Goal: Transaction & Acquisition: Purchase product/service

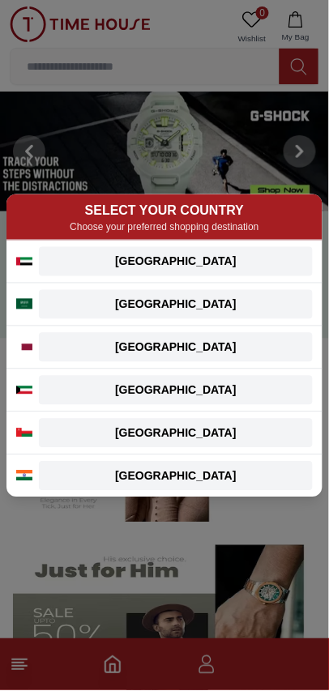
click at [235, 259] on div "[GEOGRAPHIC_DATA]" at bounding box center [176, 261] width 254 height 16
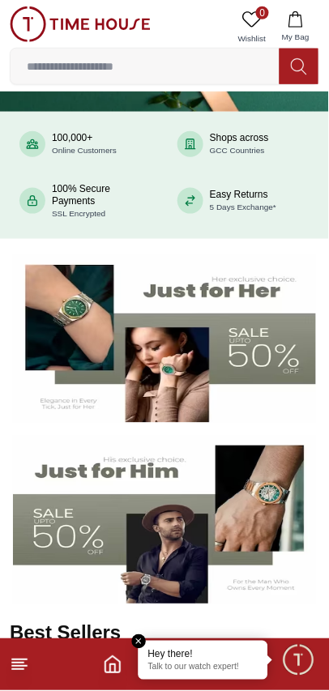
scroll to position [112, 0]
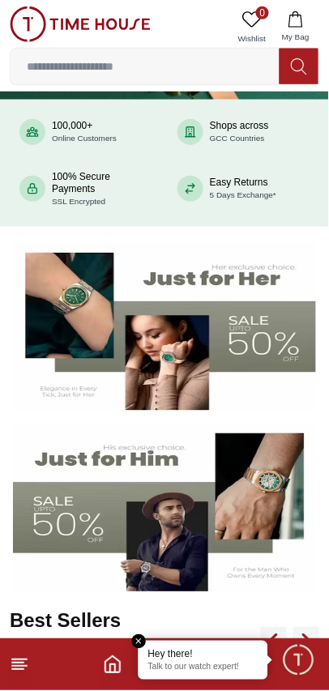
click at [249, 494] on img at bounding box center [164, 507] width 303 height 168
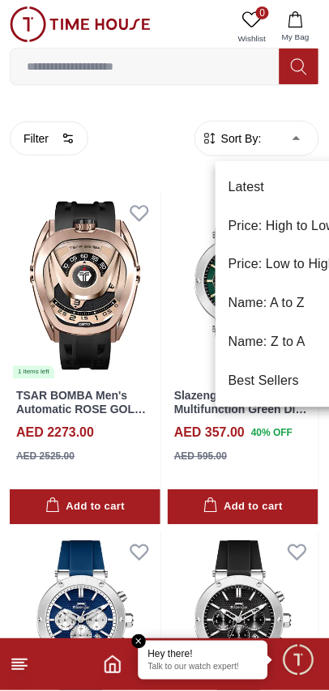
click at [19, 185] on div at bounding box center [164, 345] width 329 height 691
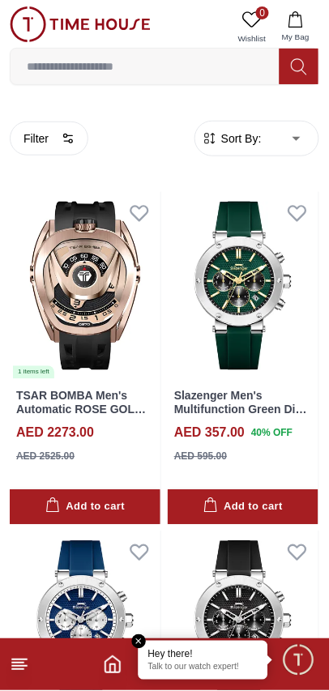
click at [53, 144] on button "Filter" at bounding box center [49, 138] width 79 height 34
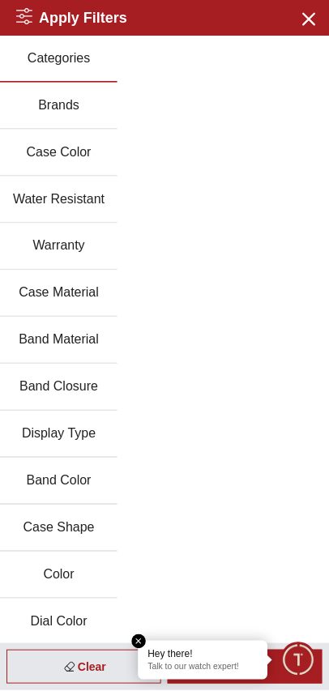
click at [44, 101] on button "Brands" at bounding box center [58, 106] width 117 height 47
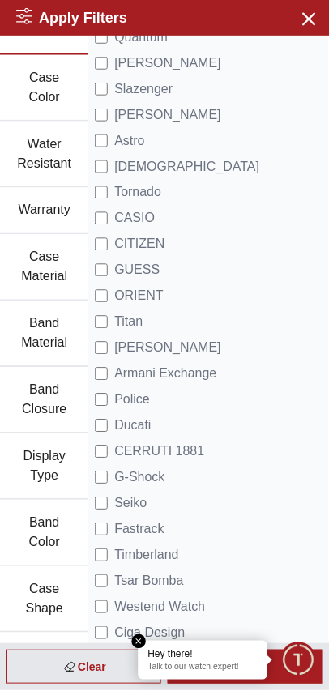
scroll to position [78, 0]
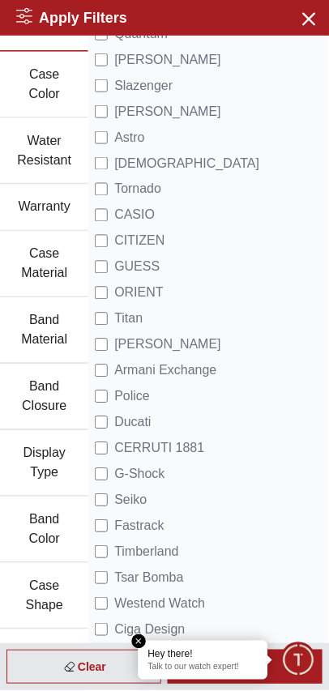
click at [114, 499] on span "Seiko" at bounding box center [130, 500] width 32 height 19
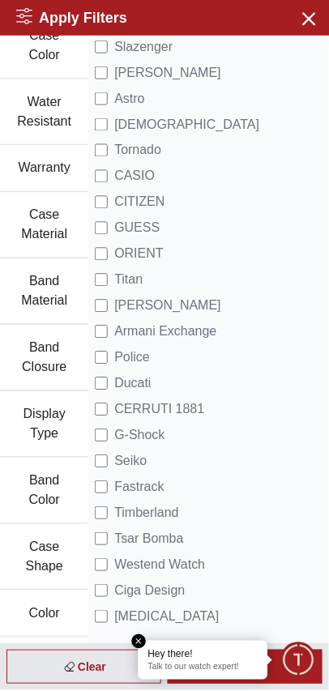
scroll to position [100, 0]
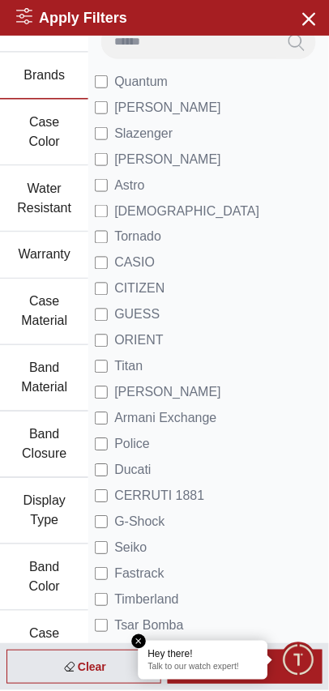
scroll to position [27, 0]
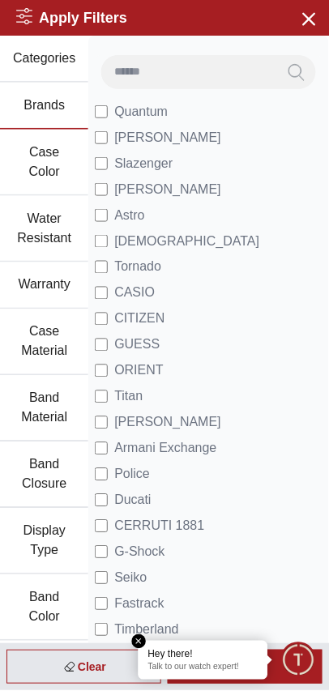
scroll to position [4, 0]
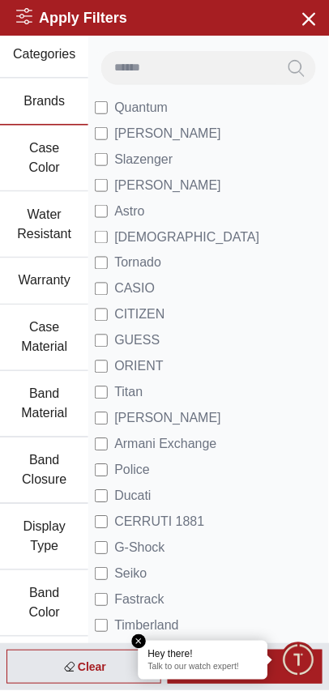
click at [114, 287] on span "CASIO" at bounding box center [134, 288] width 40 height 19
click at [141, 641] on em "Close tooltip" at bounding box center [139, 642] width 15 height 15
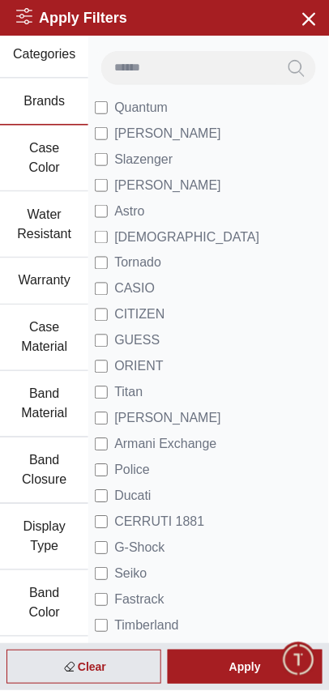
click at [238, 668] on div "Apply" at bounding box center [245, 667] width 155 height 34
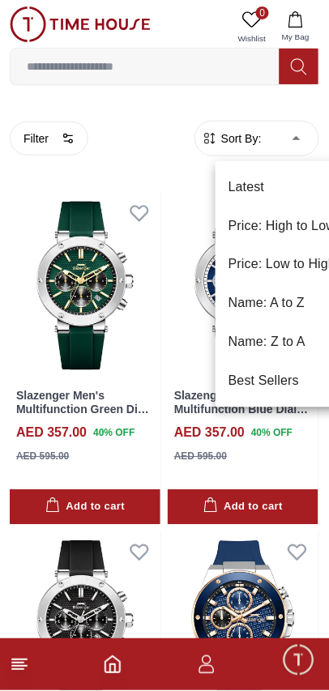
click at [245, 266] on li "Price: Low to High" at bounding box center [282, 264] width 134 height 39
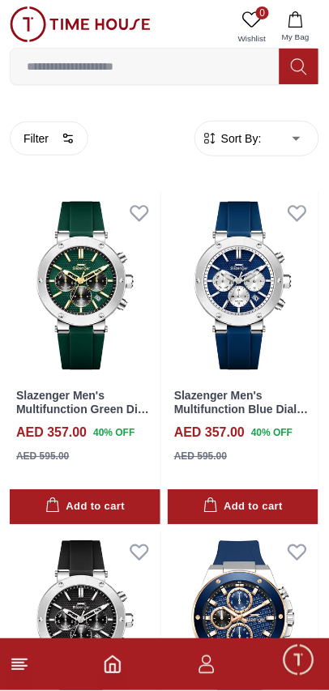
type input "*"
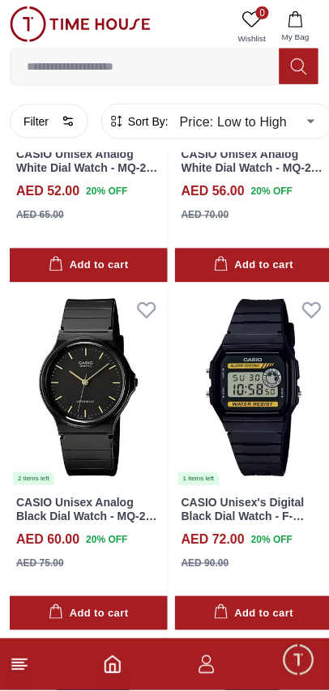
scroll to position [617, 0]
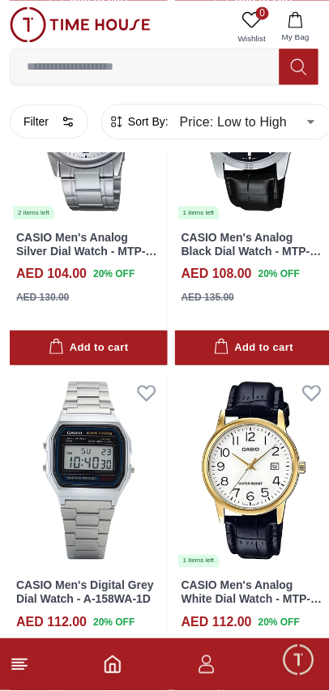
scroll to position [4697, 0]
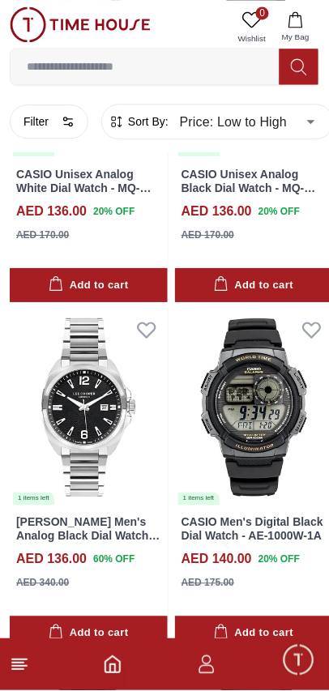
scroll to position [9679, 0]
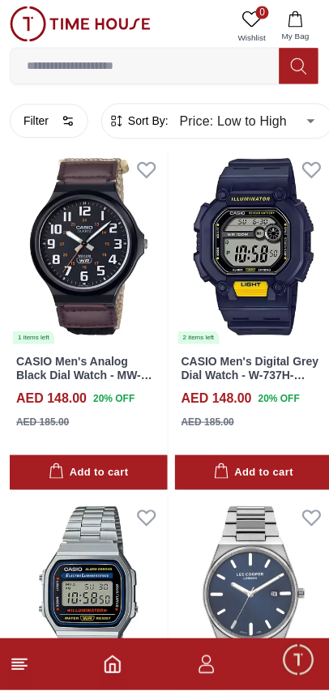
scroll to position [12605, 0]
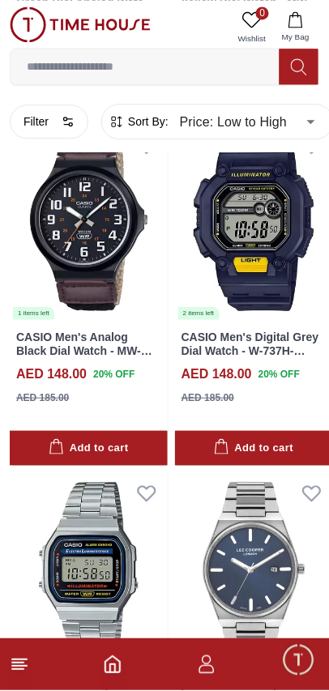
click at [259, 472] on img at bounding box center [254, 571] width 158 height 198
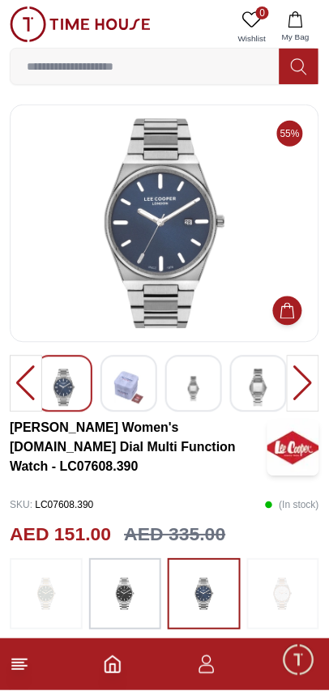
click at [306, 382] on div at bounding box center [303, 383] width 32 height 57
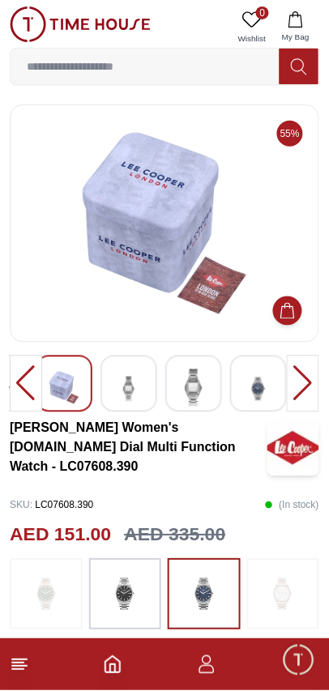
click at [304, 381] on div at bounding box center [303, 383] width 32 height 57
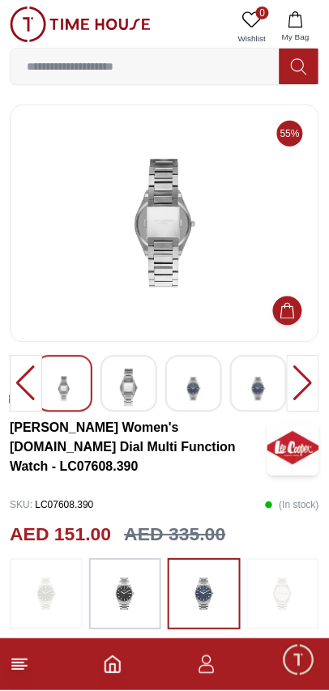
click at [300, 385] on div at bounding box center [303, 383] width 32 height 57
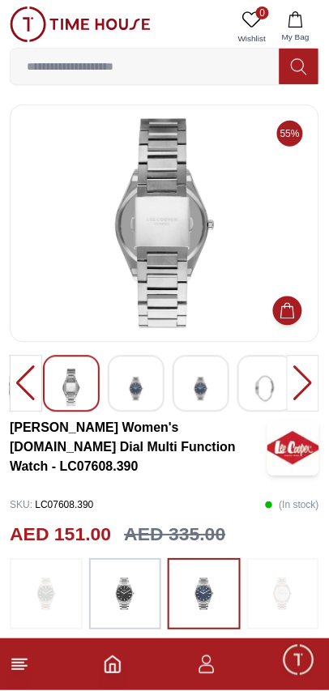
click at [298, 380] on div at bounding box center [303, 383] width 32 height 57
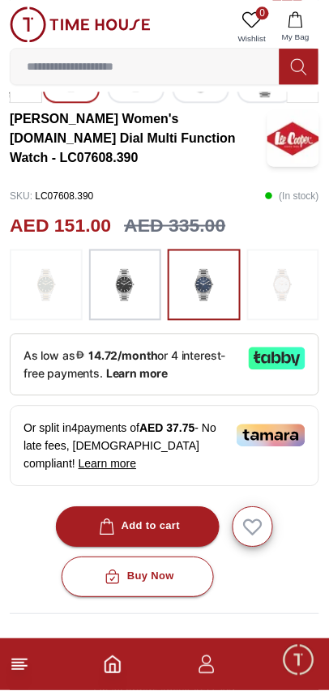
scroll to position [316, 0]
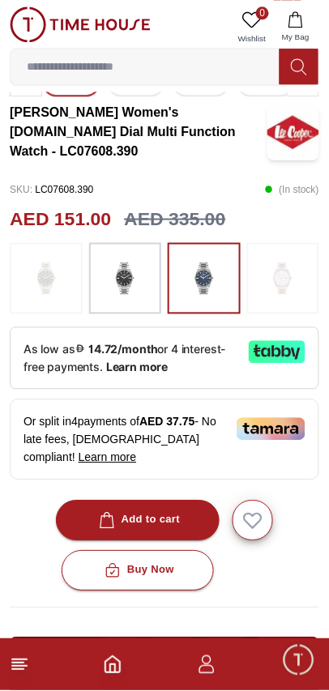
click at [175, 500] on button "Add to cart" at bounding box center [138, 520] width 164 height 40
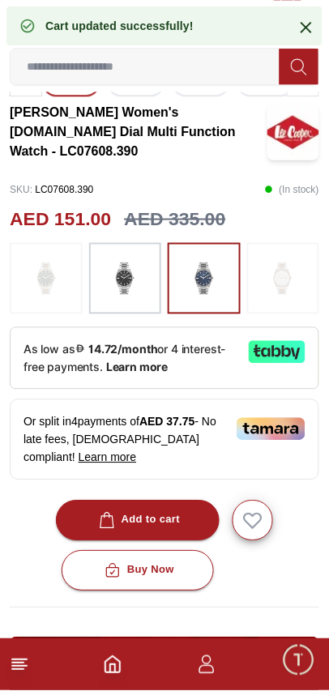
click at [304, 25] on icon "button" at bounding box center [295, 19] width 16 height 16
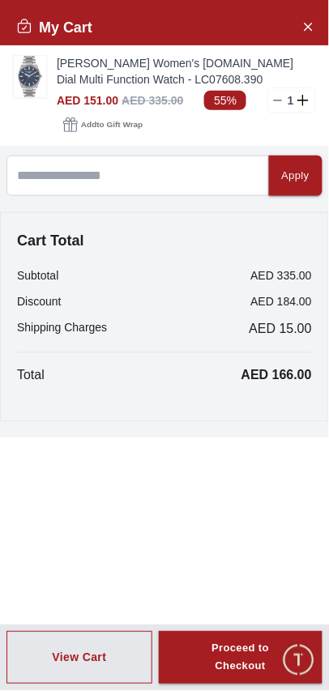
scroll to position [2515, 0]
click at [311, 25] on icon "Close Account" at bounding box center [307, 26] width 13 height 20
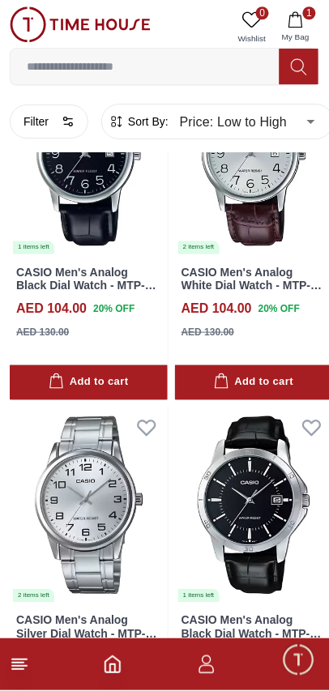
scroll to position [4313, 0]
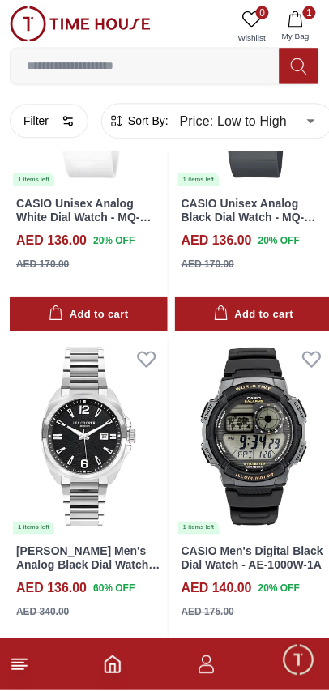
scroll to position [9605, 0]
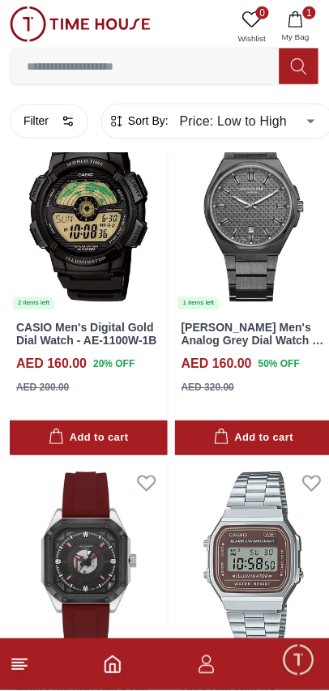
scroll to position [13038, 0]
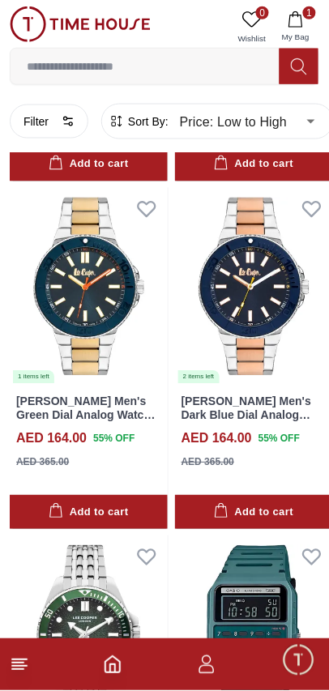
scroll to position [13931, 0]
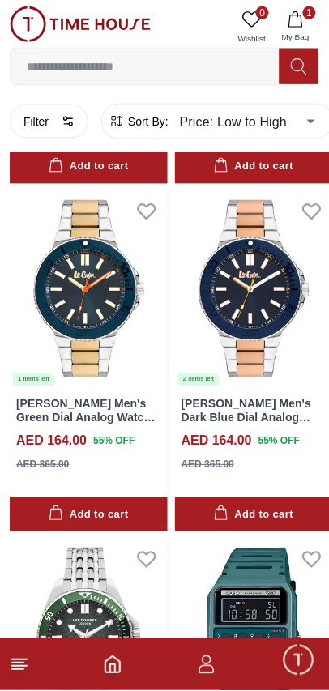
click at [66, 538] on img at bounding box center [89, 637] width 158 height 198
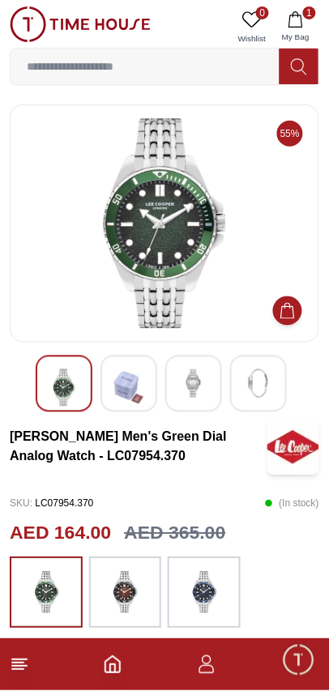
click at [131, 385] on img at bounding box center [128, 387] width 29 height 37
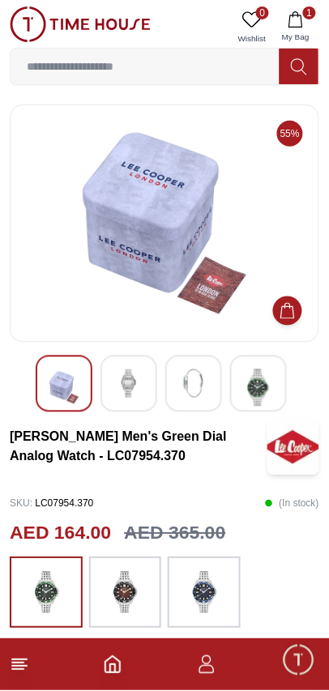
click at [192, 389] on img at bounding box center [193, 383] width 29 height 29
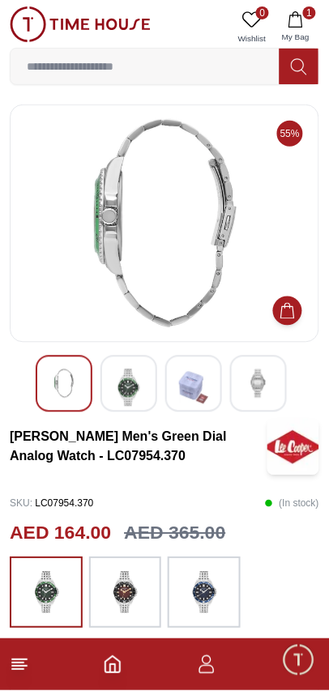
click at [264, 383] on img at bounding box center [258, 383] width 29 height 29
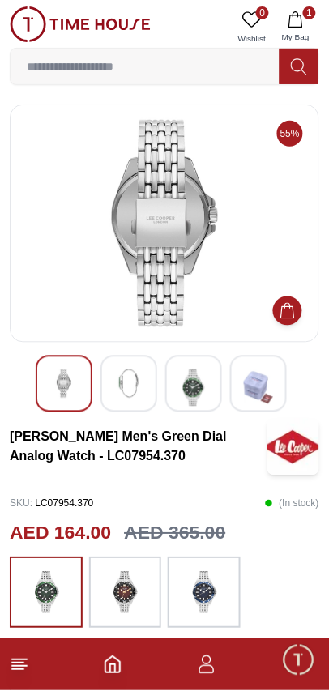
click at [63, 384] on img at bounding box center [63, 383] width 29 height 29
click at [58, 375] on img at bounding box center [63, 383] width 29 height 29
click at [201, 387] on img at bounding box center [193, 387] width 29 height 37
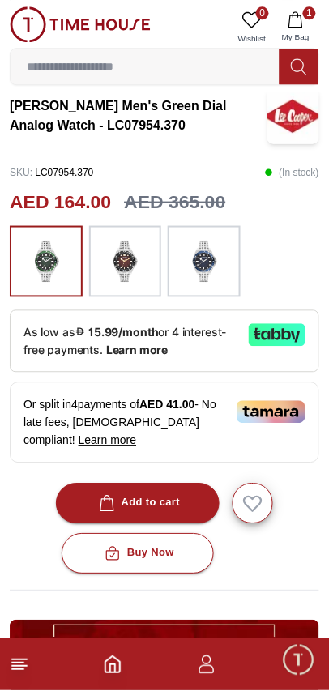
scroll to position [331, 0]
click at [169, 494] on div "Add to cart" at bounding box center [138, 503] width 85 height 19
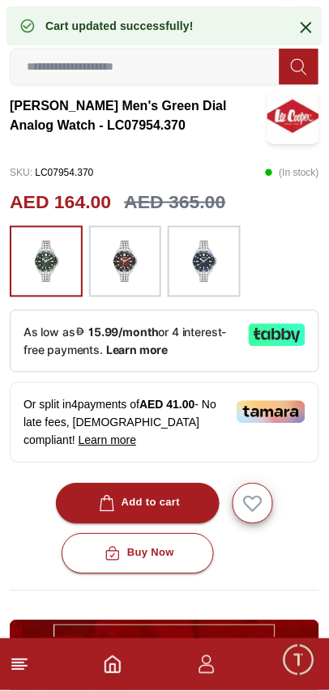
click at [302, 20] on icon at bounding box center [305, 27] width 19 height 19
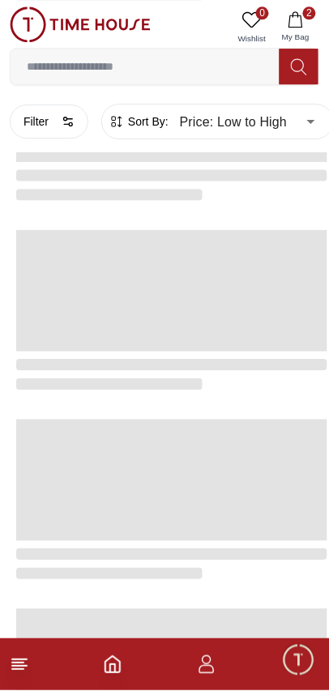
scroll to position [2515, 0]
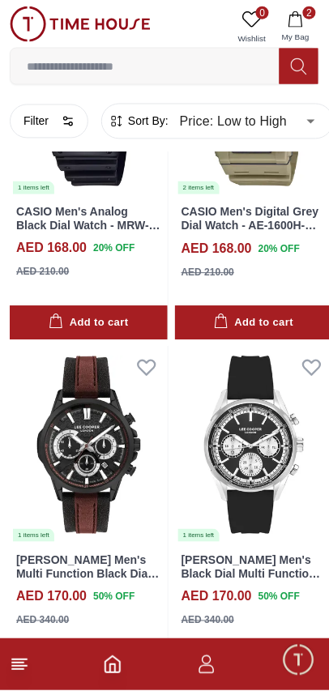
scroll to position [2634, 0]
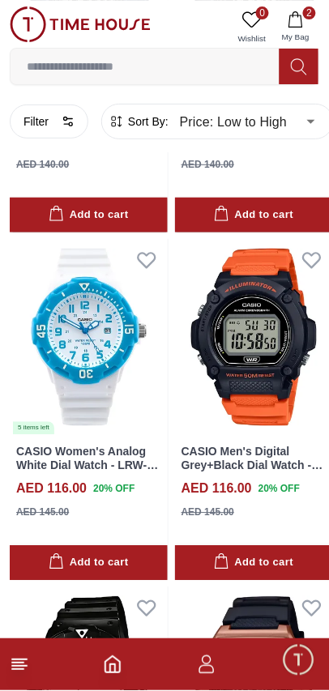
scroll to position [5873, 0]
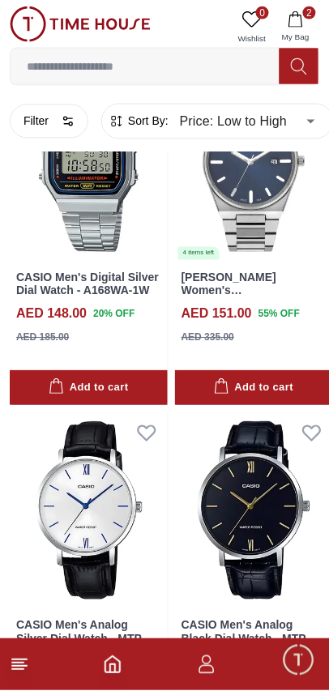
scroll to position [13107, 0]
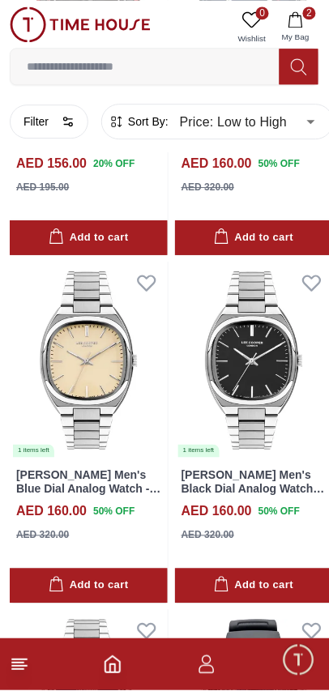
scroll to position [15601, 0]
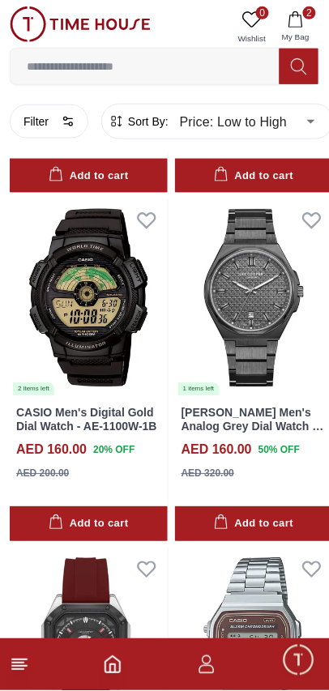
scroll to position [16501, 0]
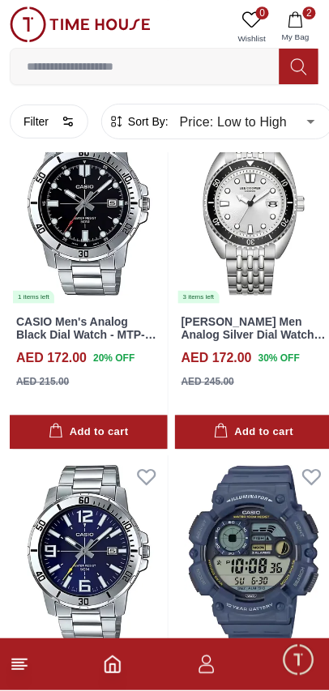
scroll to position [18194, 0]
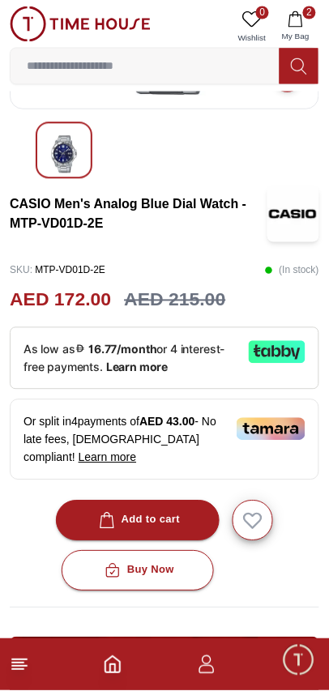
scroll to position [235, 0]
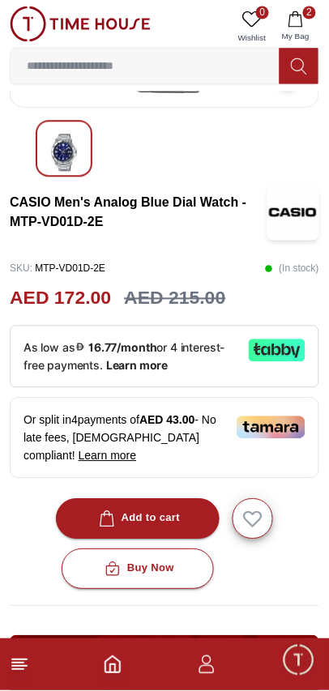
click at [177, 499] on button "Add to cart" at bounding box center [138, 519] width 164 height 40
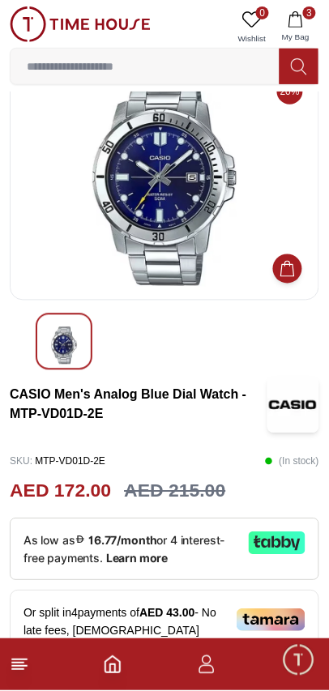
scroll to position [0, 0]
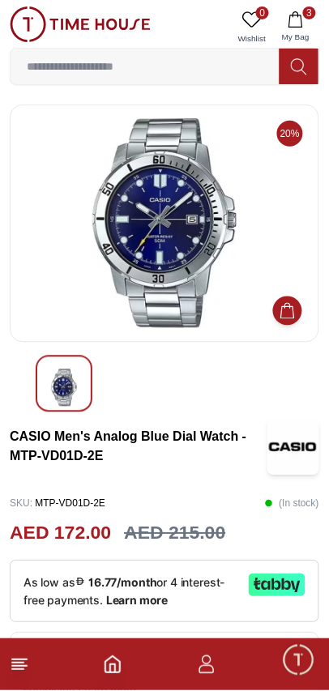
scroll to position [2515, 0]
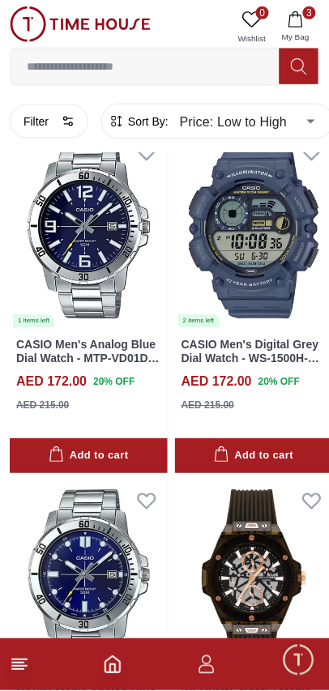
scroll to position [1106, 0]
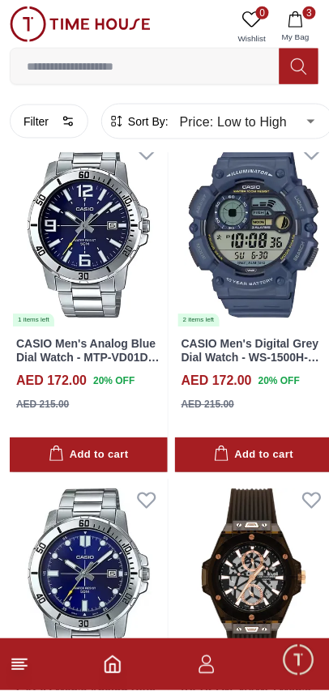
click at [140, 489] on icon at bounding box center [146, 500] width 23 height 23
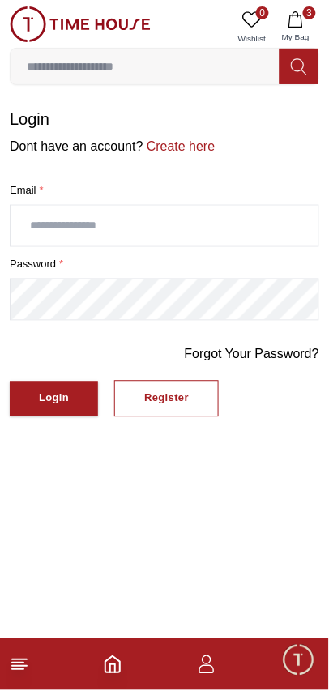
scroll to position [1106, 0]
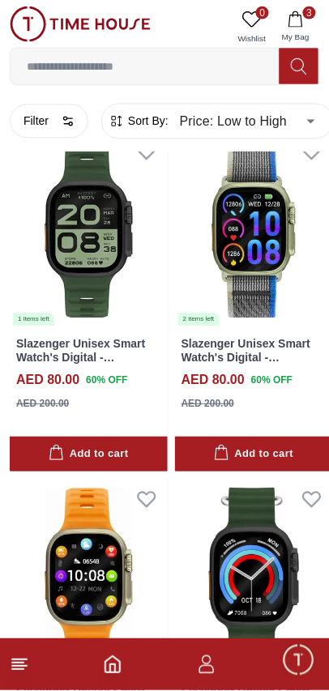
scroll to position [2151, 0]
click at [210, 662] on icon "button" at bounding box center [206, 660] width 9 height 9
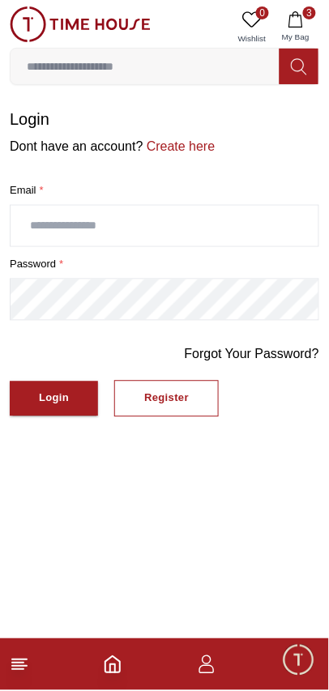
click at [73, 220] on input "text" at bounding box center [165, 226] width 308 height 40
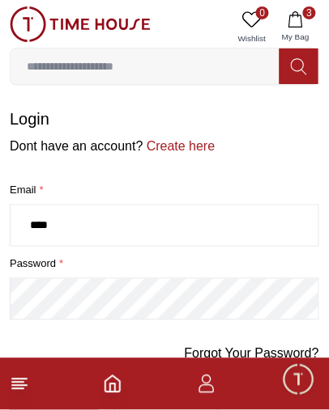
type input "*****"
type input "**********"
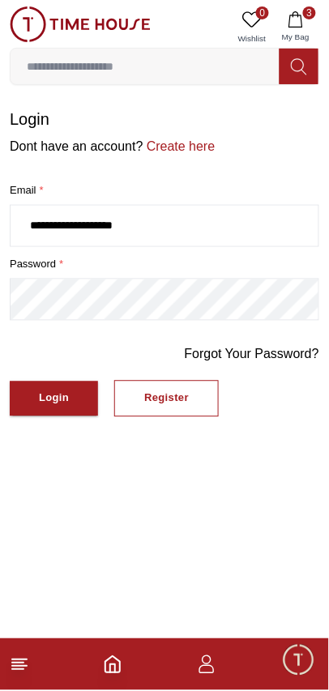
click at [157, 398] on div "Register" at bounding box center [166, 398] width 45 height 19
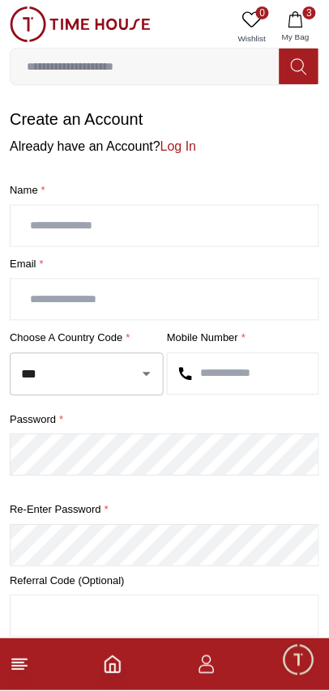
click at [84, 226] on input "text" at bounding box center [165, 226] width 308 height 40
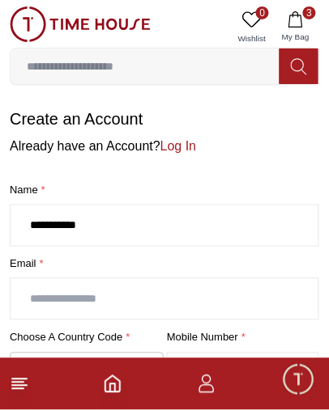
type input "**********"
click at [77, 305] on input "text" at bounding box center [165, 299] width 308 height 40
type input "******"
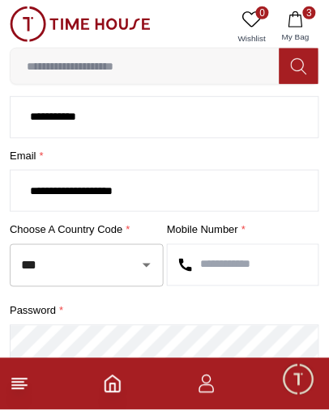
scroll to position [113, 0]
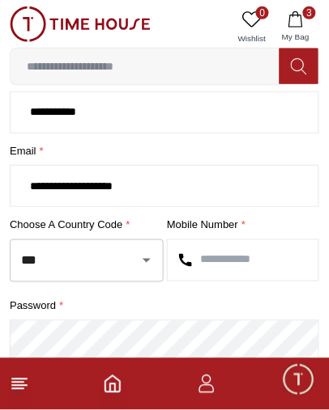
type input "**********"
click at [221, 253] on input "text" at bounding box center [243, 260] width 151 height 40
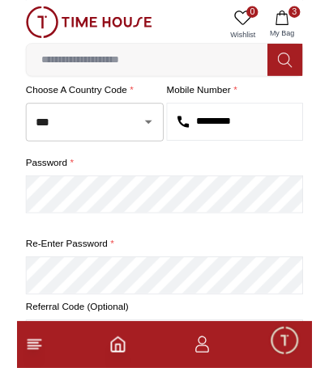
scroll to position [240, 0]
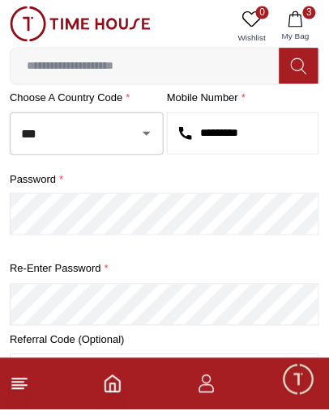
type input "*********"
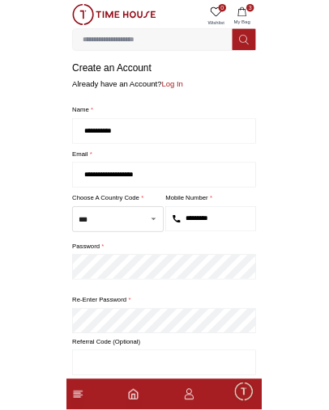
scroll to position [44, 0]
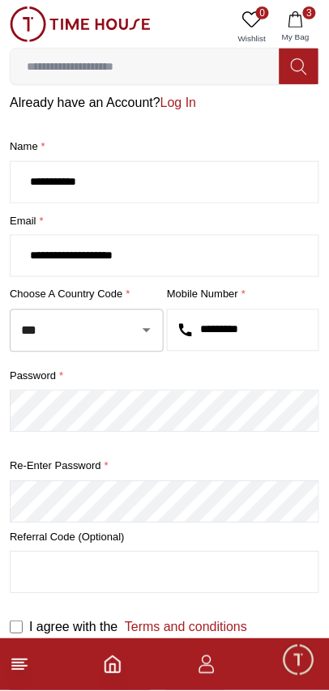
click at [191, 578] on input "text" at bounding box center [165, 572] width 308 height 40
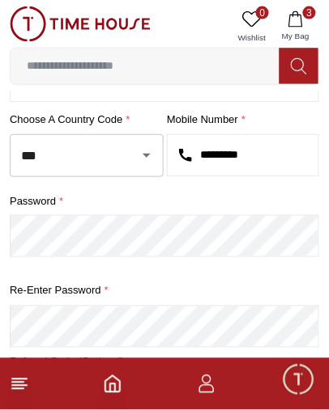
scroll to position [324, 0]
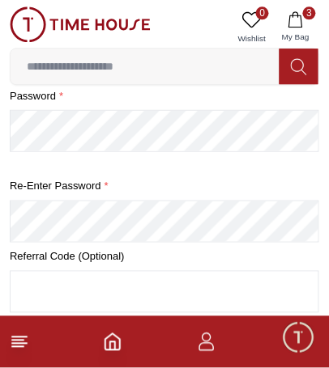
click at [237, 295] on input "text" at bounding box center [165, 292] width 308 height 40
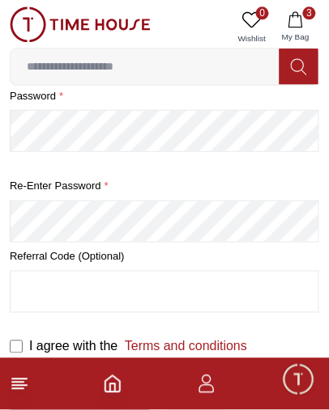
click at [10, 376] on button "Create Account" at bounding box center [80, 393] width 140 height 35
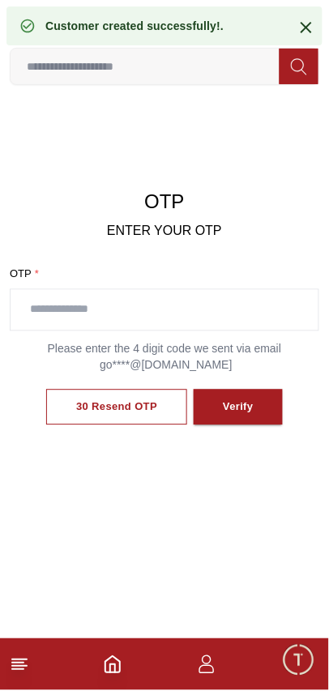
click at [304, 644] on span "Minimize live chat window" at bounding box center [297, 659] width 47 height 47
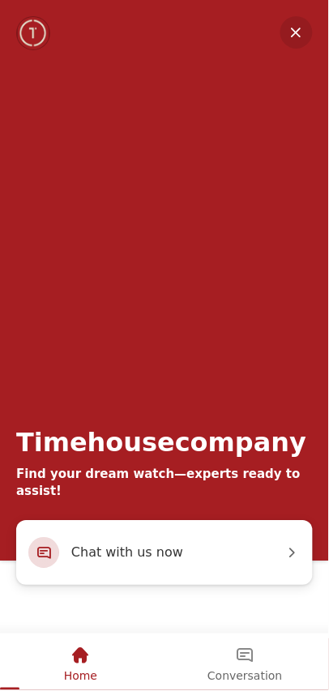
click at [83, 651] on em "Home" at bounding box center [80, 655] width 19 height 19
click at [300, 42] on em "Minimize" at bounding box center [296, 32] width 32 height 32
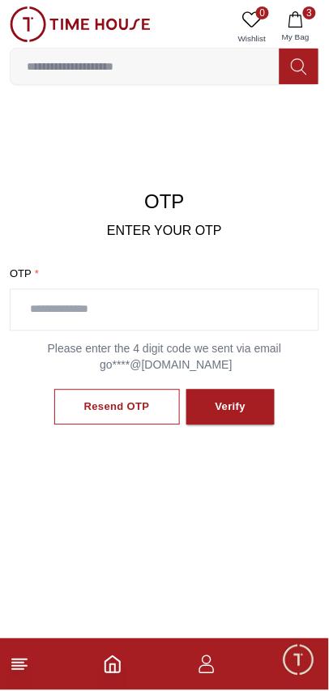
click at [134, 398] on div "Resend OTP" at bounding box center [117, 407] width 66 height 19
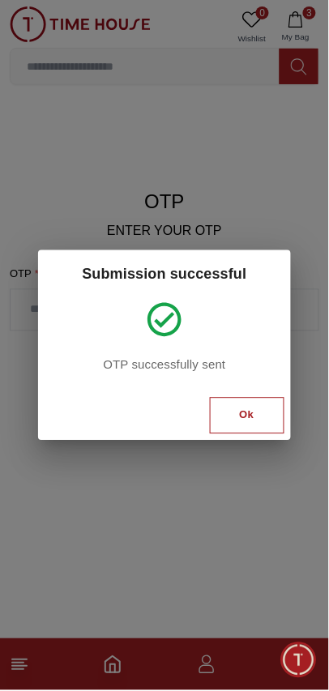
click at [233, 415] on button "Ok" at bounding box center [247, 416] width 74 height 36
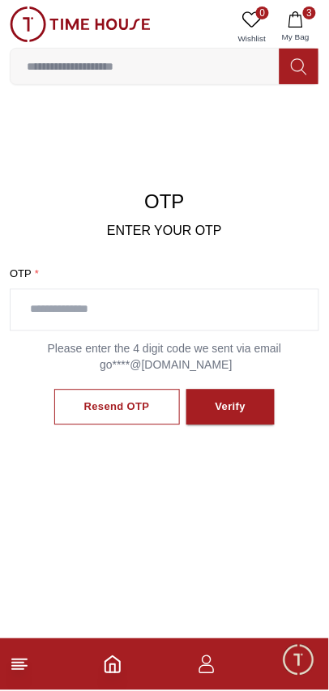
click at [239, 502] on div "OTP ENTER YOUR OTP OTP * Please enter the 4 digit code we sent via email go****…" at bounding box center [164, 315] width 309 height 415
click at [98, 316] on input "text" at bounding box center [165, 310] width 308 height 40
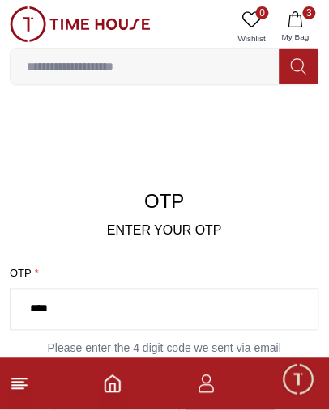
type input "****"
click at [186, 389] on button "Verify" at bounding box center [230, 407] width 89 height 36
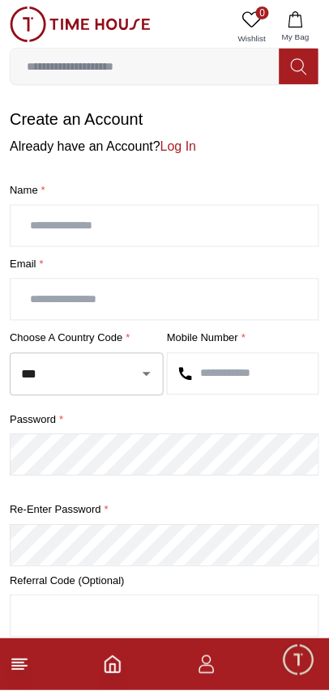
click at [122, 210] on input "text" at bounding box center [165, 226] width 308 height 40
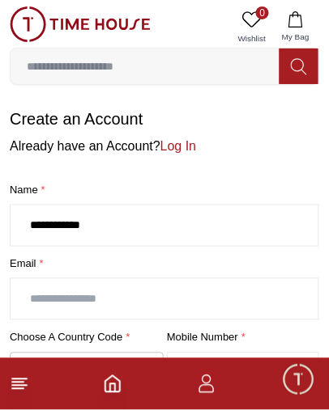
type input "**********"
click at [83, 295] on input "text" at bounding box center [165, 299] width 308 height 40
type input "*****"
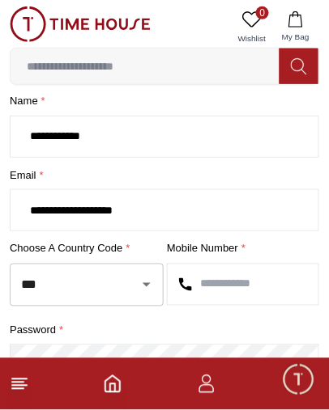
scroll to position [91, 0]
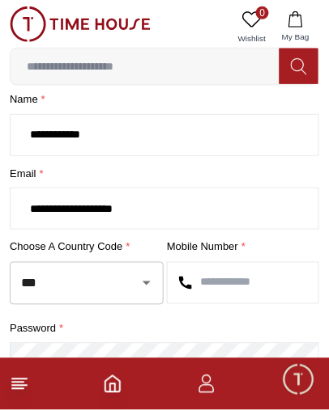
type input "**********"
click at [232, 278] on input "text" at bounding box center [243, 283] width 151 height 40
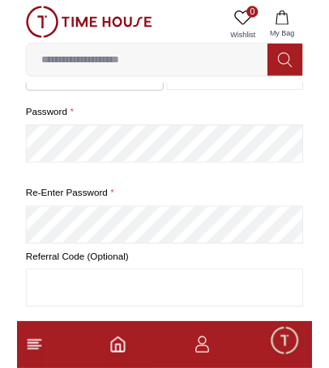
scroll to position [301, 0]
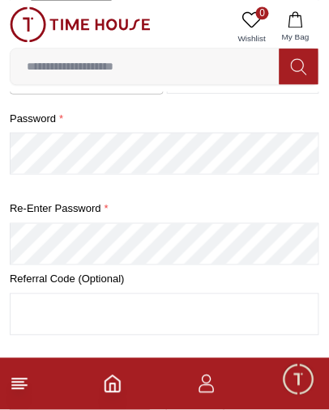
type input "*********"
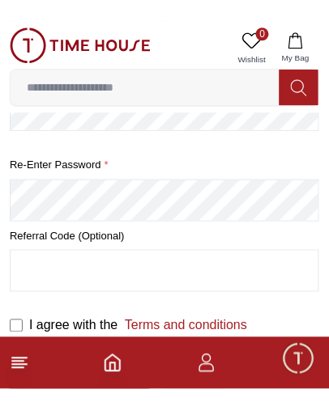
scroll to position [44, 0]
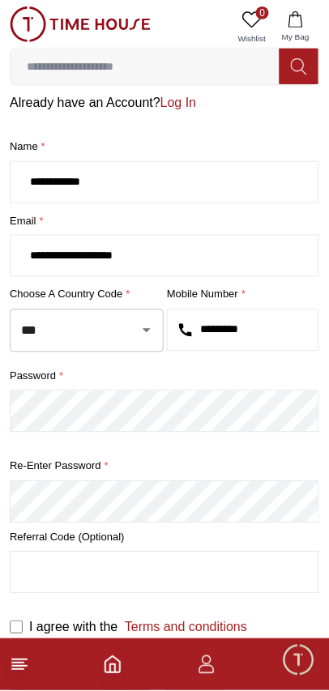
click at [181, 578] on input "text" at bounding box center [165, 572] width 308 height 40
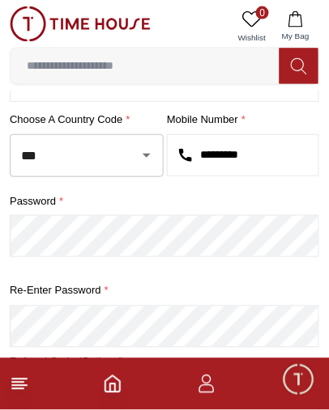
scroll to position [324, 0]
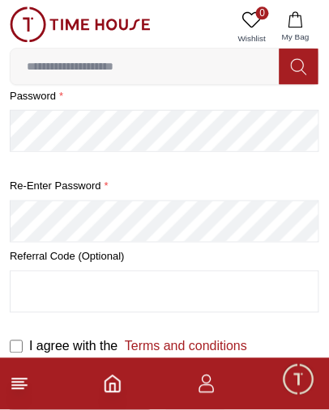
click at [10, 376] on button "Create Account" at bounding box center [80, 393] width 140 height 35
click at [298, 274] on input "text" at bounding box center [165, 292] width 308 height 40
click at [271, 322] on form "**********" at bounding box center [164, 121] width 309 height 674
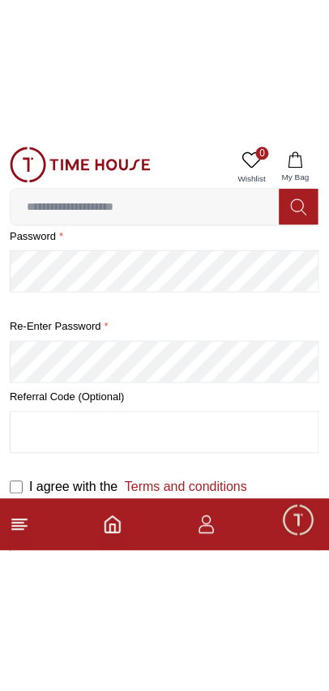
scroll to position [91, 0]
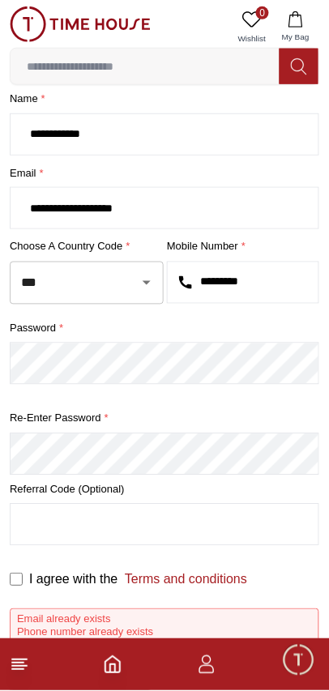
click at [198, 665] on icon "button" at bounding box center [206, 664] width 19 height 19
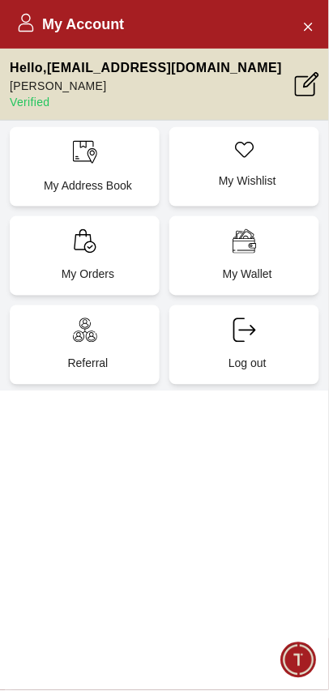
click at [312, 24] on icon "Close Account" at bounding box center [307, 26] width 13 height 20
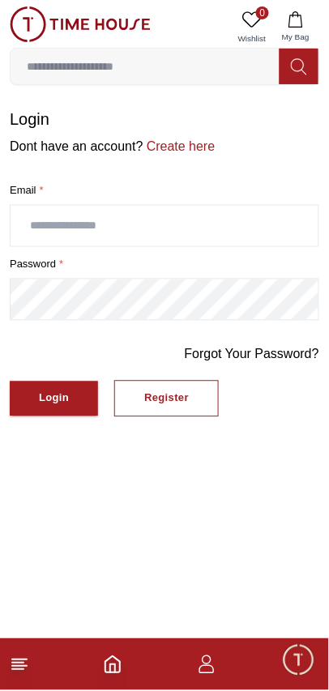
click at [109, 673] on icon "Home" at bounding box center [112, 665] width 15 height 16
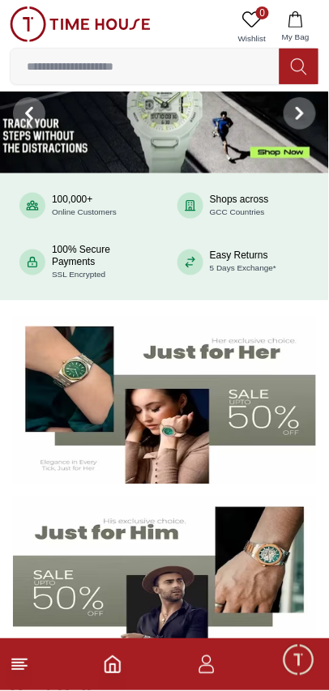
scroll to position [61, 0]
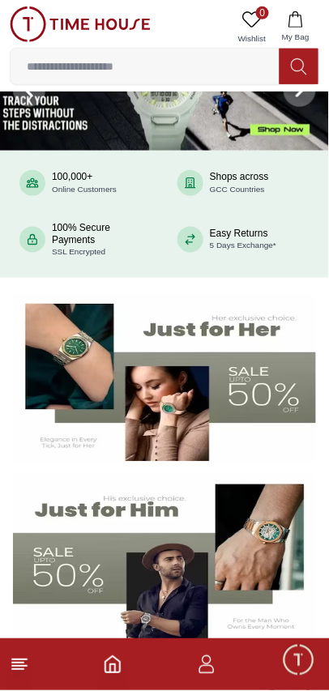
click at [208, 668] on icon "button" at bounding box center [206, 664] width 19 height 19
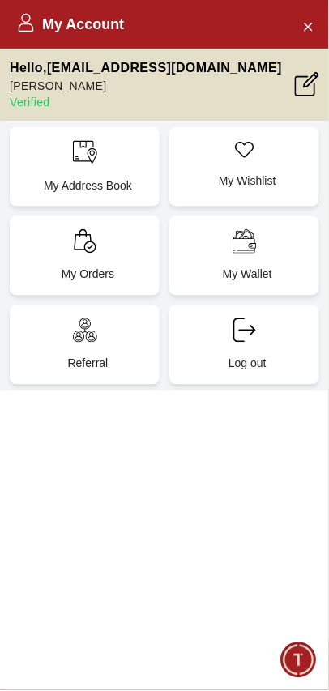
click at [318, 26] on button "Close Account" at bounding box center [308, 26] width 26 height 26
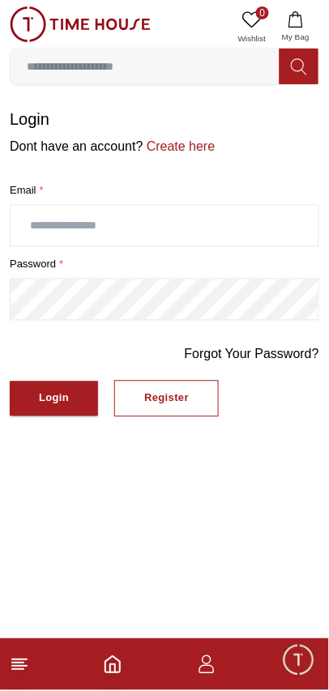
click at [113, 669] on icon "Home" at bounding box center [112, 664] width 19 height 19
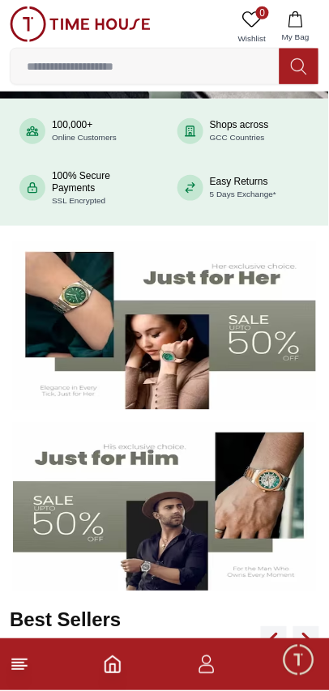
scroll to position [122, 0]
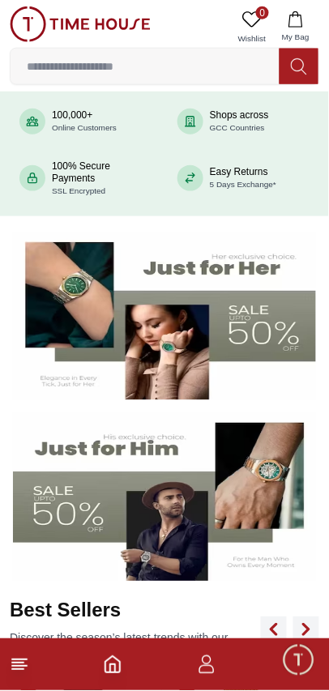
click at [208, 498] on img at bounding box center [164, 497] width 303 height 168
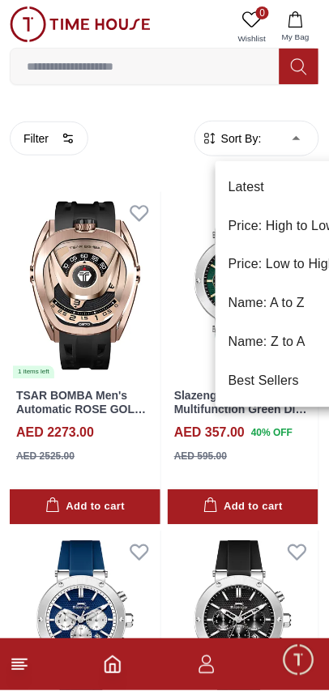
click at [270, 269] on li "Price: Low to High" at bounding box center [282, 264] width 134 height 39
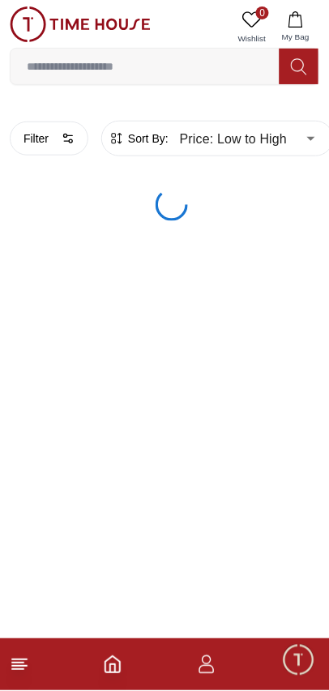
click at [54, 142] on button "Filter" at bounding box center [49, 138] width 79 height 34
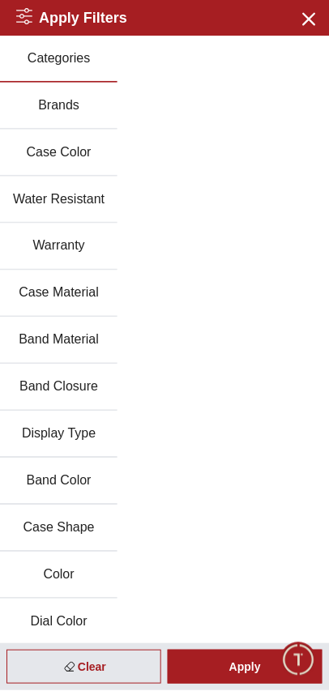
click at [50, 104] on button "Brands" at bounding box center [58, 106] width 117 height 47
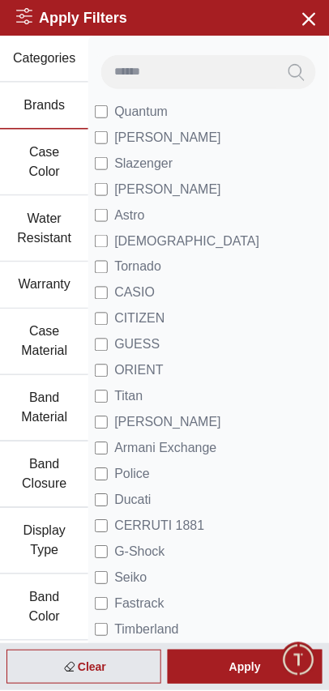
click at [237, 671] on div "Apply" at bounding box center [245, 667] width 155 height 34
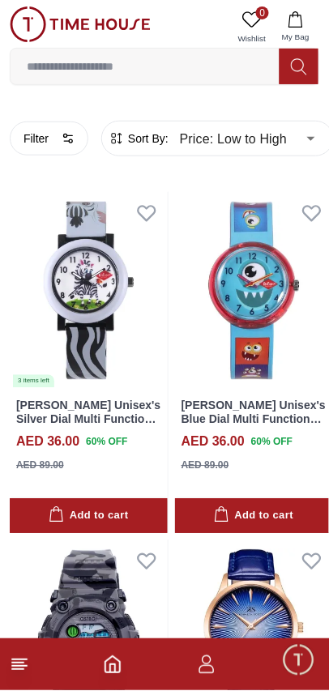
click at [51, 138] on button "Filter" at bounding box center [49, 138] width 79 height 34
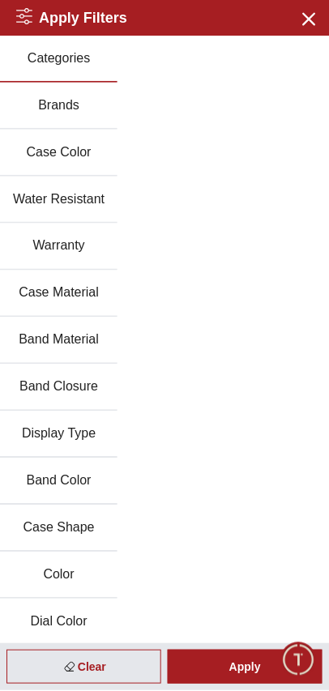
click at [60, 101] on button "Brands" at bounding box center [58, 106] width 117 height 47
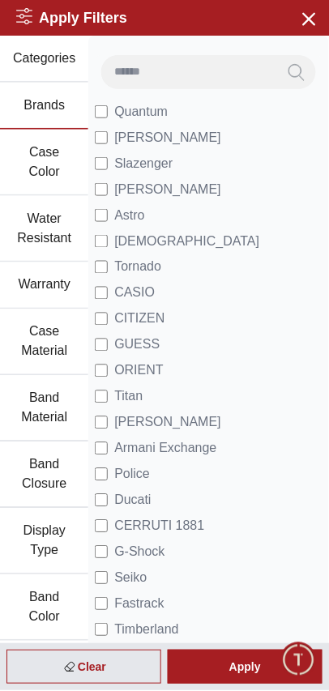
click at [222, 663] on div "Apply" at bounding box center [245, 667] width 155 height 34
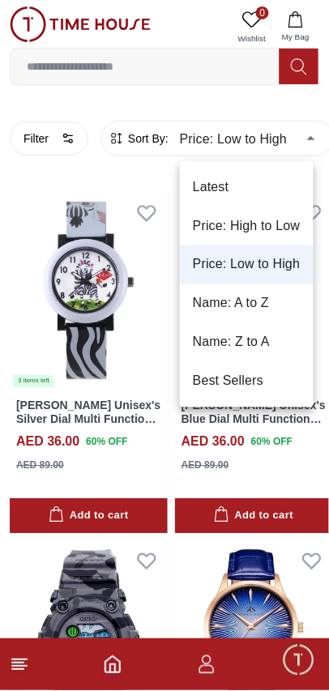
click at [258, 190] on li "Latest" at bounding box center [247, 187] width 134 height 39
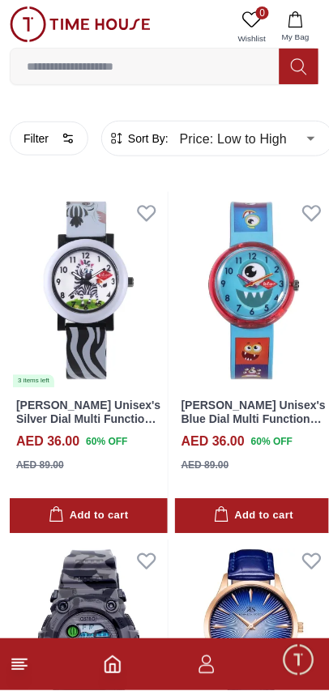
type input "*"
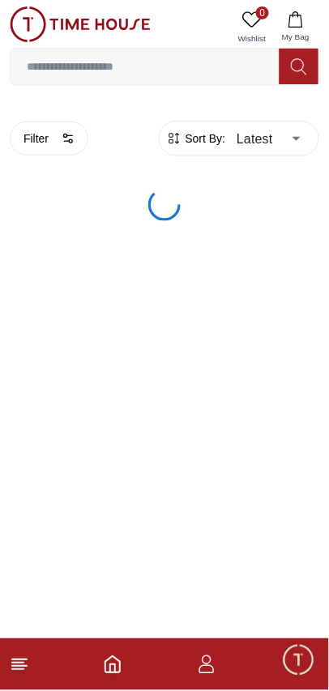
click at [46, 142] on button "Filter" at bounding box center [49, 138] width 79 height 34
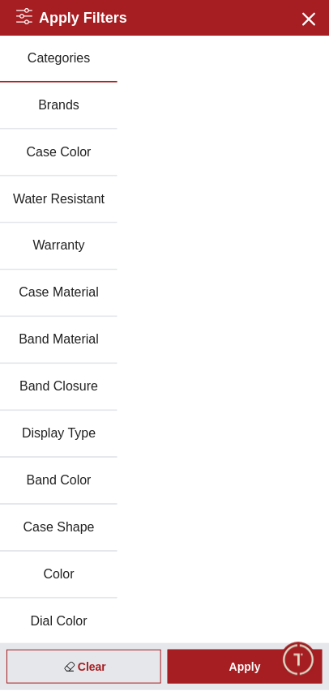
click at [63, 109] on button "Brands" at bounding box center [58, 106] width 117 height 47
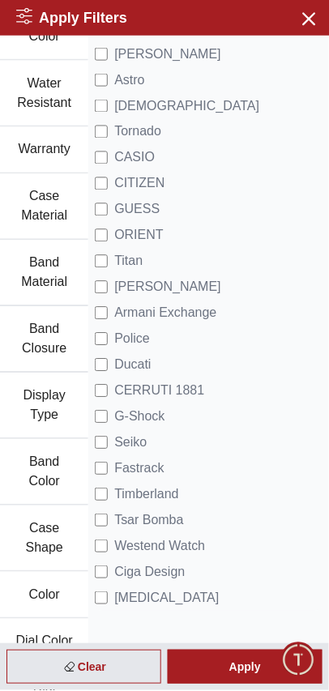
scroll to position [167, 0]
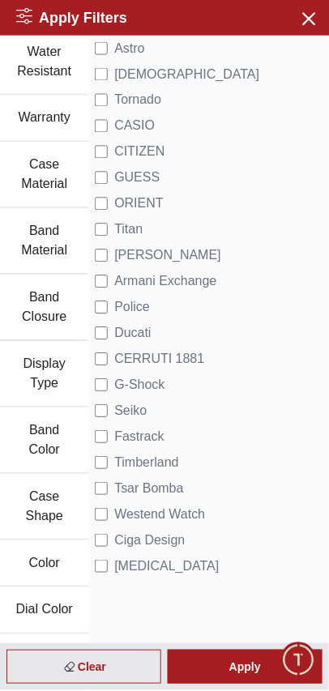
click at [231, 669] on div "Apply" at bounding box center [245, 667] width 155 height 34
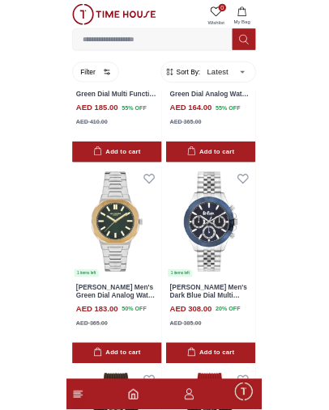
scroll to position [1608, 0]
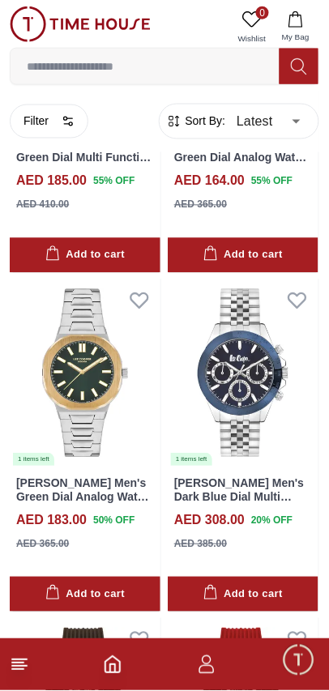
click at [203, 63] on input at bounding box center [145, 66] width 269 height 32
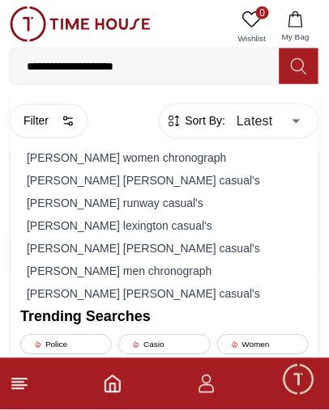
type input "**********"
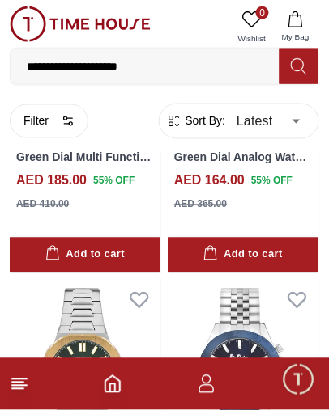
type input "******"
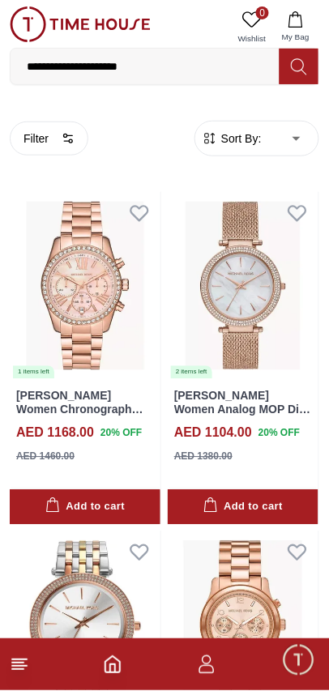
click at [144, 65] on input "**********" at bounding box center [145, 66] width 269 height 32
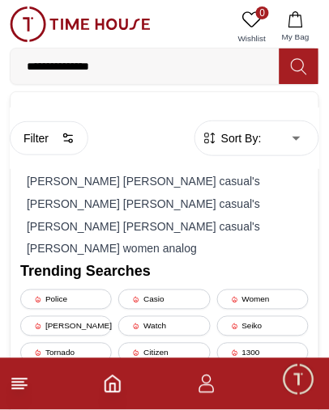
type input "**********"
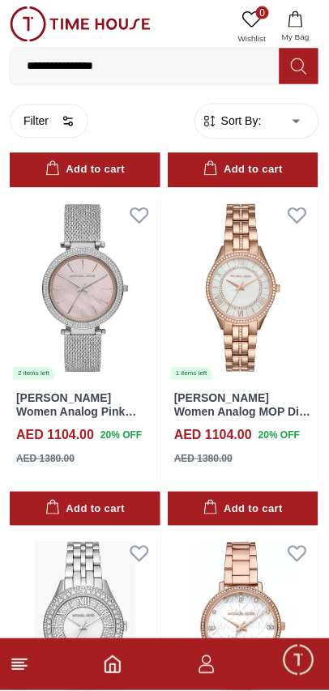
scroll to position [852, 0]
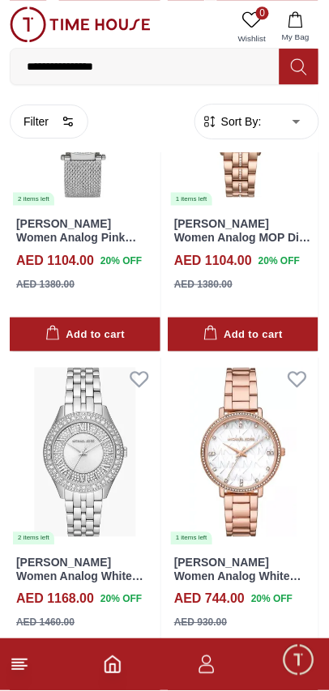
click at [189, 69] on input "**********" at bounding box center [145, 66] width 269 height 32
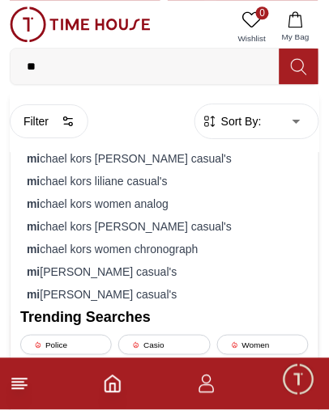
type input "*"
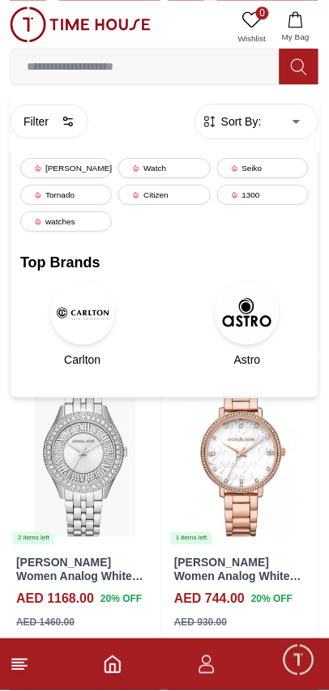
click at [112, 670] on icon "Home" at bounding box center [112, 664] width 19 height 19
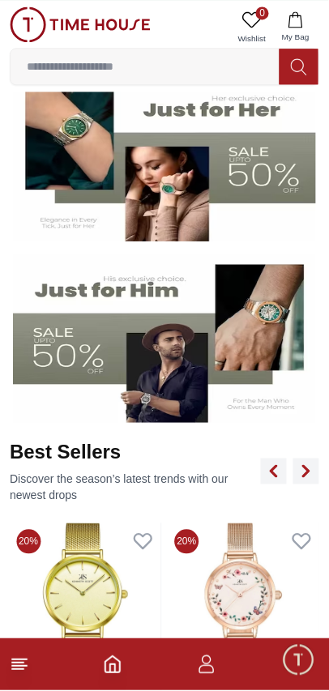
scroll to position [276, 0]
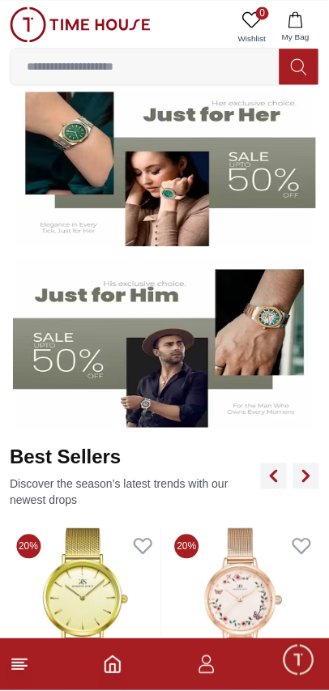
click at [274, 355] on img at bounding box center [164, 343] width 303 height 168
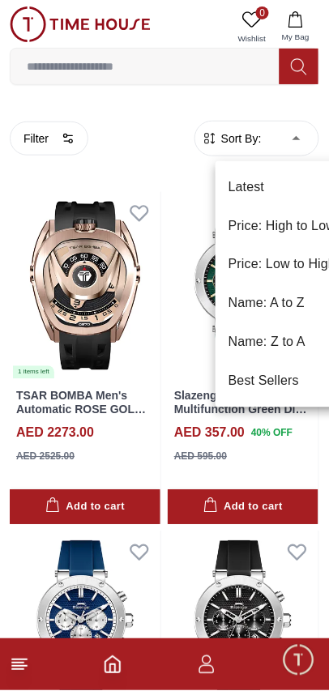
click at [278, 270] on li "Price: Low to High" at bounding box center [282, 264] width 134 height 39
type input "*"
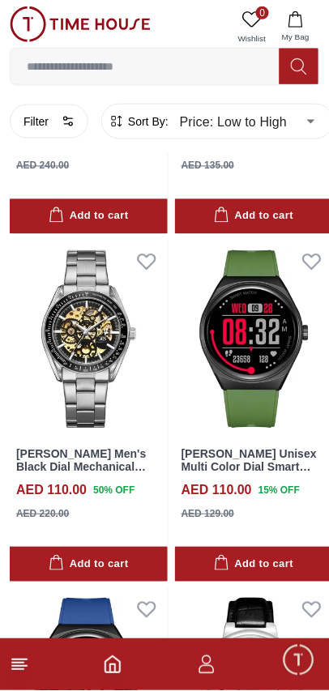
scroll to position [15460, 0]
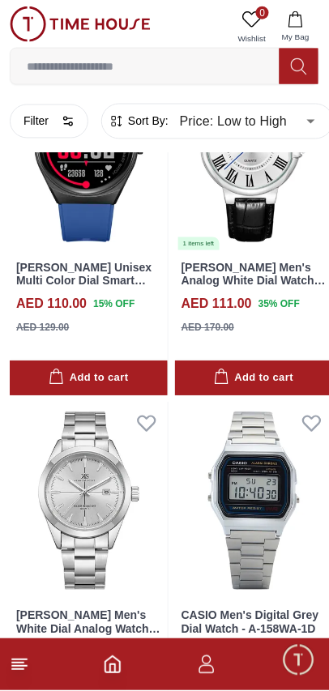
scroll to position [16504, 0]
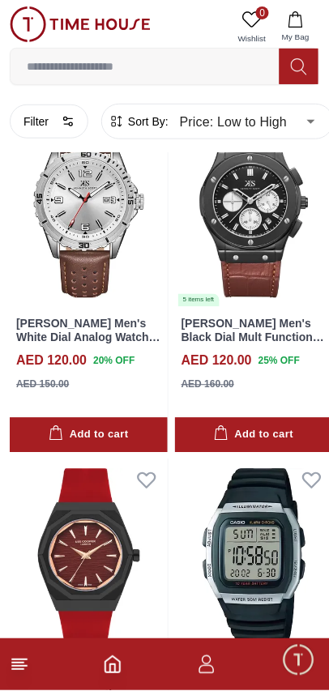
scroll to position [23299, 0]
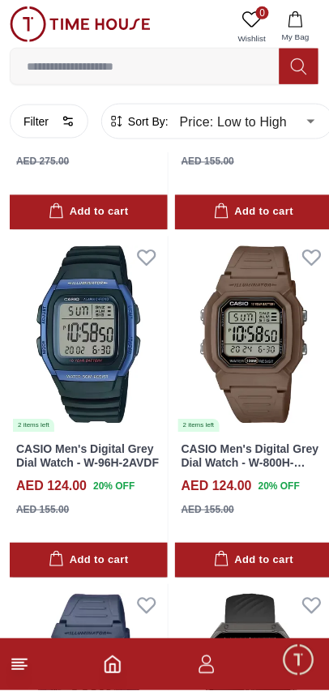
scroll to position [23087, 0]
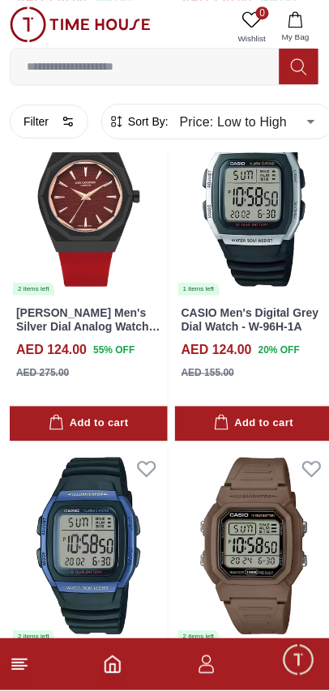
click at [64, 111] on button "Filter" at bounding box center [49, 121] width 79 height 34
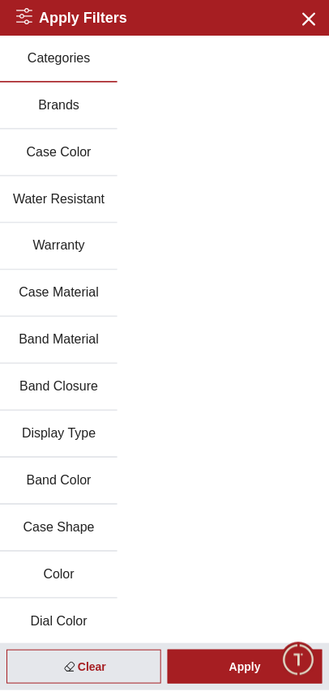
scroll to position [22529, 0]
click at [68, 470] on button "Band Color" at bounding box center [58, 481] width 117 height 47
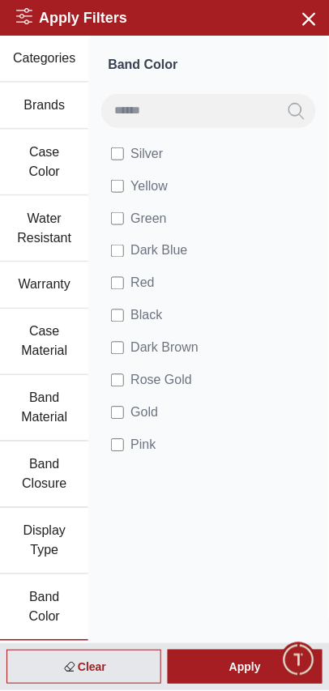
click at [220, 678] on div "Apply" at bounding box center [245, 667] width 155 height 34
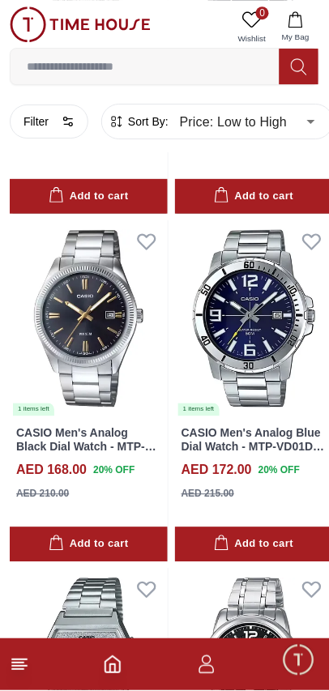
scroll to position [1367, 0]
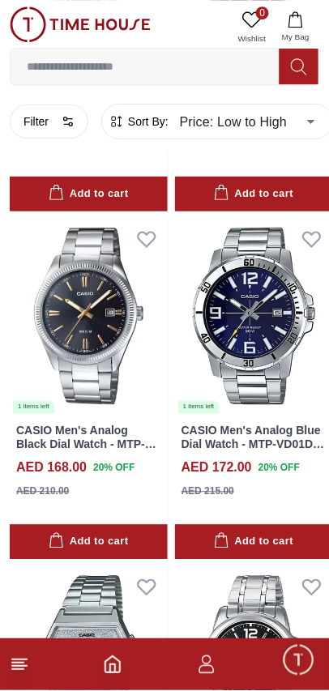
click at [275, 293] on img at bounding box center [254, 317] width 158 height 198
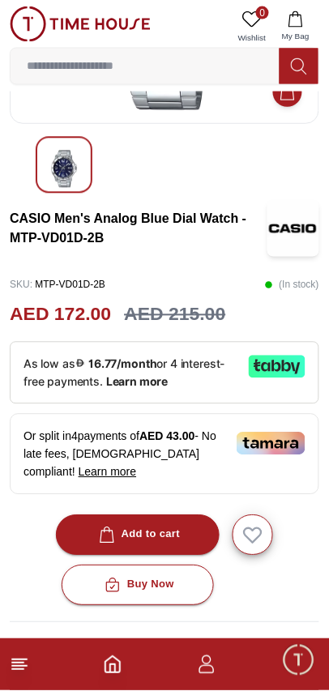
scroll to position [216, 0]
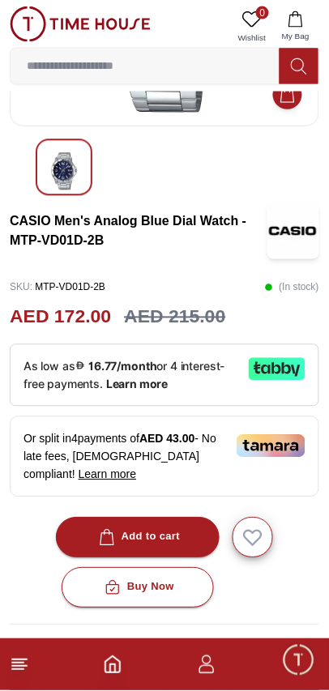
click at [169, 528] on div "Add to cart" at bounding box center [138, 537] width 85 height 19
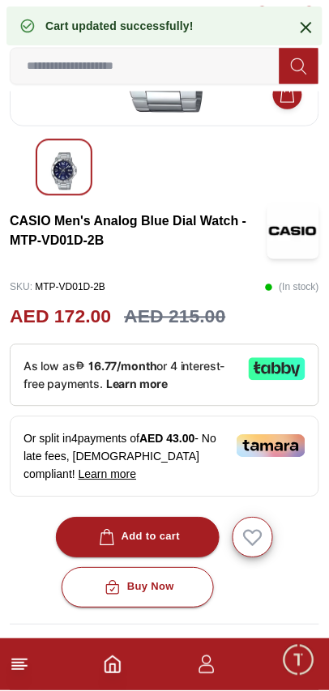
click at [302, 23] on icon at bounding box center [305, 27] width 11 height 11
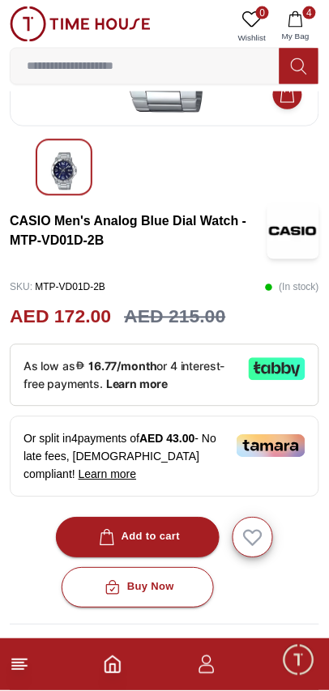
scroll to position [1367, 0]
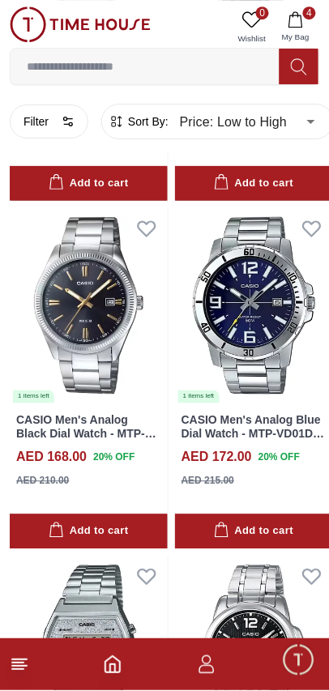
scroll to position [1448, 0]
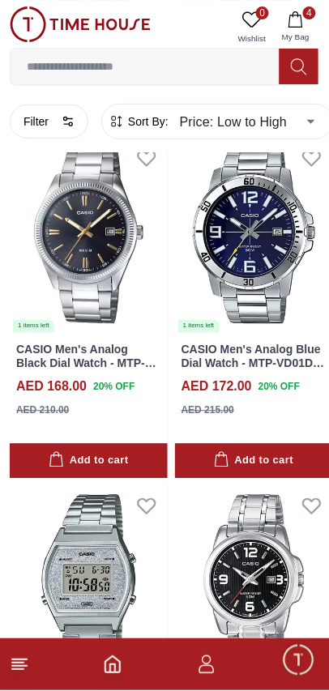
click at [240, 525] on img at bounding box center [254, 584] width 158 height 198
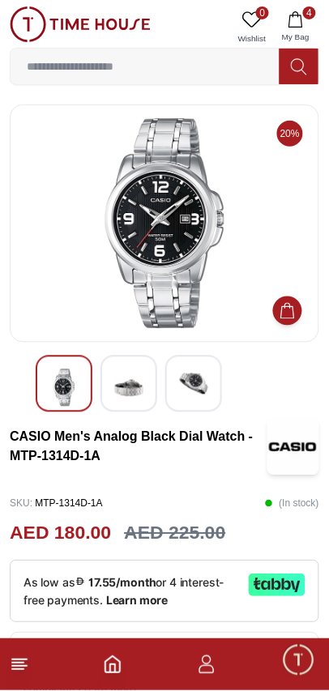
click at [138, 377] on img at bounding box center [128, 387] width 29 height 37
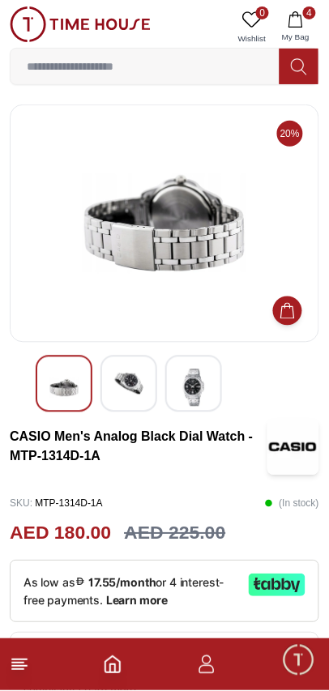
click at [198, 381] on img at bounding box center [193, 387] width 29 height 37
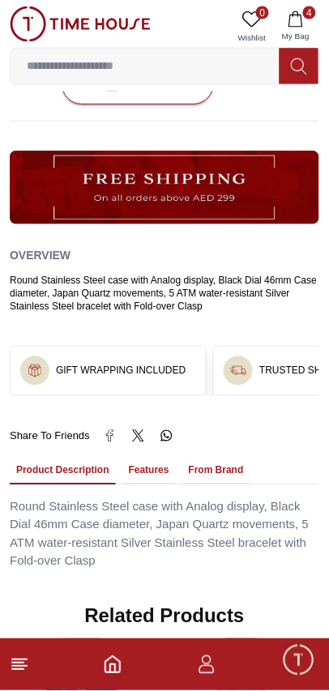
scroll to position [712, 0]
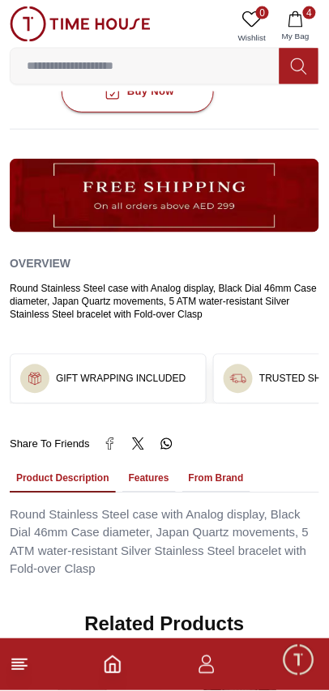
click at [160, 355] on div "GIFT WRAPPING INCLUDED" at bounding box center [108, 379] width 195 height 49
click at [138, 355] on div "GIFT WRAPPING INCLUDED" at bounding box center [108, 379] width 195 height 49
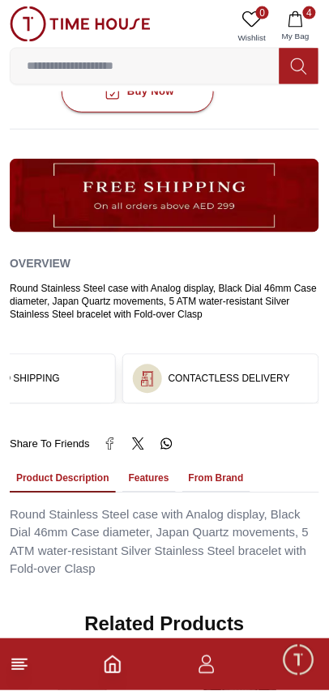
scroll to position [0, 0]
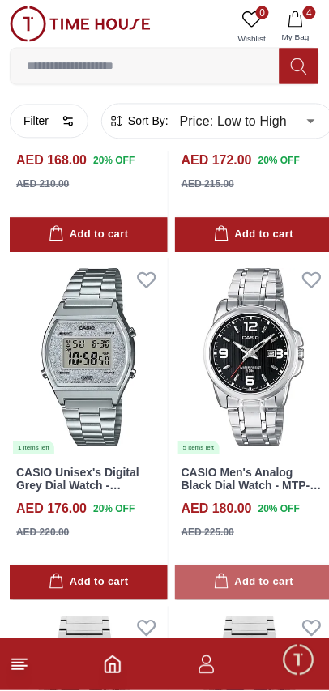
scroll to position [1677, 0]
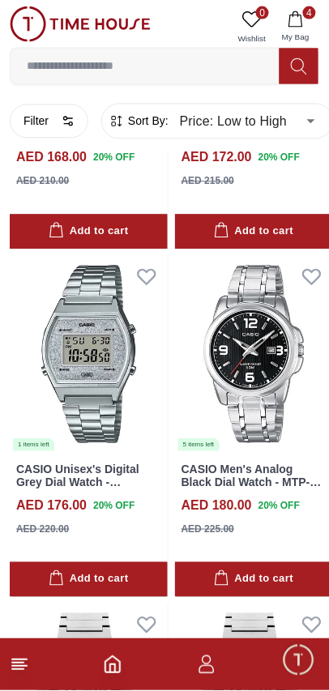
click at [257, 571] on div "Add to cart" at bounding box center [253, 580] width 79 height 19
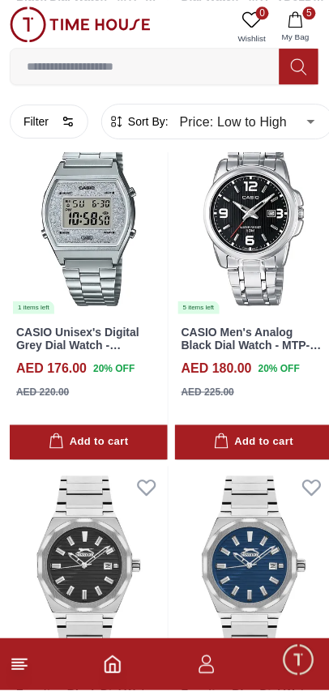
scroll to position [1813, 0]
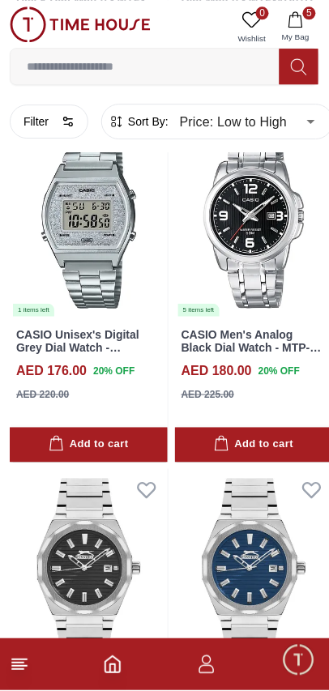
click at [264, 436] on div "Add to cart" at bounding box center [253, 445] width 79 height 19
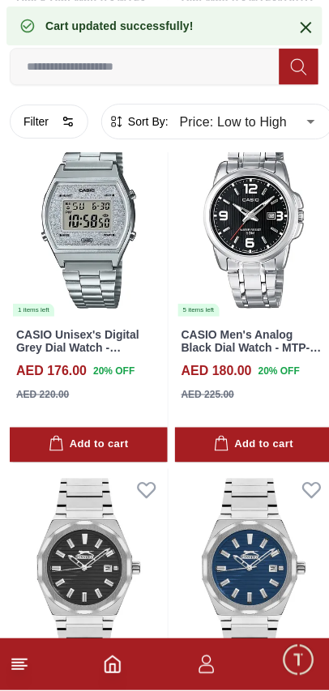
click at [252, 436] on div "Add to cart" at bounding box center [253, 445] width 79 height 19
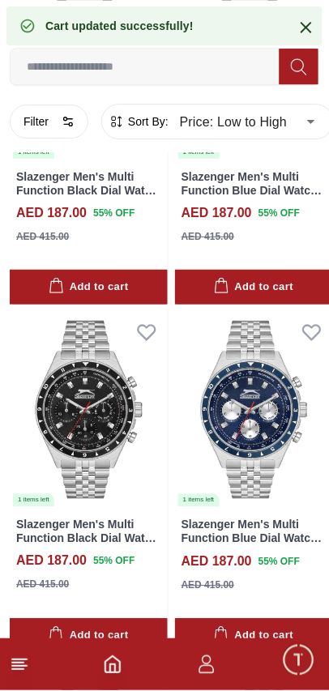
scroll to position [2327, 0]
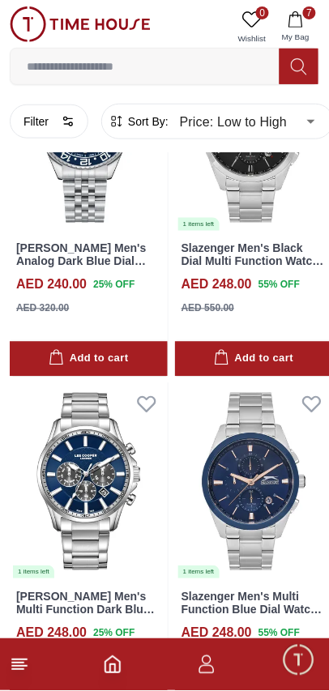
scroll to position [4003, 0]
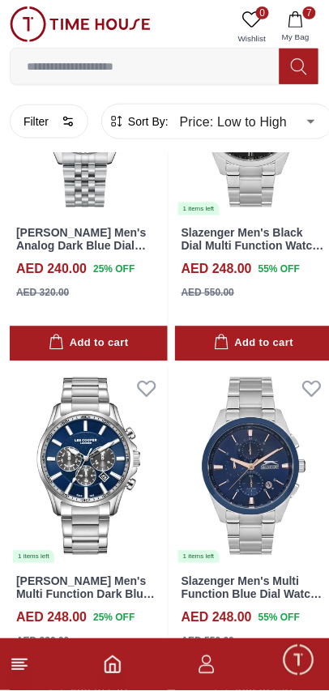
click at [109, 682] on div "Add to cart" at bounding box center [88, 691] width 79 height 19
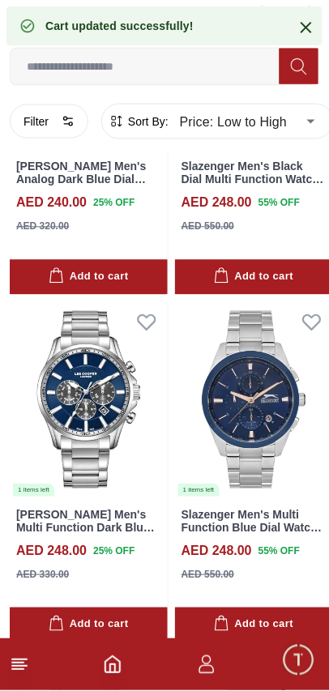
scroll to position [4070, 0]
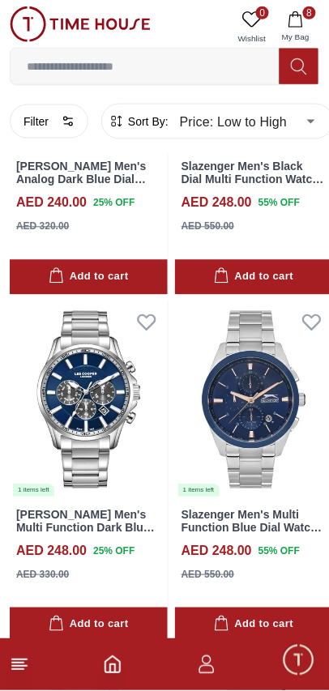
click at [96, 616] on div "Add to cart" at bounding box center [88, 625] width 79 height 19
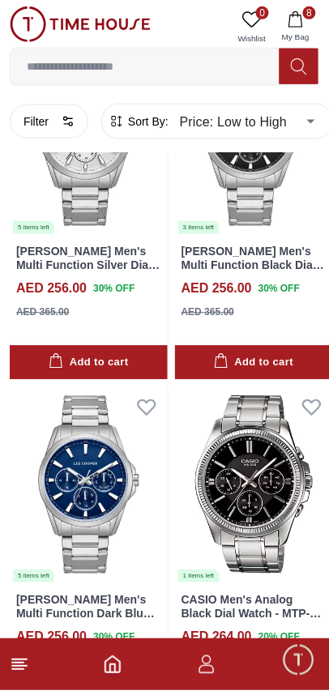
scroll to position [5031, 0]
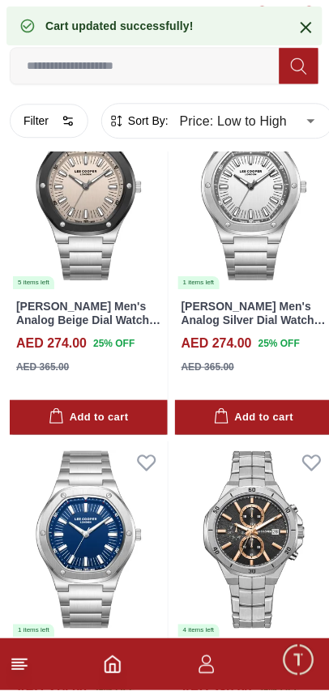
scroll to position [5674, 0]
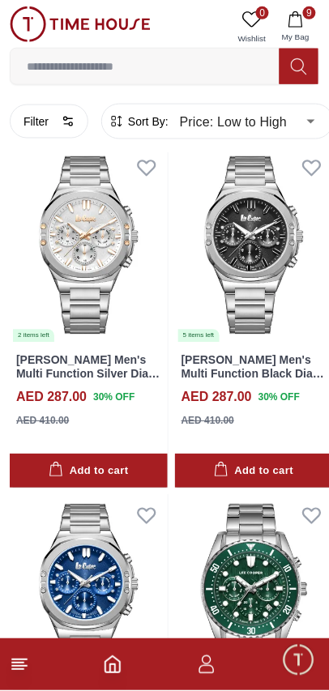
scroll to position [7039, 0]
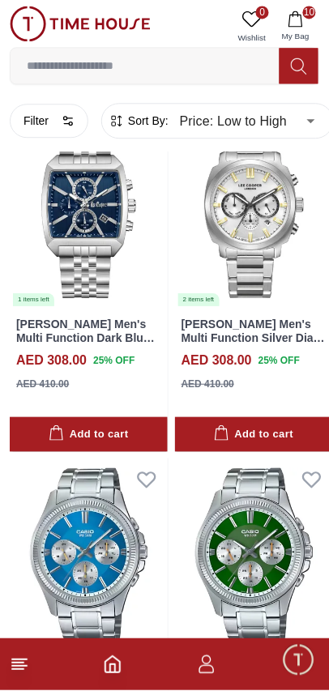
scroll to position [9145, 0]
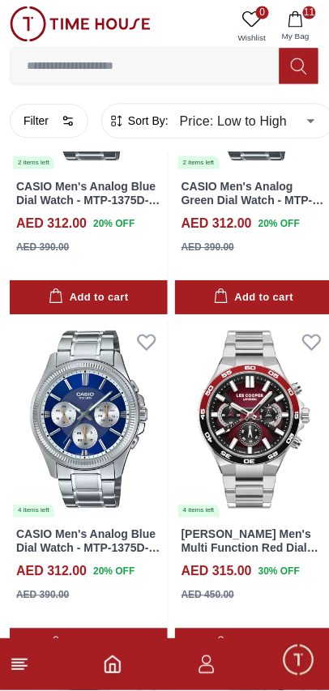
scroll to position [9681, 0]
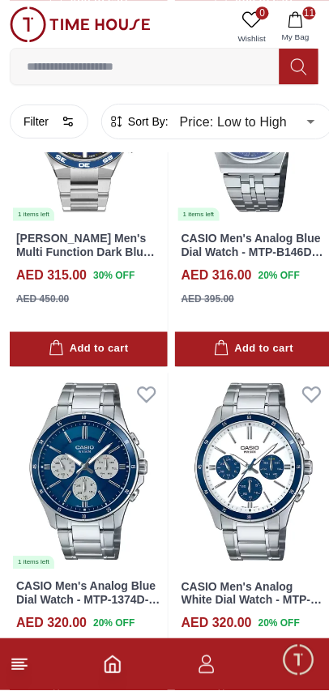
scroll to position [10267, 0]
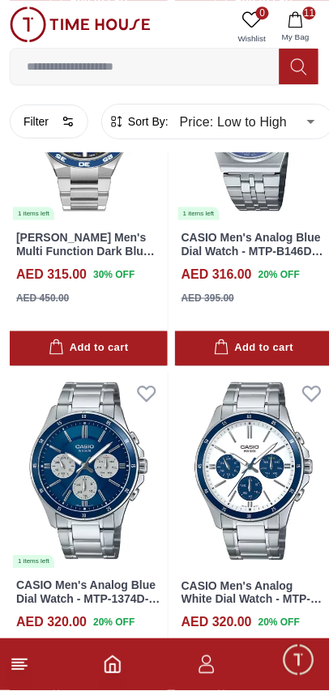
click at [256, 687] on div "Add to cart" at bounding box center [253, 696] width 79 height 19
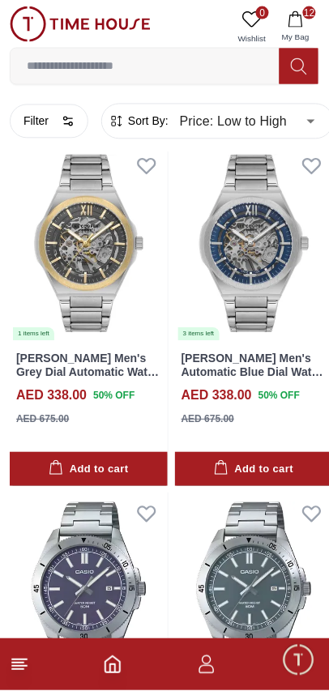
scroll to position [11538, 0]
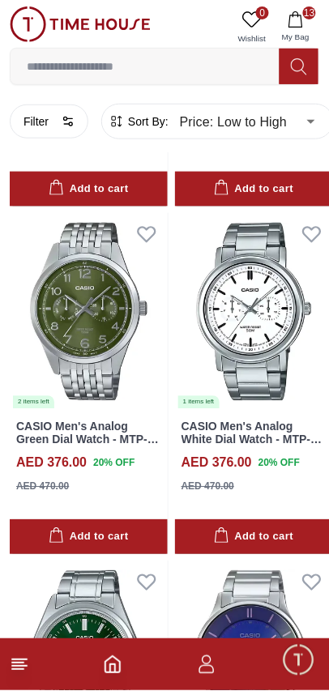
scroll to position [12867, 0]
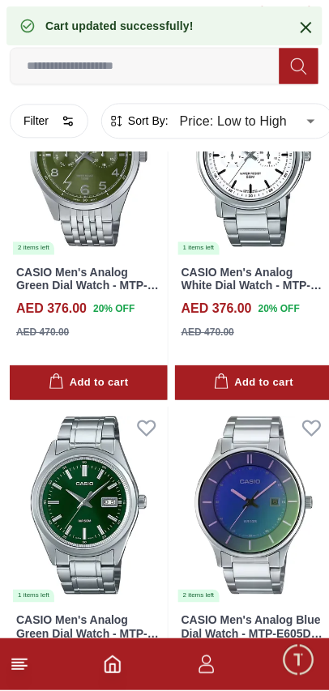
scroll to position [13060, 0]
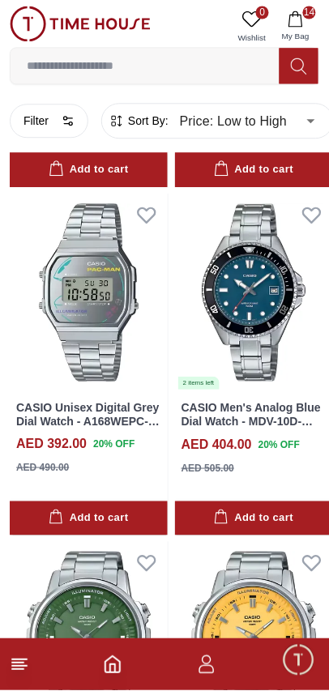
scroll to position [13581, 0]
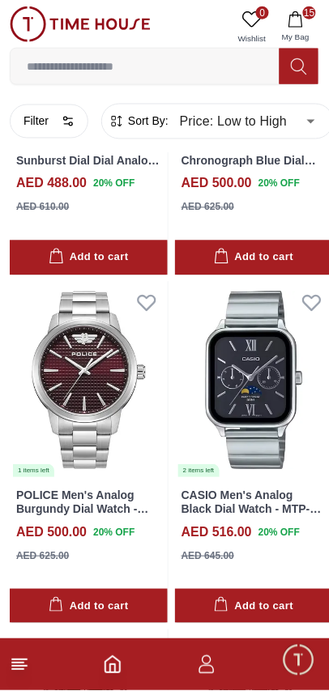
scroll to position [15988, 0]
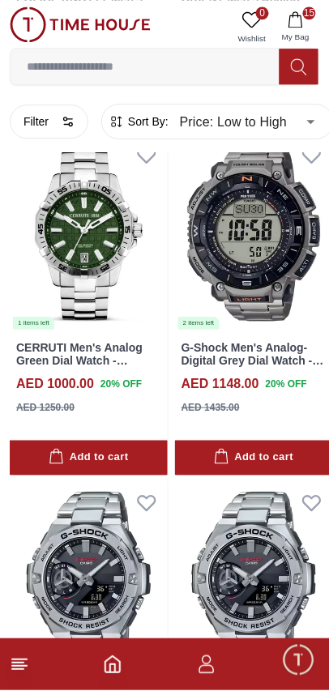
scroll to position [19561, 0]
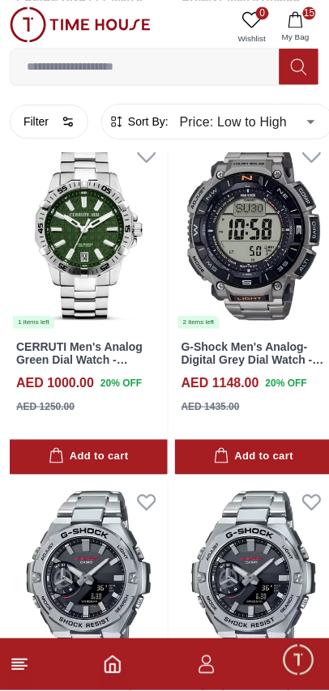
click at [309, 15] on span "15" at bounding box center [309, 12] width 13 height 13
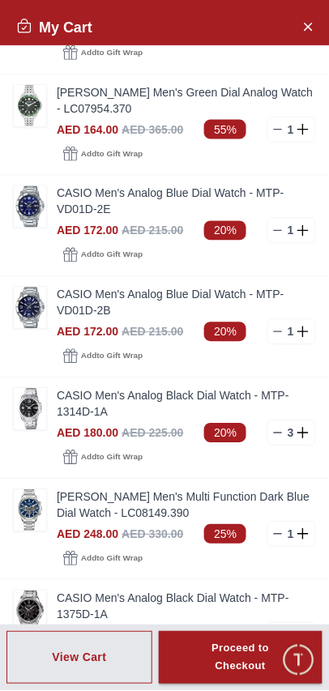
scroll to position [191, 0]
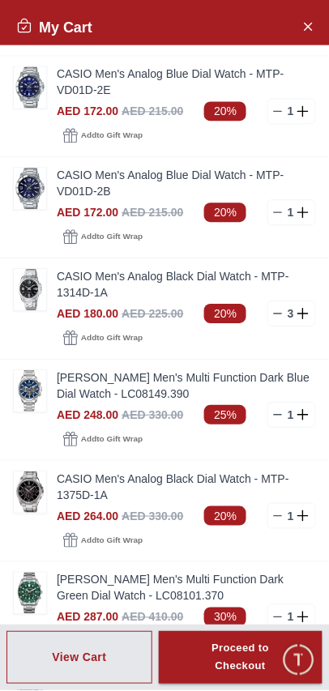
click at [280, 314] on line at bounding box center [277, 314] width 7 height 0
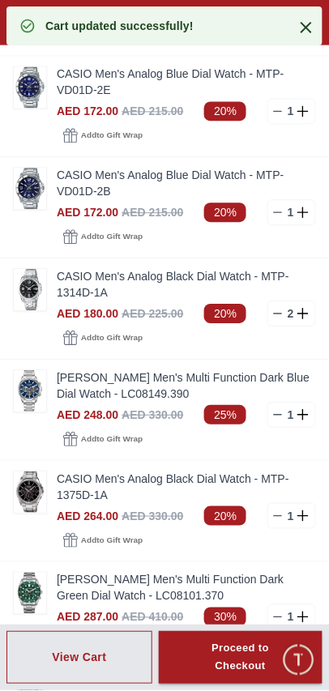
click at [280, 314] on line at bounding box center [277, 314] width 7 height 0
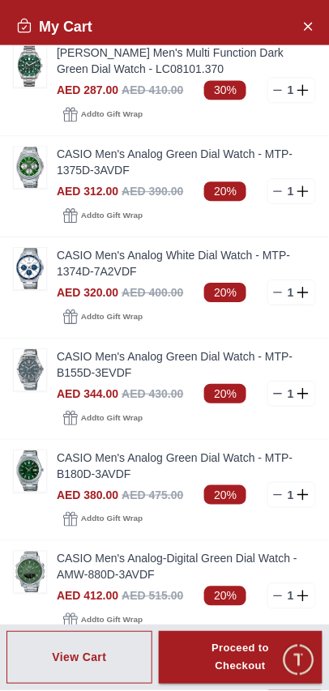
scroll to position [725, 0]
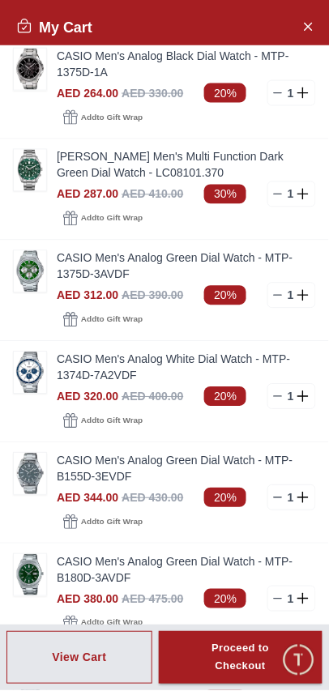
scroll to position [633, 0]
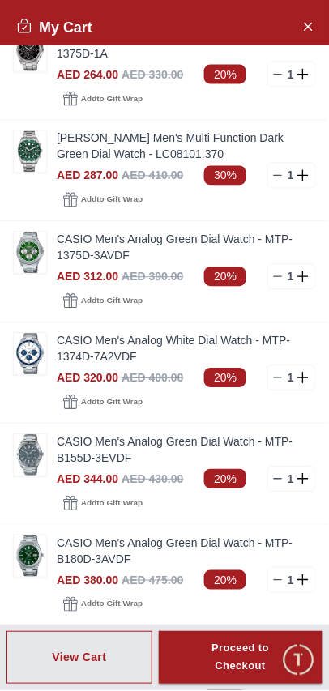
click at [45, 637] on img at bounding box center [30, 657] width 32 height 41
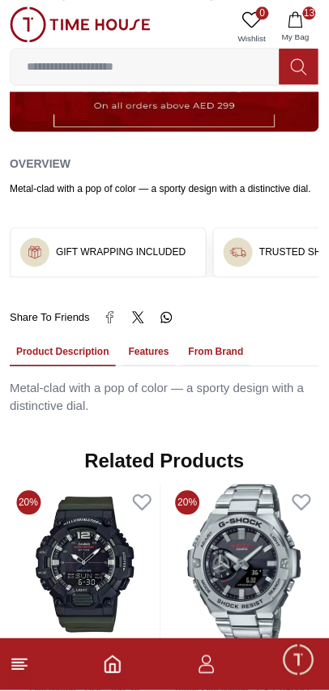
scroll to position [822, 0]
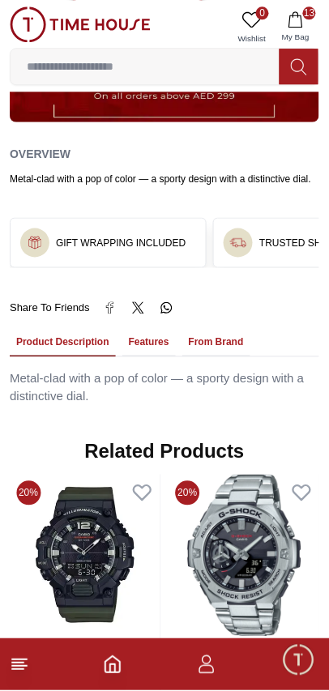
click at [122, 335] on button "Features" at bounding box center [148, 343] width 53 height 28
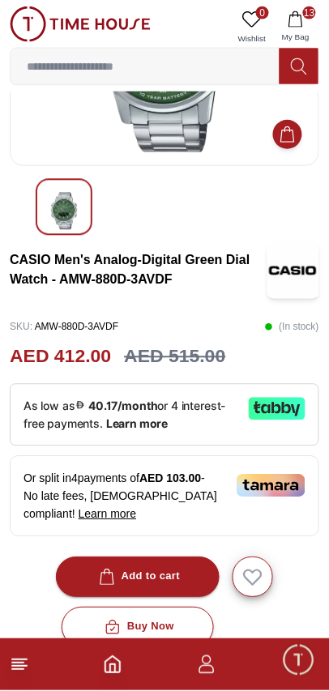
scroll to position [0, 0]
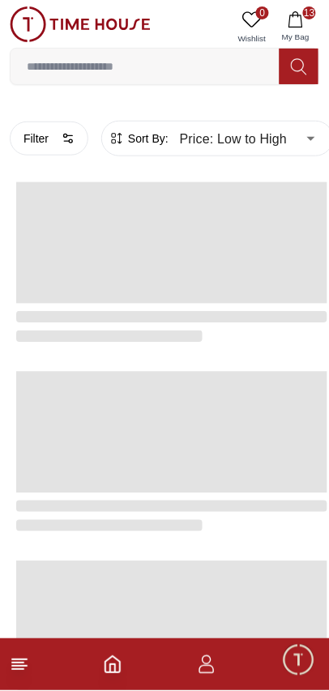
scroll to position [2515, 0]
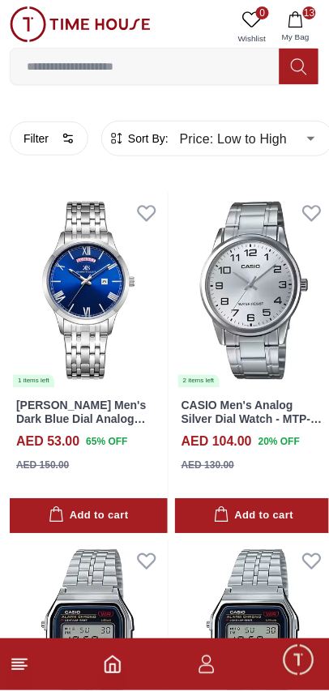
click at [307, 16] on span "13" at bounding box center [309, 12] width 13 height 13
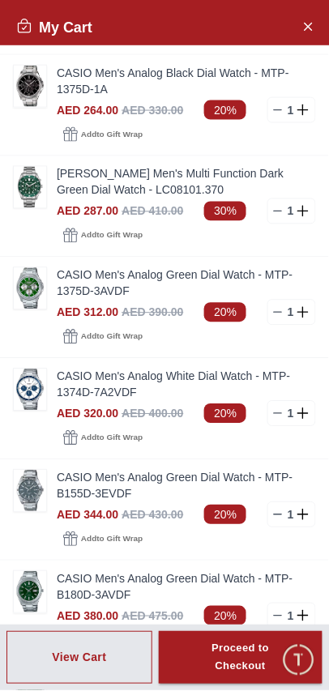
scroll to position [601, 0]
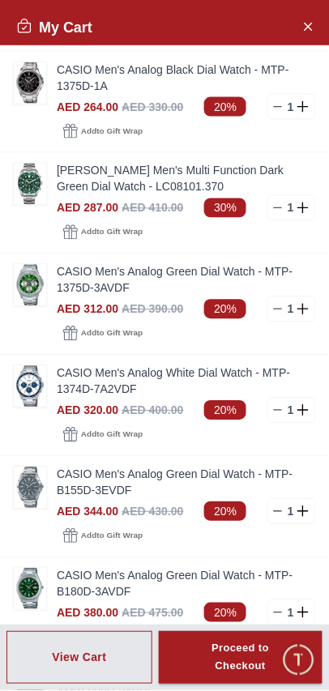
click at [102, 568] on link "CASIO Men's Analog Green Dial Watch - MTP-B180D-3AVDF" at bounding box center [186, 584] width 259 height 32
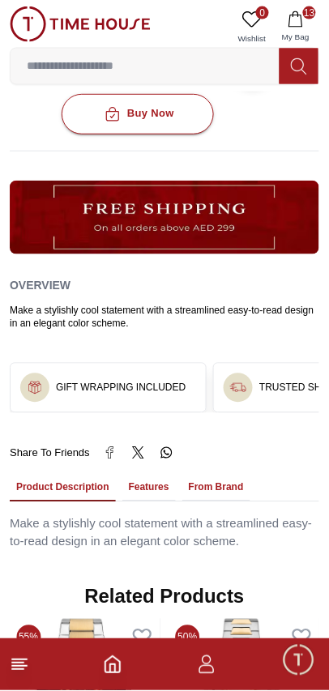
scroll to position [691, 0]
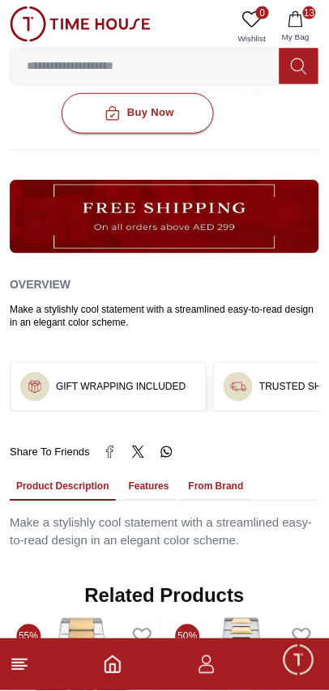
click at [122, 474] on button "Features" at bounding box center [148, 488] width 53 height 28
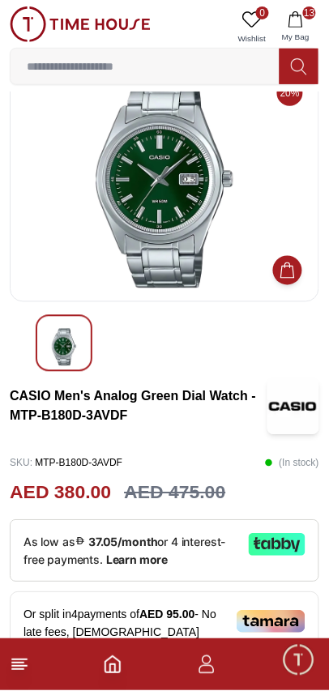
scroll to position [0, 0]
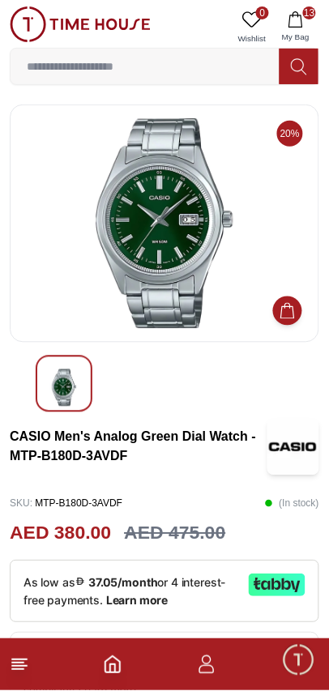
click at [303, 23] on icon "button" at bounding box center [295, 19] width 16 height 16
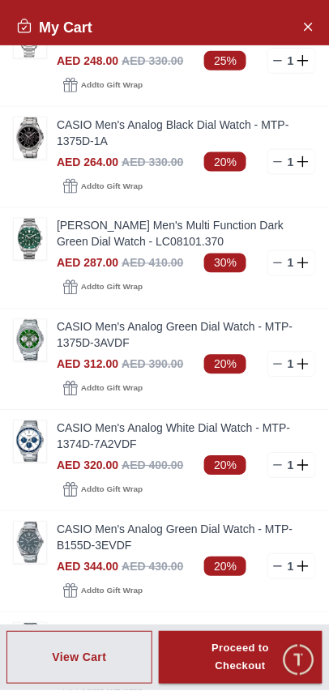
scroll to position [539, 0]
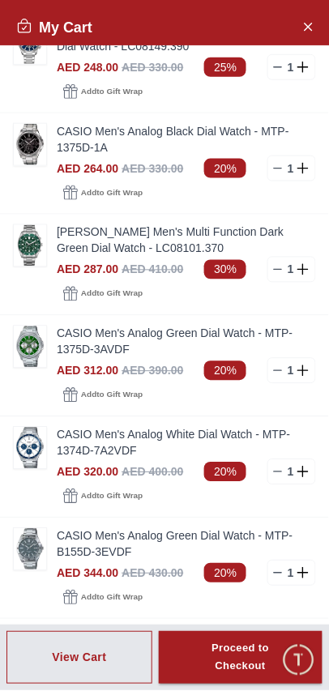
click at [45, 529] on img at bounding box center [30, 549] width 32 height 41
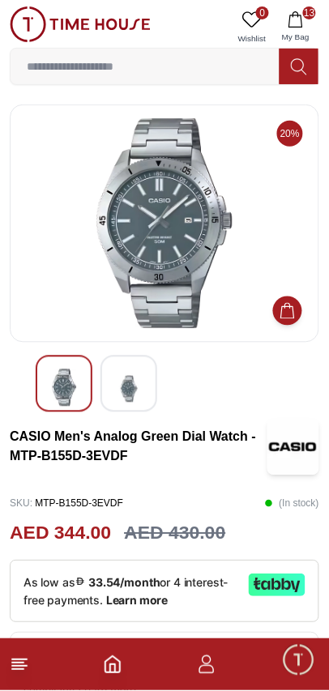
click at [119, 393] on img at bounding box center [128, 389] width 29 height 40
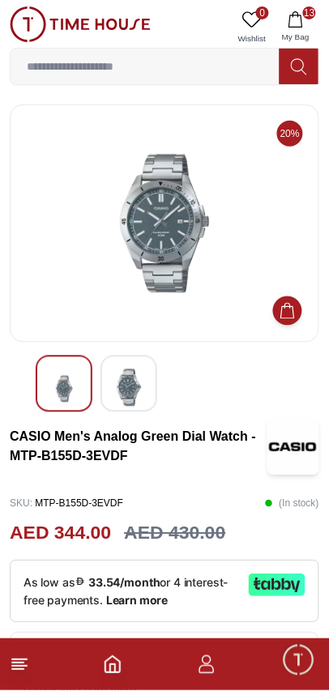
click at [68, 371] on img at bounding box center [63, 389] width 29 height 40
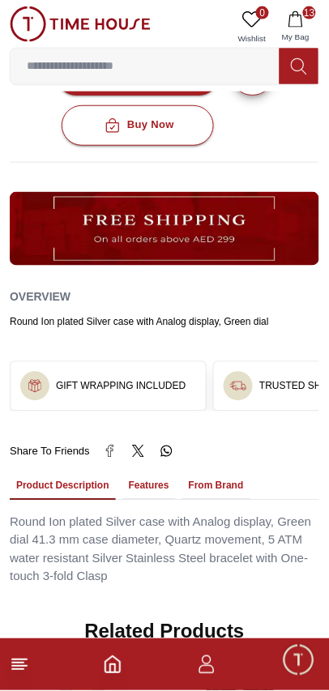
scroll to position [680, 0]
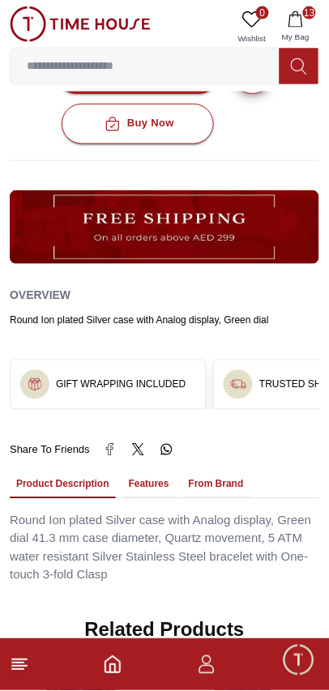
click at [182, 471] on button "From Brand" at bounding box center [216, 485] width 68 height 28
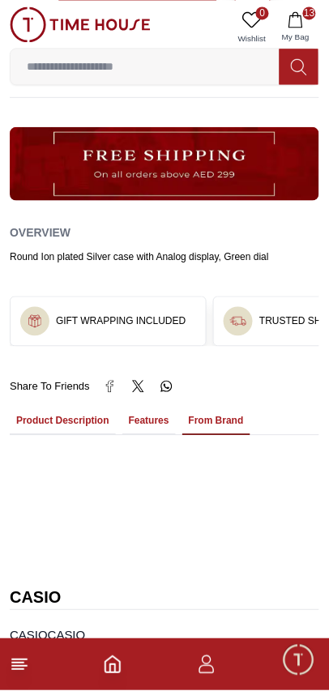
scroll to position [737, 0]
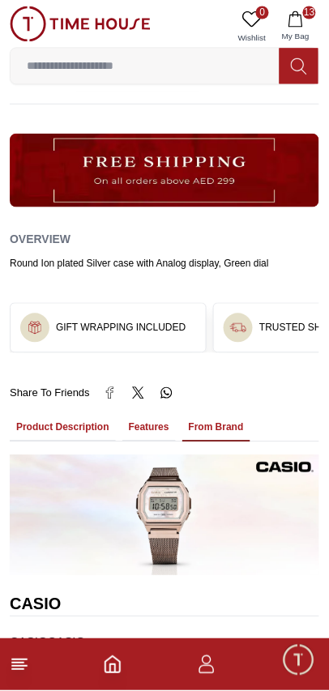
click at [122, 415] on button "Features" at bounding box center [148, 429] width 53 height 28
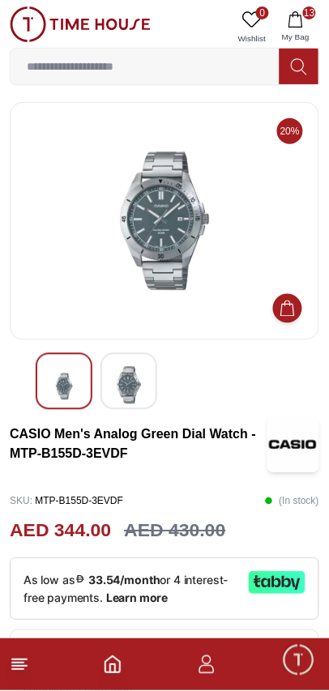
scroll to position [0, 0]
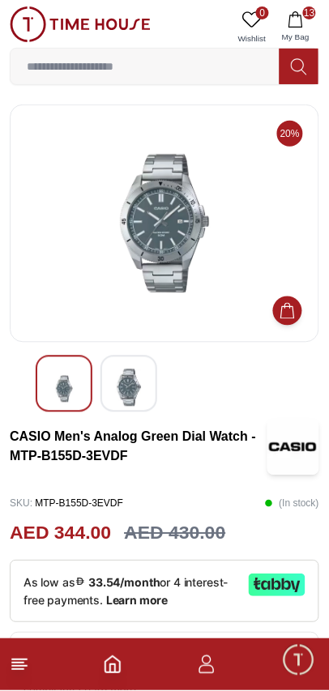
click at [304, 26] on icon "button" at bounding box center [295, 19] width 16 height 16
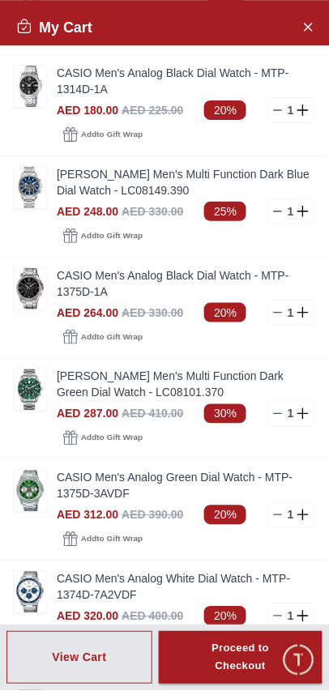
scroll to position [477, 0]
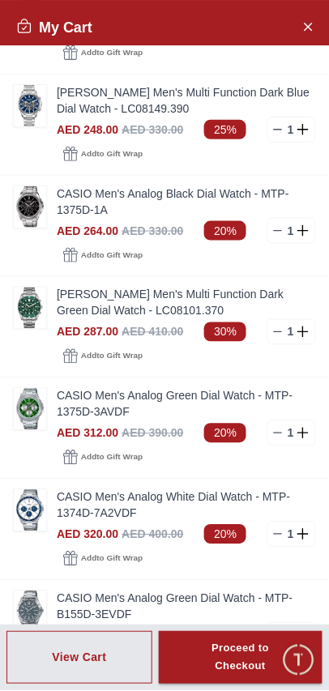
click at [59, 489] on link "CASIO Men's Analog White Dial Watch - MTP-1374D-7A2VDF" at bounding box center [186, 505] width 259 height 32
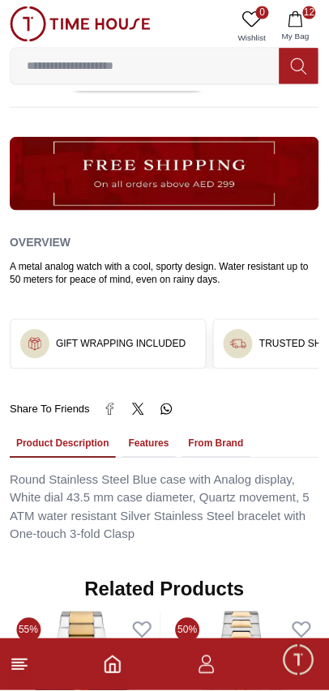
scroll to position [733, 0]
click at [122, 431] on button "Features" at bounding box center [148, 445] width 53 height 28
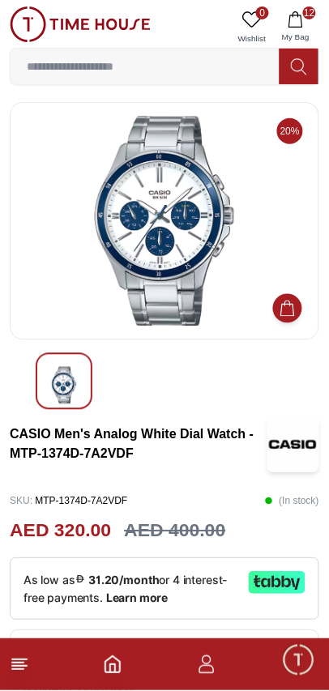
scroll to position [0, 0]
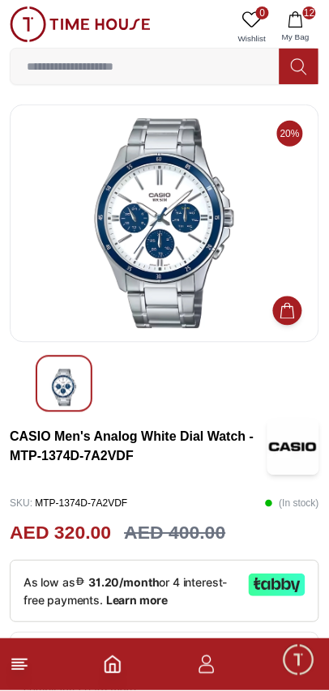
click at [307, 32] on span "My Bag" at bounding box center [295, 37] width 40 height 12
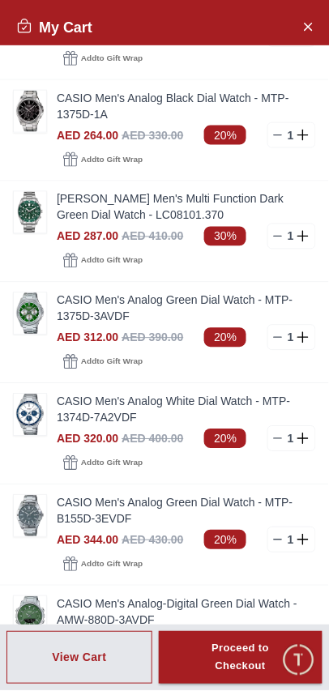
scroll to position [581, 0]
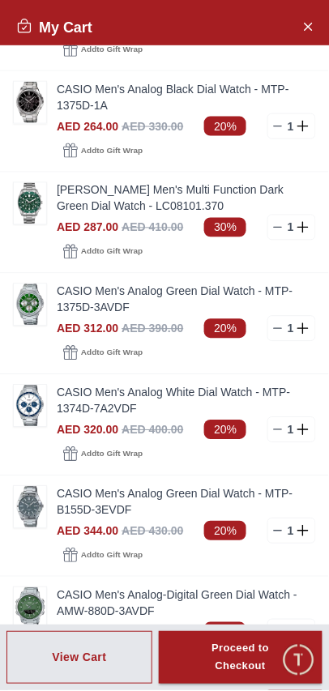
click at [281, 632] on line at bounding box center [277, 632] width 7 height 0
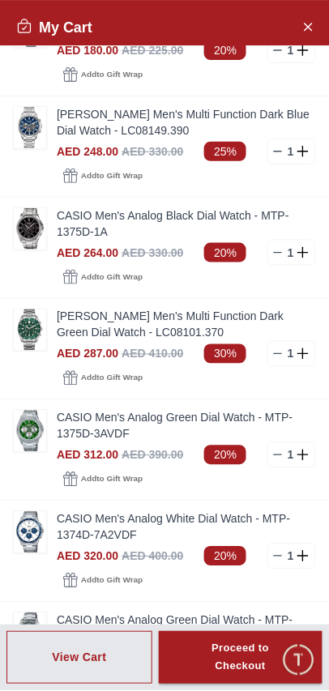
scroll to position [455, 0]
click at [86, 410] on link "CASIO Men's Analog Green Dial Watch - MTP-1375D-3AVDF" at bounding box center [186, 426] width 259 height 32
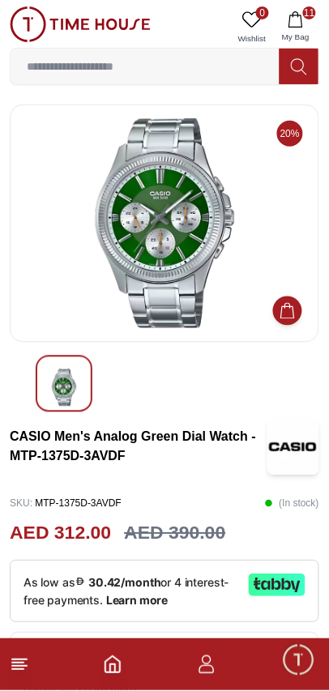
click at [290, 8] on button "11 My Bag" at bounding box center [295, 26] width 47 height 41
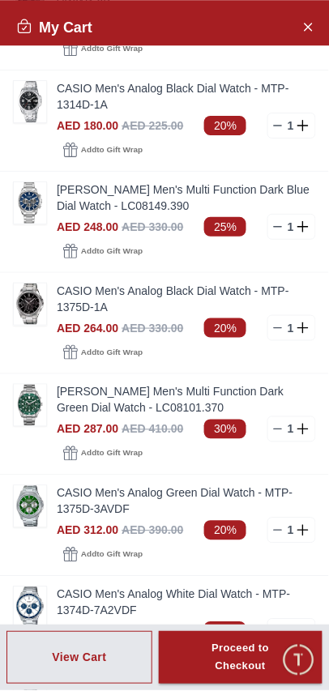
scroll to position [308, 0]
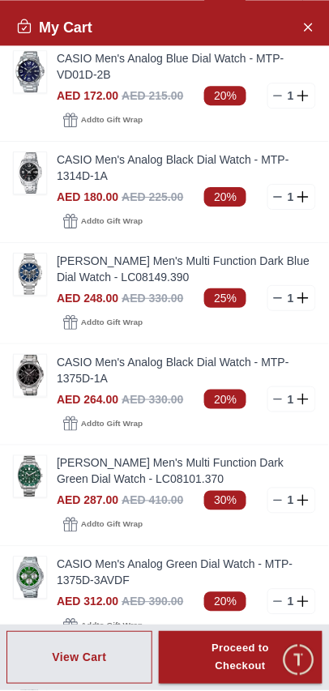
click at [70, 455] on link "LEE COOPER Men's Multi Function Dark Green Dial Watch - LC08101.370" at bounding box center [186, 471] width 259 height 32
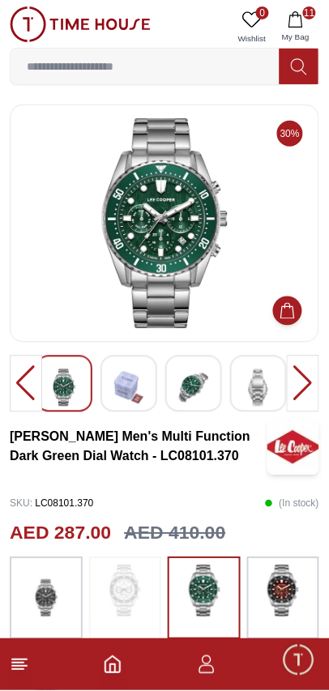
click at [134, 385] on img at bounding box center [128, 387] width 29 height 37
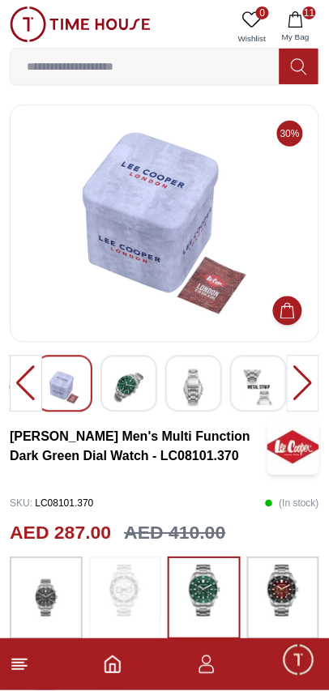
click at [140, 398] on img at bounding box center [128, 387] width 29 height 37
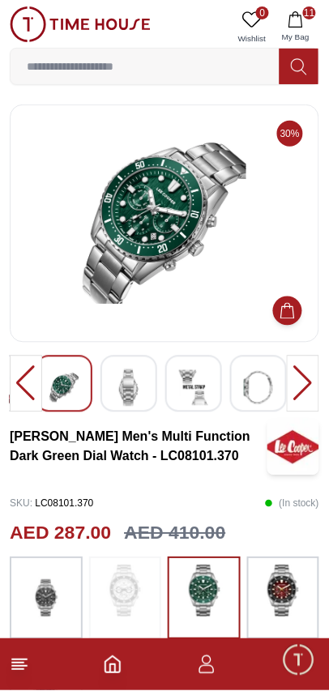
click at [142, 397] on img at bounding box center [128, 387] width 29 height 37
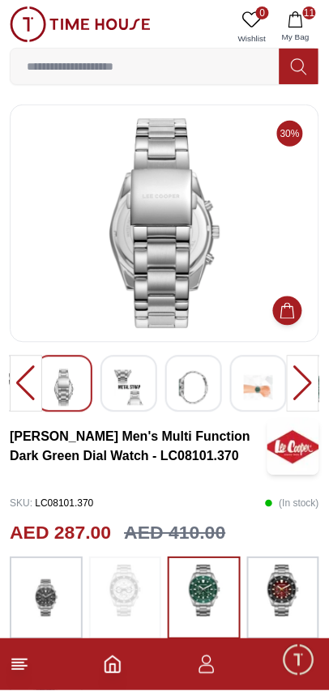
click at [151, 397] on div at bounding box center [128, 383] width 57 height 57
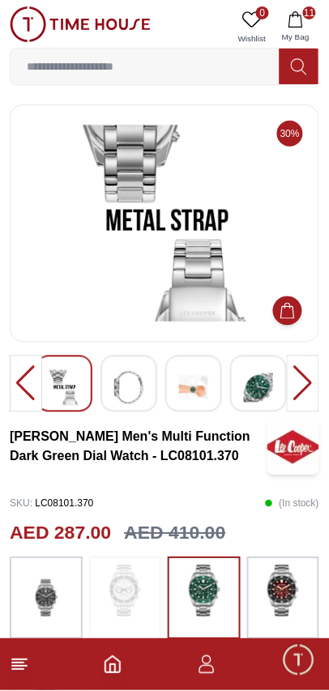
click at [147, 397] on div at bounding box center [128, 383] width 57 height 57
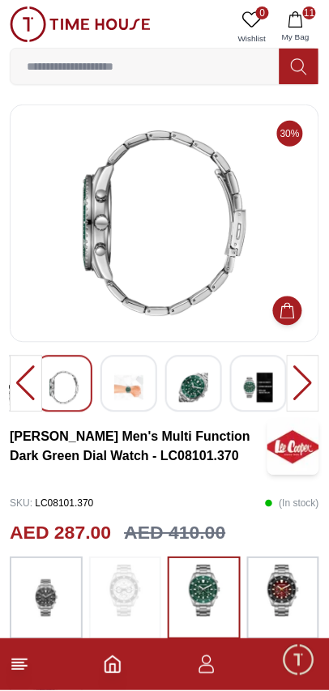
click at [177, 396] on div at bounding box center [193, 383] width 57 height 57
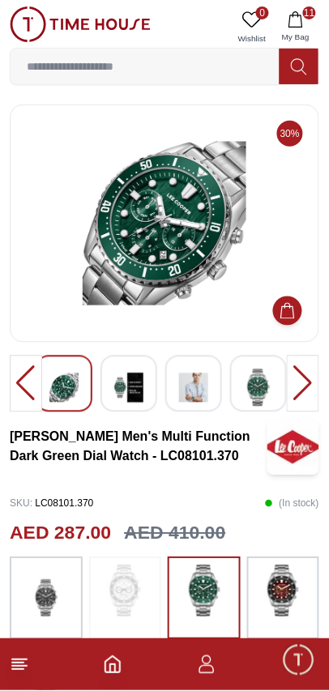
click at [198, 393] on img at bounding box center [193, 387] width 29 height 37
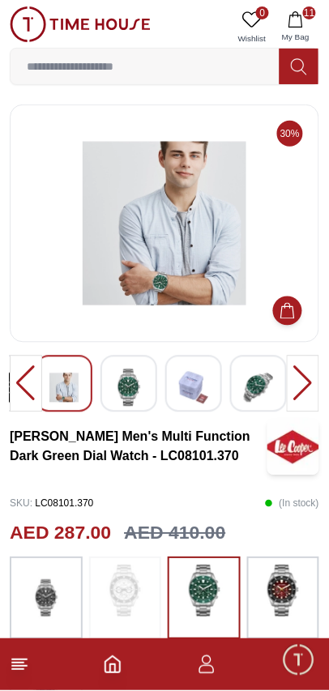
click at [192, 396] on img at bounding box center [193, 387] width 29 height 37
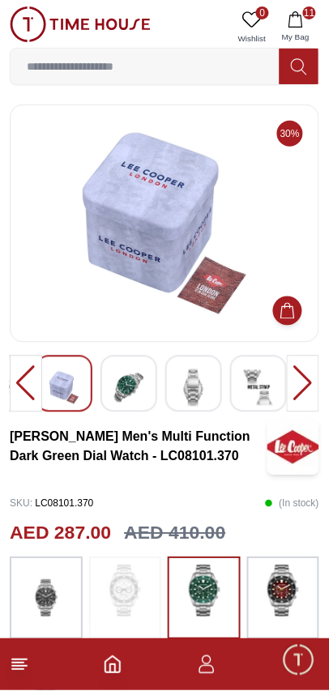
click at [191, 390] on img at bounding box center [193, 387] width 29 height 37
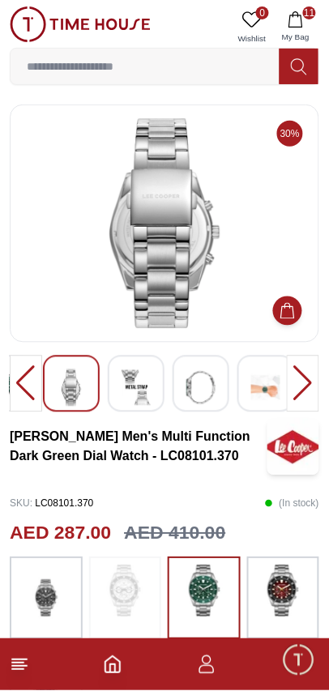
click at [302, 27] on icon "button" at bounding box center [295, 19] width 14 height 16
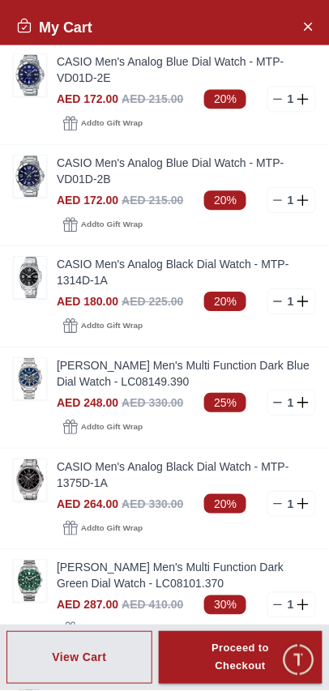
scroll to position [301, 0]
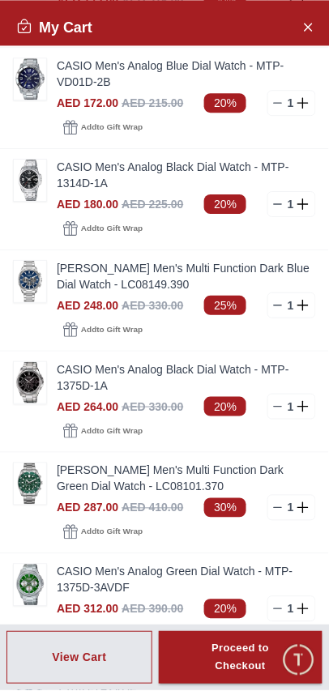
click at [283, 501] on icon at bounding box center [277, 507] width 13 height 13
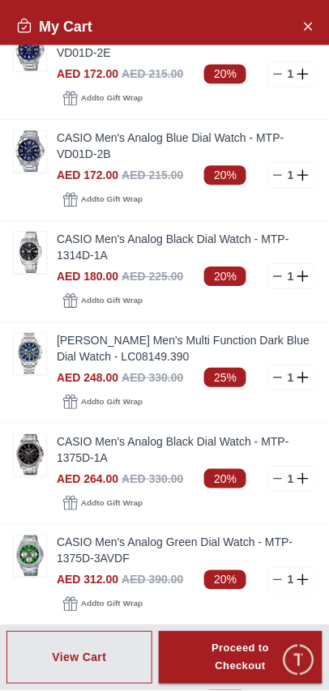
scroll to position [222, 0]
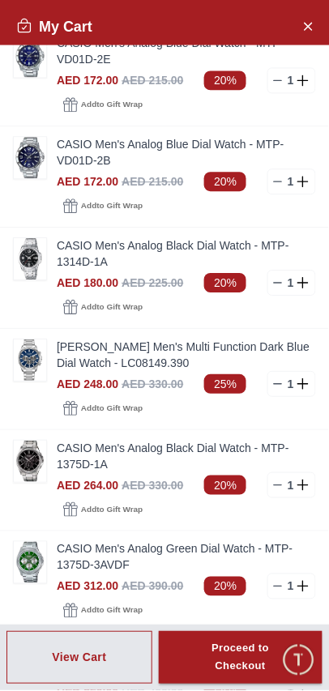
click at [130, 440] on link "CASIO Men's Analog Black Dial Watch - MTP-1375D-1A" at bounding box center [186, 456] width 259 height 32
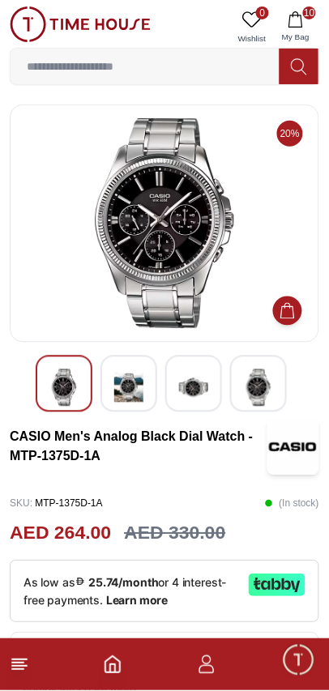
click at [137, 388] on img at bounding box center [128, 387] width 29 height 37
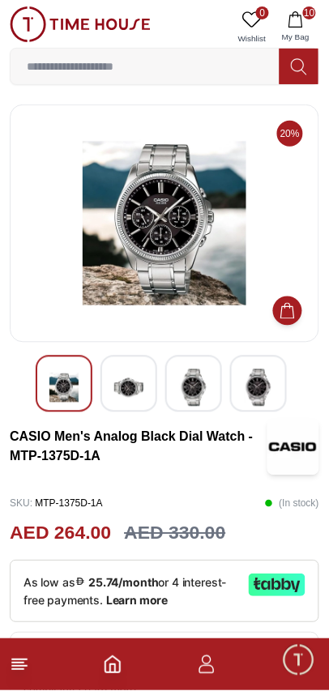
click at [189, 385] on img at bounding box center [193, 387] width 29 height 37
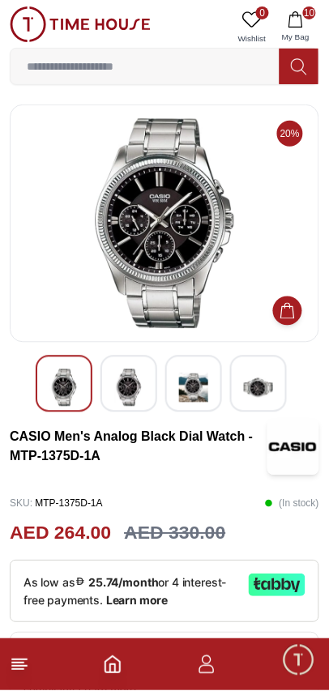
click at [262, 385] on img at bounding box center [258, 387] width 29 height 37
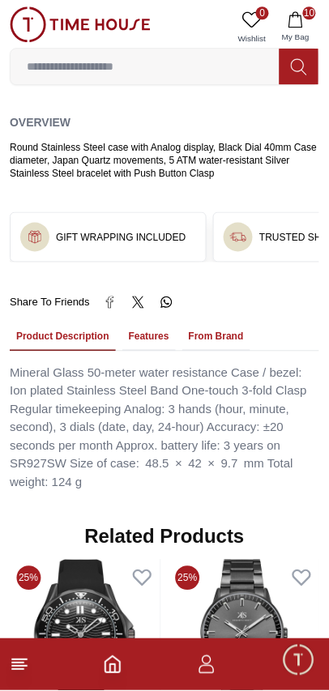
scroll to position [854, 0]
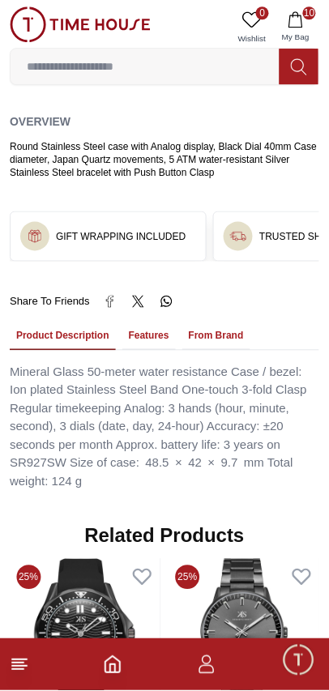
click at [122, 323] on button "Features" at bounding box center [148, 337] width 53 height 28
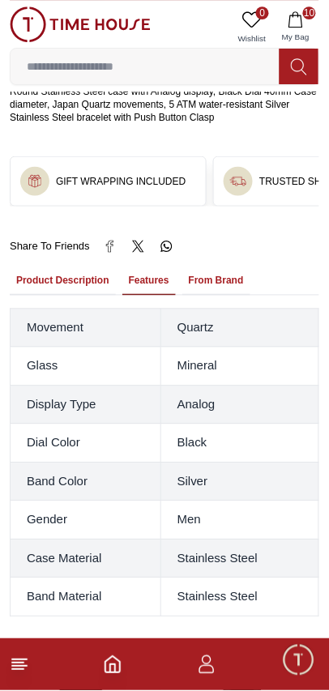
scroll to position [910, 0]
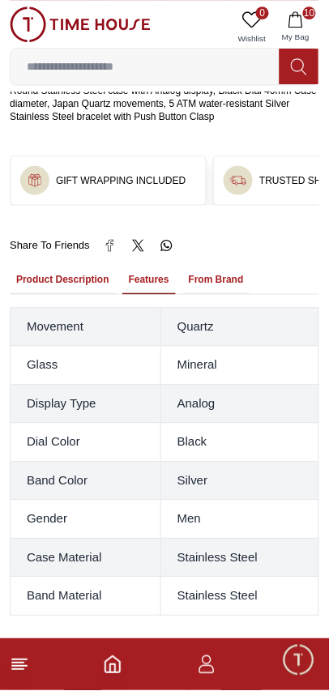
click at [37, 267] on button "Product Description" at bounding box center [63, 281] width 106 height 28
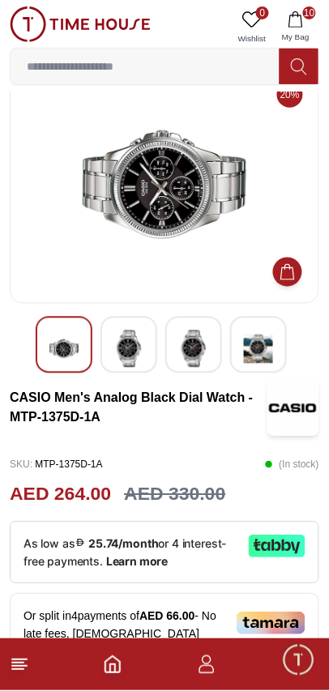
scroll to position [0, 0]
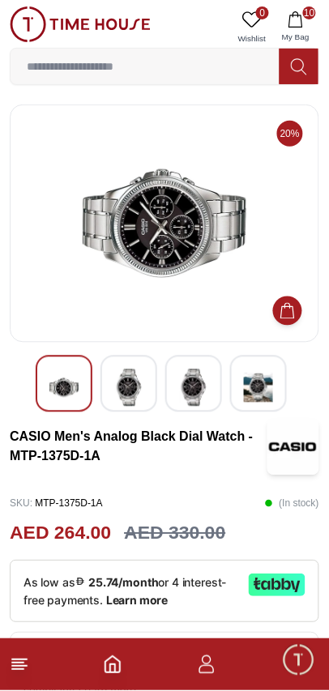
click at [131, 384] on img at bounding box center [128, 387] width 29 height 37
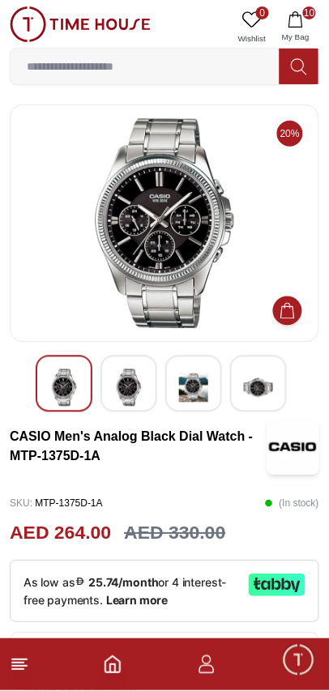
click at [181, 385] on img at bounding box center [193, 387] width 29 height 37
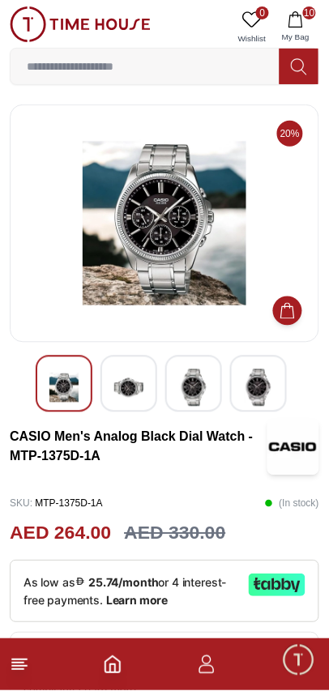
click at [302, 24] on icon "button" at bounding box center [295, 19] width 16 height 16
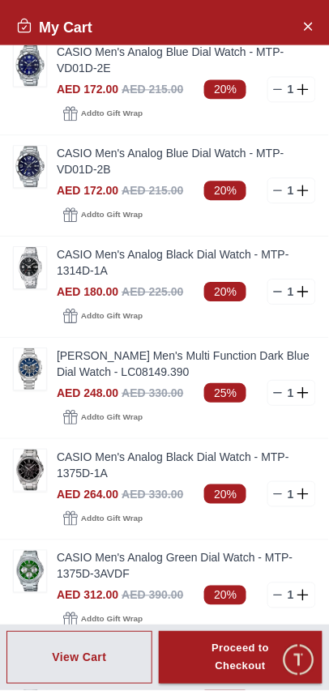
scroll to position [282, 0]
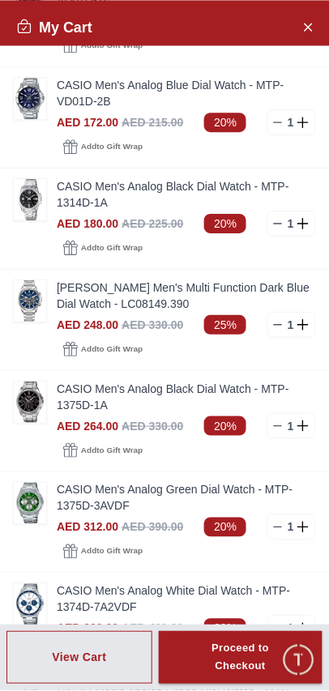
click at [281, 628] on line at bounding box center [277, 628] width 7 height 0
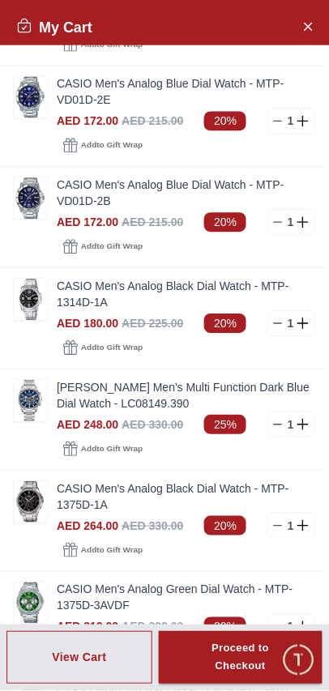
scroll to position [170, 0]
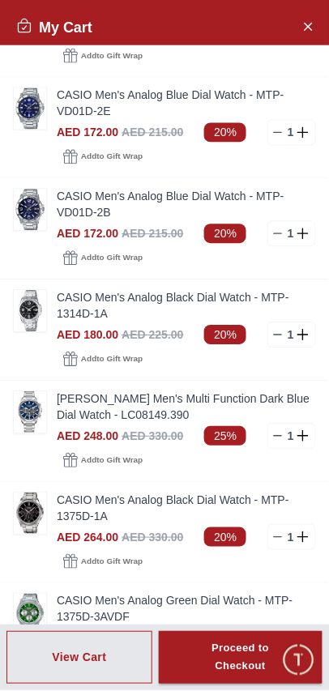
click at [79, 391] on link "Lee Cooper Men's Multi Function Dark Blue Dial Watch - LC08149.390" at bounding box center [186, 407] width 259 height 32
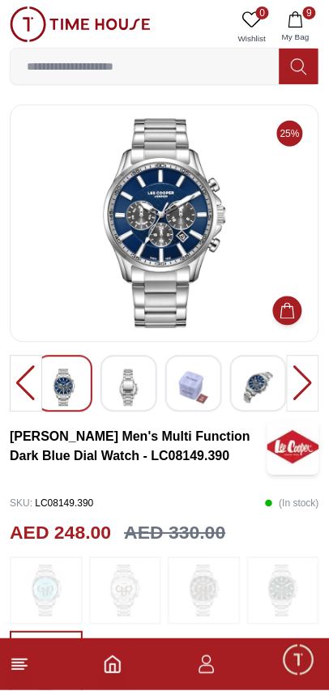
click at [136, 393] on img at bounding box center [128, 387] width 29 height 37
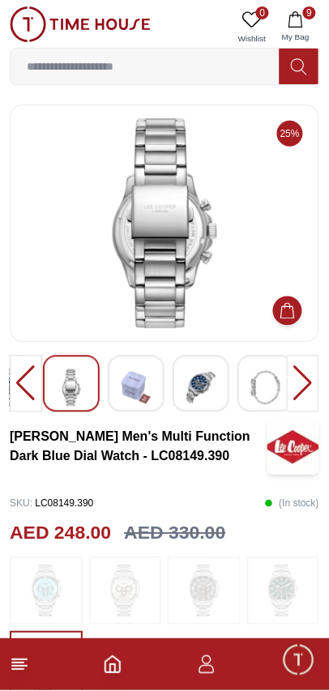
click at [204, 389] on img at bounding box center [200, 387] width 29 height 37
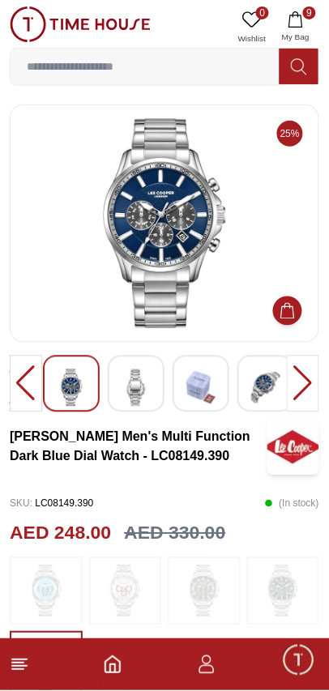
click at [261, 387] on img at bounding box center [265, 387] width 29 height 37
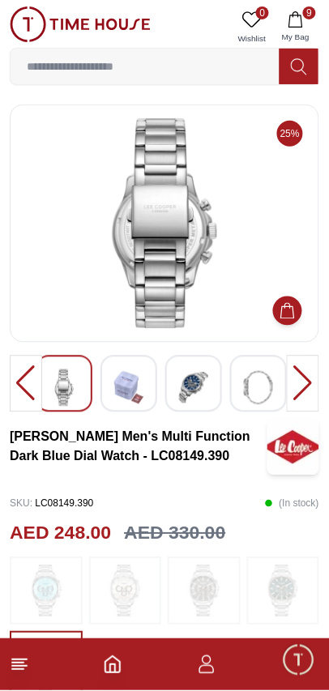
click at [185, 385] on img at bounding box center [193, 387] width 29 height 37
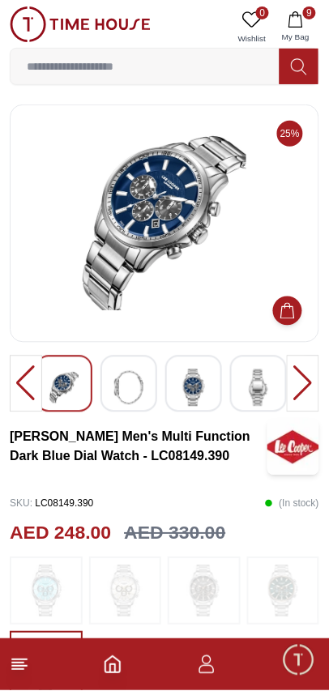
click at [301, 24] on icon "button" at bounding box center [295, 19] width 16 height 16
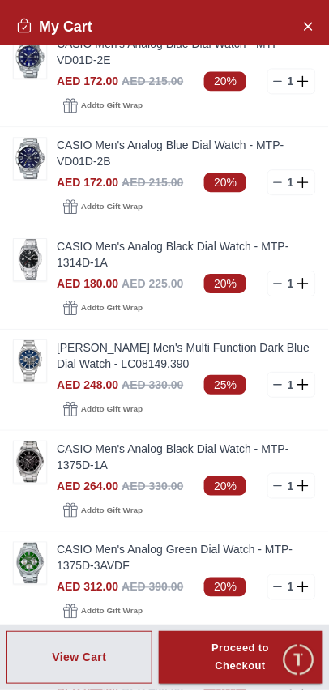
scroll to position [220, 0]
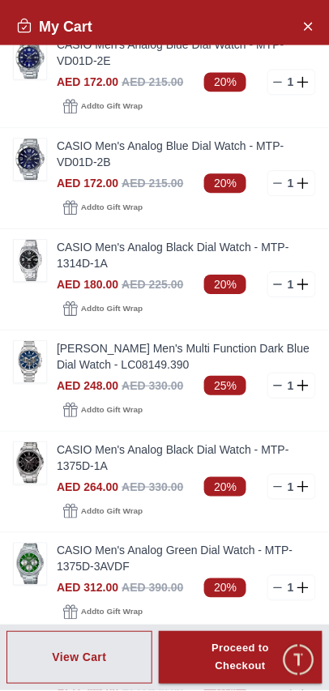
click at [124, 341] on link "Lee Cooper Men's Multi Function Dark Blue Dial Watch - LC08149.390" at bounding box center [186, 357] width 259 height 32
click at [86, 341] on link "Lee Cooper Men's Multi Function Dark Blue Dial Watch - LC08149.390" at bounding box center [186, 357] width 259 height 32
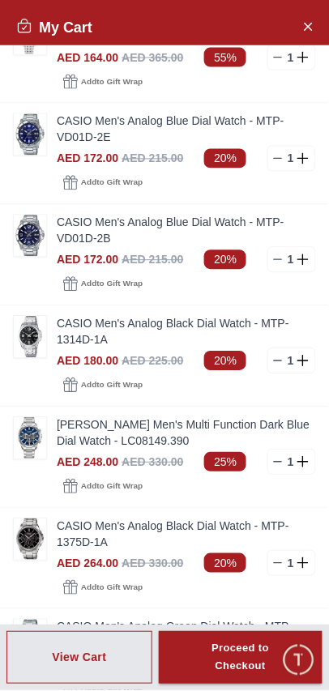
click at [72, 417] on link "Lee Cooper Men's Multi Function Dark Blue Dial Watch - LC08149.390" at bounding box center [186, 433] width 259 height 32
click at [63, 417] on link "Lee Cooper Men's Multi Function Dark Blue Dial Watch - LC08149.390" at bounding box center [186, 433] width 259 height 32
click at [45, 418] on img at bounding box center [30, 438] width 32 height 41
click at [114, 417] on link "Lee Cooper Men's Multi Function Dark Blue Dial Watch - LC08149.390" at bounding box center [186, 433] width 259 height 32
click at [125, 417] on link "Lee Cooper Men's Multi Function Dark Blue Dial Watch - LC08149.390" at bounding box center [186, 433] width 259 height 32
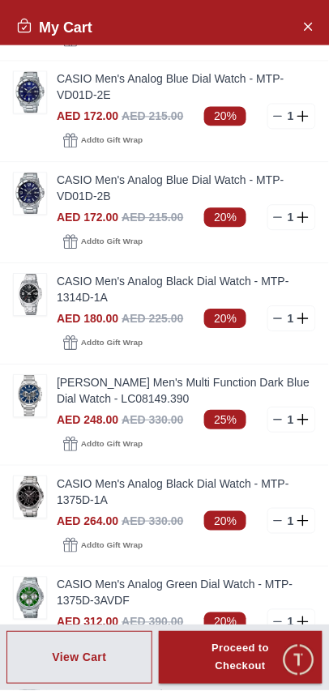
scroll to position [183, 0]
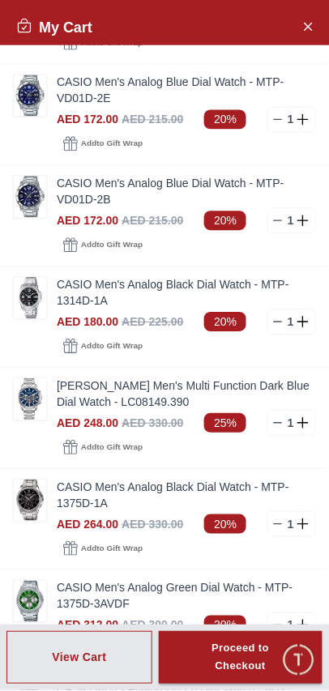
click at [281, 423] on line at bounding box center [277, 423] width 7 height 0
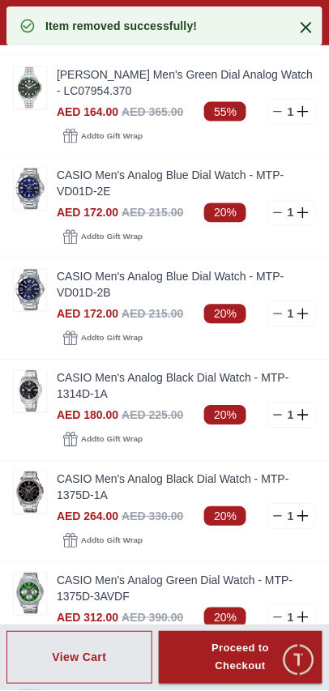
scroll to position [74, 0]
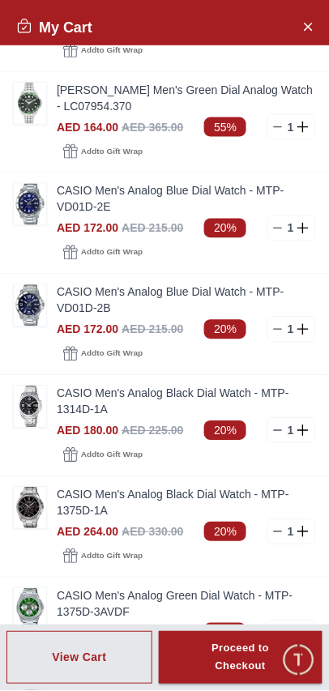
click at [125, 385] on link "CASIO Men's Analog Black Dial Watch - MTP-1314D-1A" at bounding box center [186, 401] width 259 height 32
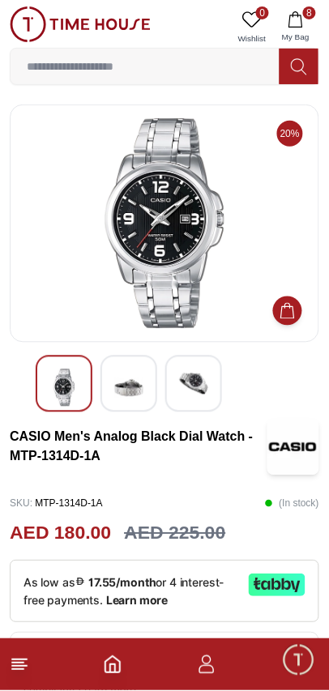
click at [203, 387] on img at bounding box center [193, 383] width 29 height 29
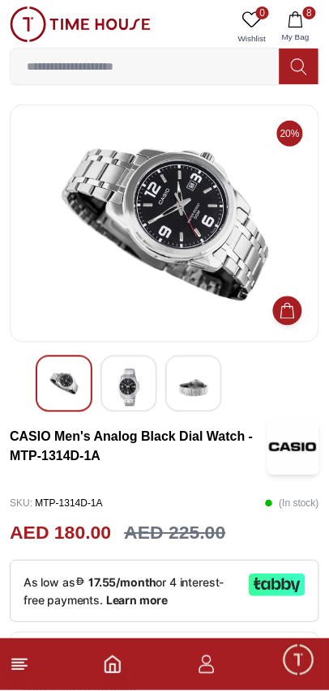
click at [127, 386] on img at bounding box center [128, 387] width 29 height 37
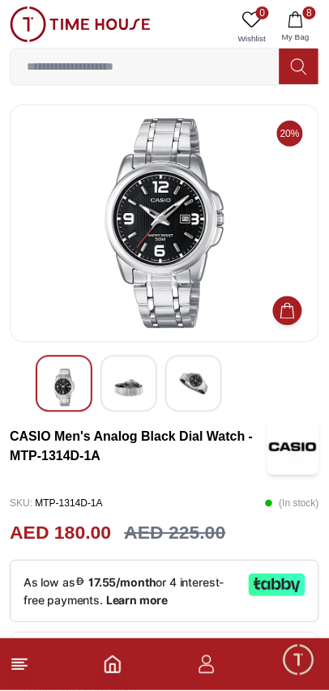
click at [122, 387] on img at bounding box center [128, 387] width 29 height 37
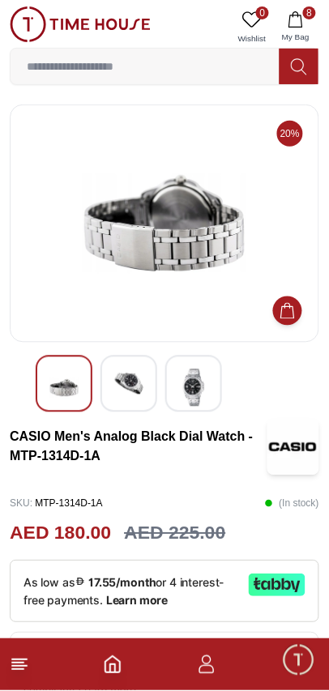
click at [58, 374] on img at bounding box center [63, 387] width 29 height 37
click at [126, 376] on img at bounding box center [128, 383] width 29 height 29
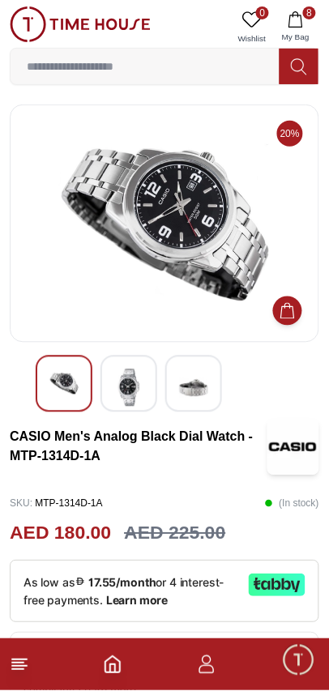
click at [196, 394] on img at bounding box center [193, 387] width 29 height 37
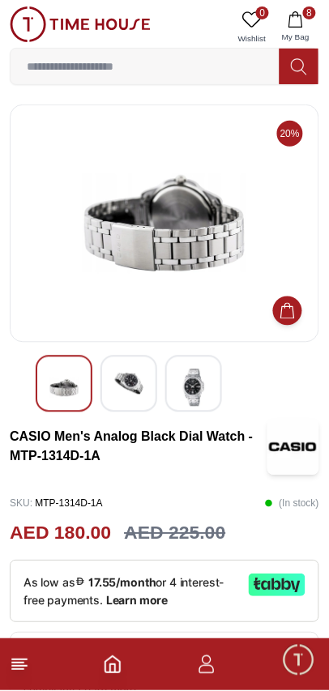
click at [201, 381] on img at bounding box center [193, 387] width 29 height 37
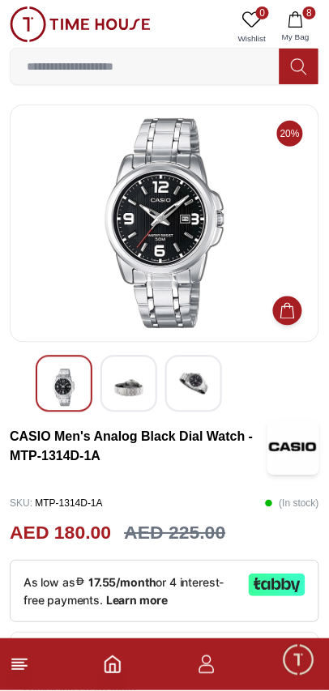
click at [130, 386] on img at bounding box center [128, 387] width 29 height 37
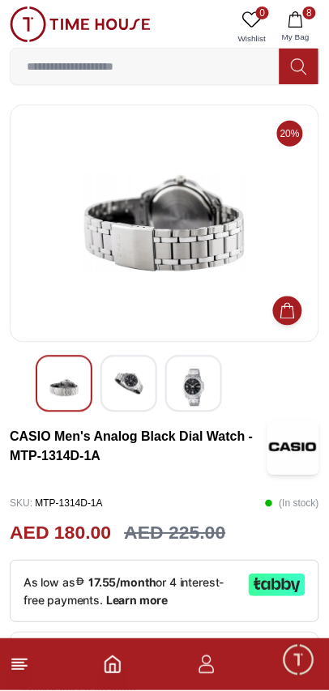
click at [74, 380] on img at bounding box center [63, 387] width 29 height 37
click at [126, 380] on img at bounding box center [128, 383] width 29 height 29
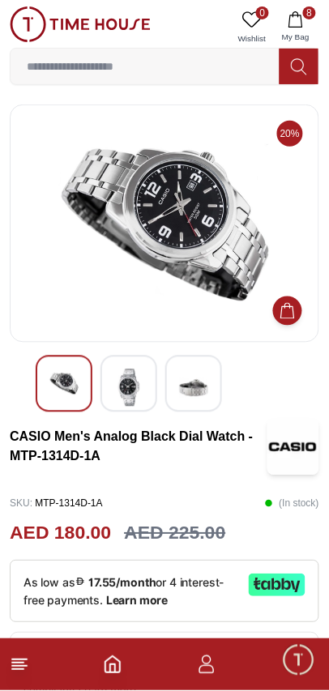
click at [204, 397] on img at bounding box center [193, 387] width 29 height 37
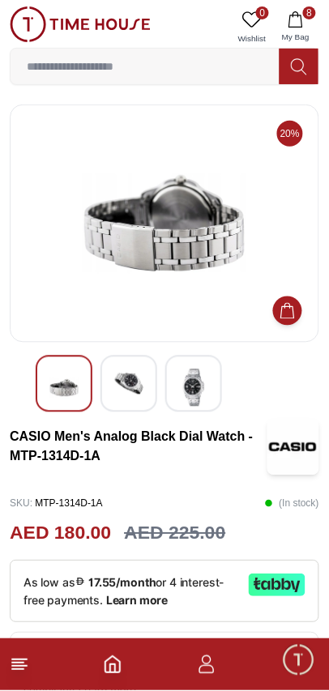
click at [297, 19] on icon "button" at bounding box center [295, 19] width 16 height 16
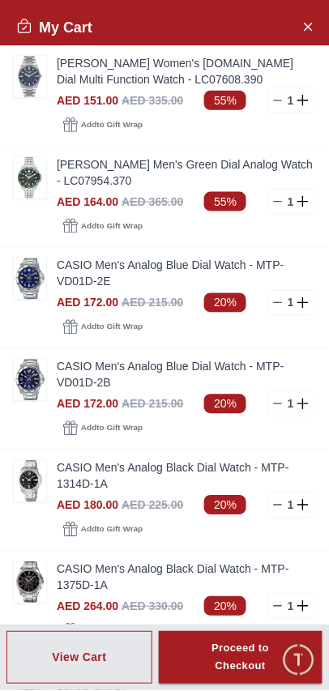
click at [62, 359] on link "CASIO Men's Analog Blue Dial Watch - MTP-VD01D-2B" at bounding box center [186, 375] width 259 height 32
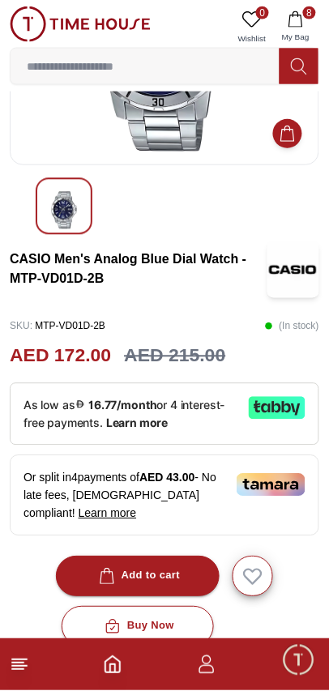
scroll to position [177, 0]
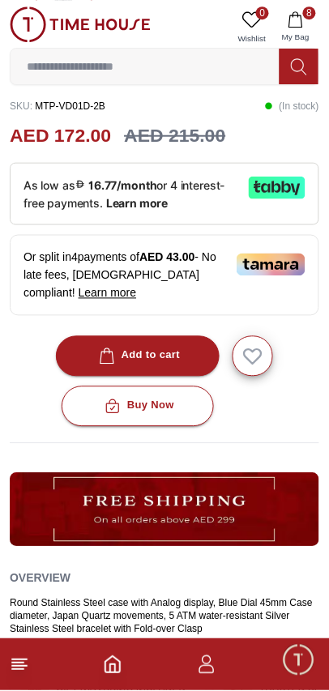
scroll to position [398, 0]
click at [301, 26] on icon "button" at bounding box center [295, 19] width 16 height 16
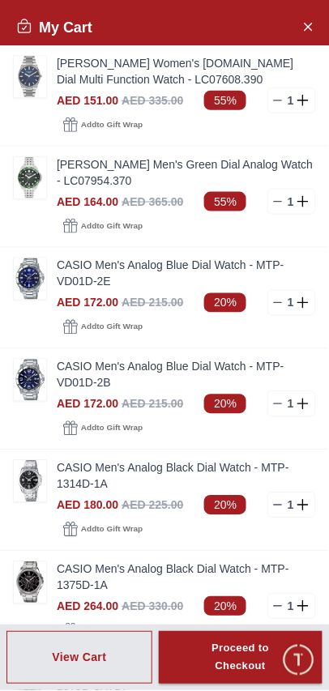
click at [60, 257] on link "CASIO Men's Analog Blue Dial Watch - MTP-VD01D-2E" at bounding box center [186, 273] width 259 height 32
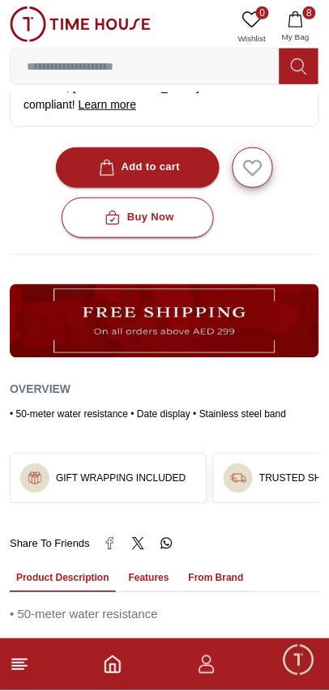
scroll to position [592, 0]
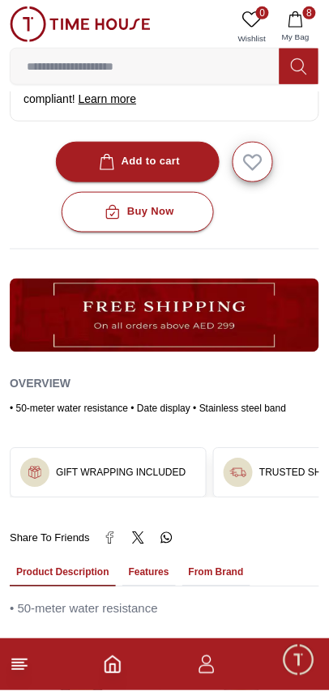
click at [123, 559] on button "Features" at bounding box center [148, 573] width 53 height 28
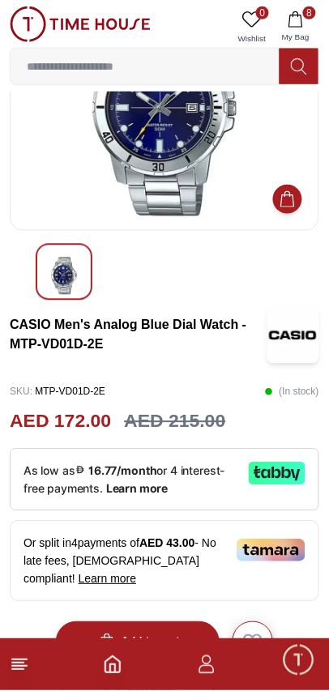
scroll to position [0, 0]
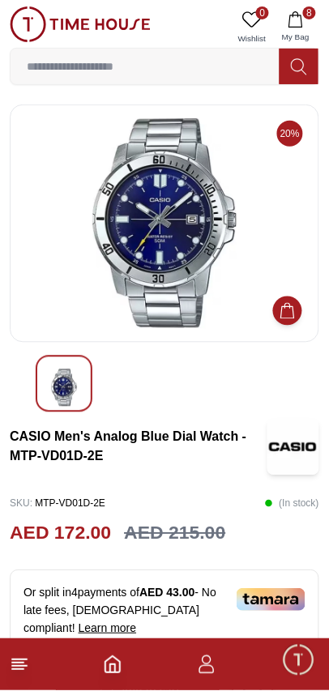
scroll to position [398, 0]
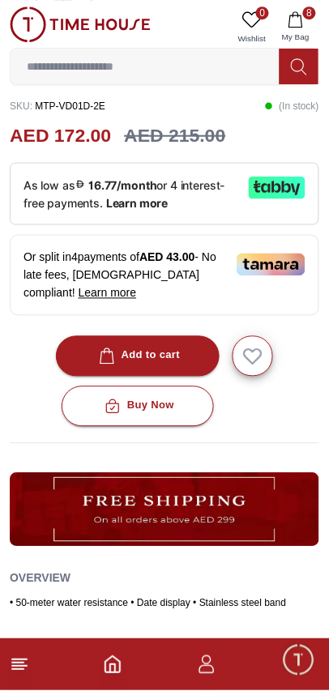
click at [312, 23] on button "8 My Bag" at bounding box center [295, 26] width 47 height 41
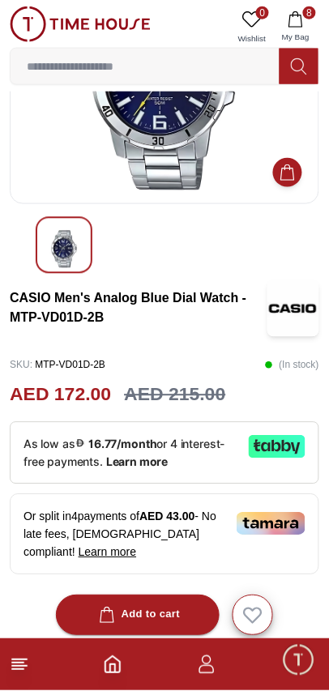
scroll to position [0, 0]
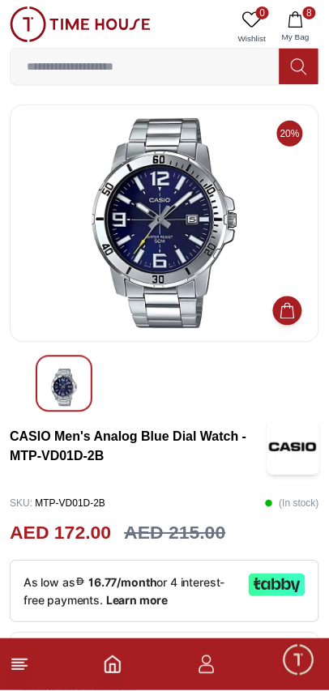
click at [299, 24] on icon "button" at bounding box center [295, 19] width 16 height 16
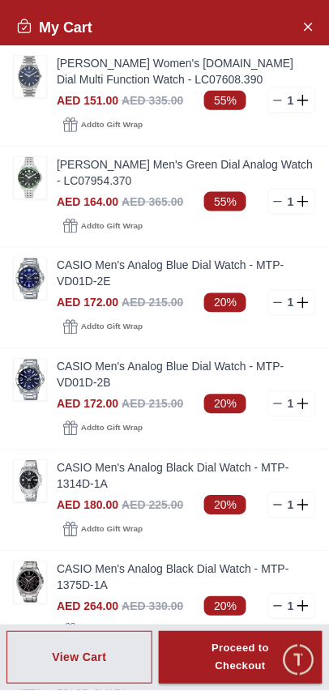
click at [92, 359] on link "CASIO Men's Analog Blue Dial Watch - MTP-VD01D-2B" at bounding box center [186, 375] width 259 height 32
click at [34, 359] on img at bounding box center [30, 379] width 32 height 41
click at [43, 359] on img at bounding box center [30, 379] width 32 height 41
click at [46, 359] on link at bounding box center [30, 380] width 34 height 43
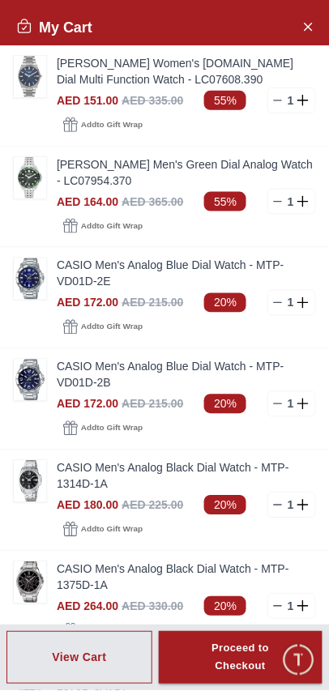
click at [61, 215] on button "Add to Gift Wrap" at bounding box center [103, 226] width 92 height 23
click at [91, 218] on span "Remove to Gift Wrap" at bounding box center [120, 226] width 78 height 16
click at [29, 157] on img at bounding box center [30, 177] width 32 height 41
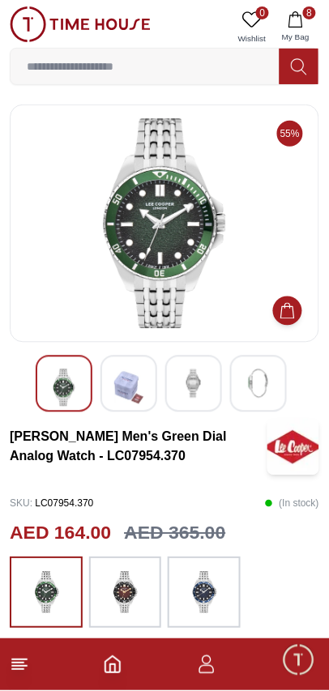
click at [303, 33] on span "My Bag" at bounding box center [295, 37] width 40 height 12
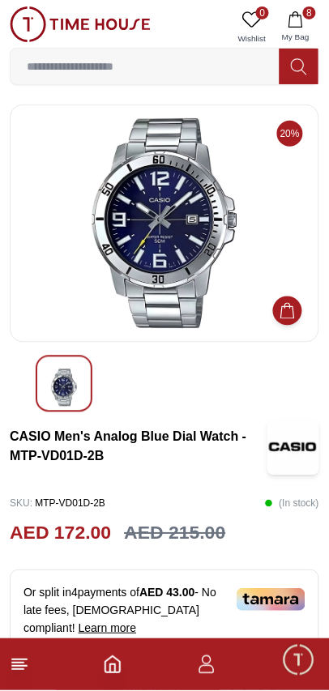
click at [296, 30] on button "8 My Bag" at bounding box center [295, 26] width 47 height 41
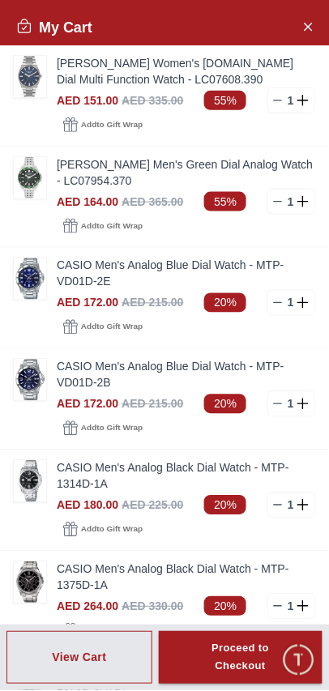
click at [281, 202] on line at bounding box center [277, 202] width 7 height 0
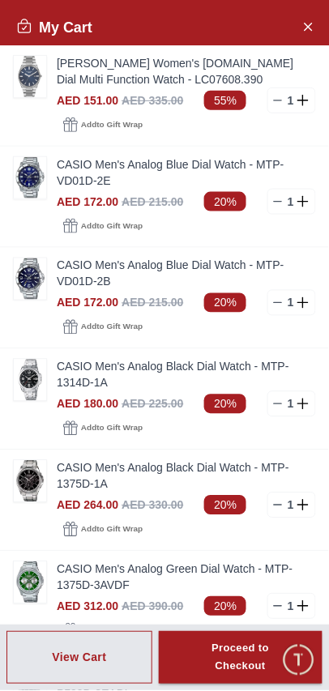
click at [142, 61] on link "[PERSON_NAME] Women's [DOMAIN_NAME] Dial Multi Function Watch - LC07608.390" at bounding box center [186, 71] width 259 height 32
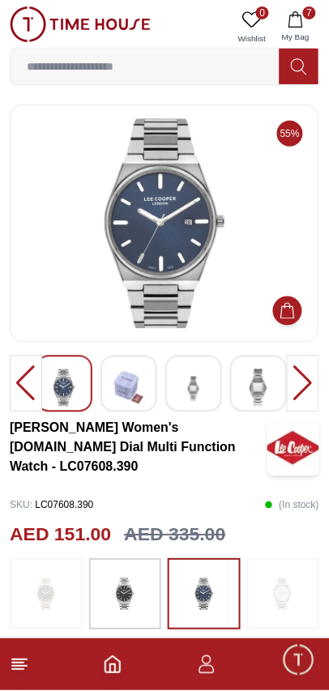
click at [197, 386] on img at bounding box center [193, 389] width 29 height 40
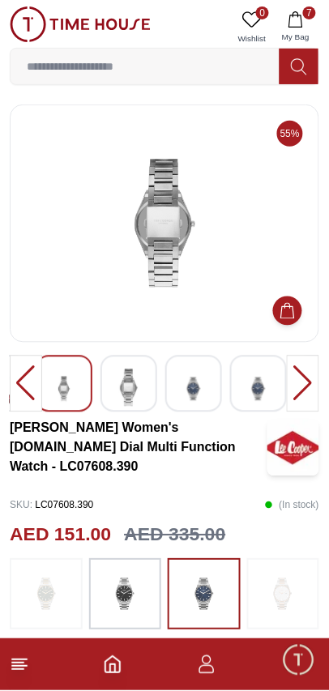
click at [202, 389] on img at bounding box center [193, 389] width 29 height 40
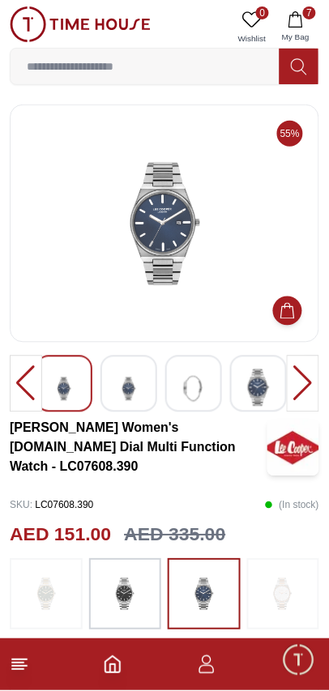
click at [270, 376] on img at bounding box center [258, 387] width 29 height 37
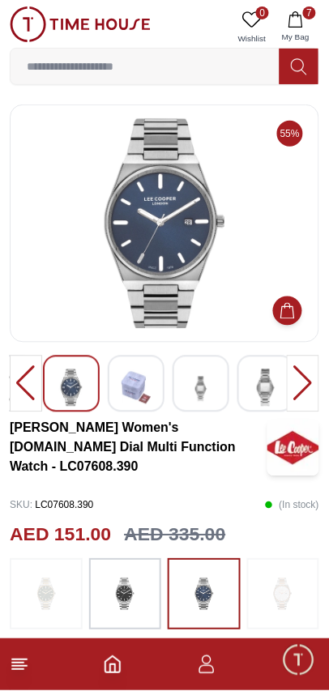
click at [304, 20] on icon "button" at bounding box center [295, 19] width 16 height 16
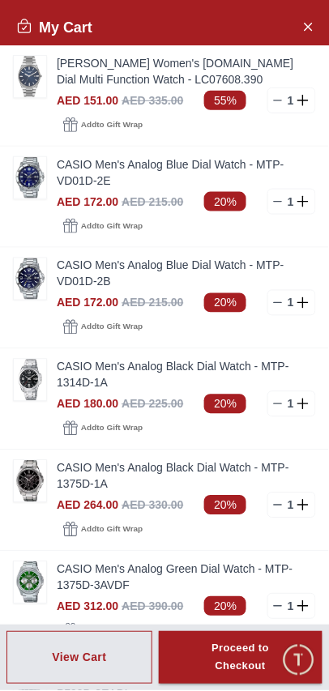
click at [281, 100] on line at bounding box center [277, 100] width 7 height 0
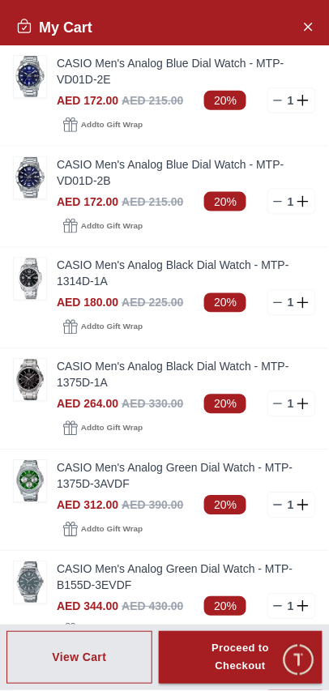
click at [40, 79] on img at bounding box center [30, 76] width 32 height 41
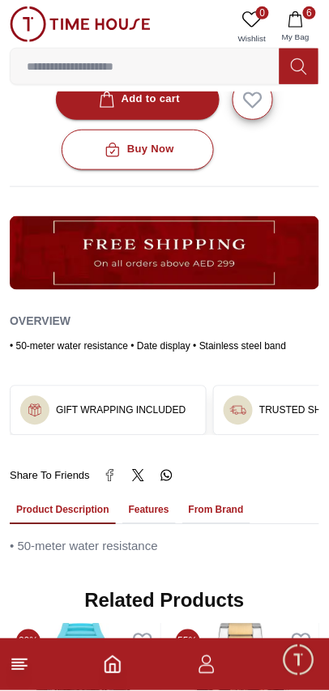
scroll to position [631, 0]
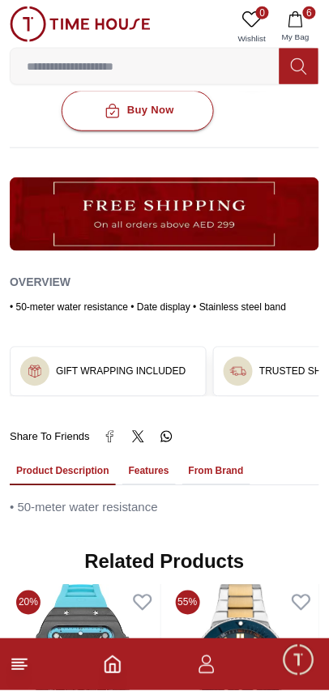
click at [122, 460] on button "Features" at bounding box center [148, 472] width 53 height 28
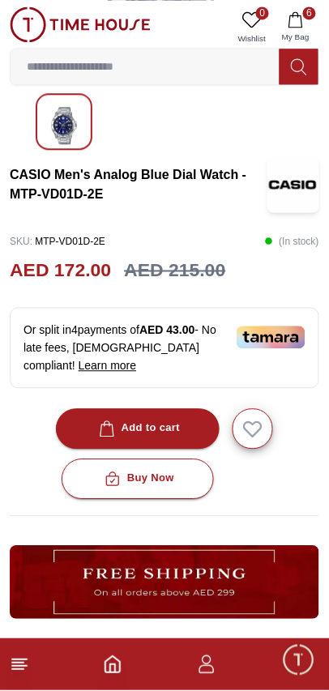
scroll to position [0, 0]
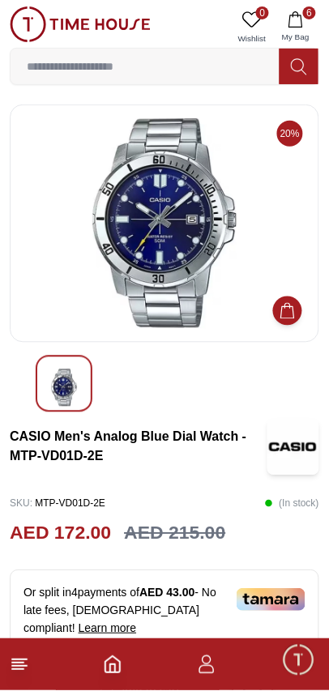
click at [307, 29] on button "6 My Bag" at bounding box center [295, 26] width 47 height 41
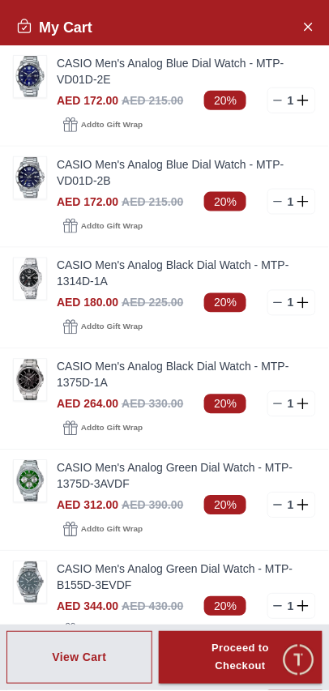
click at [126, 156] on link "CASIO Men's Analog Blue Dial Watch - MTP-VD01D-2B" at bounding box center [186, 172] width 259 height 32
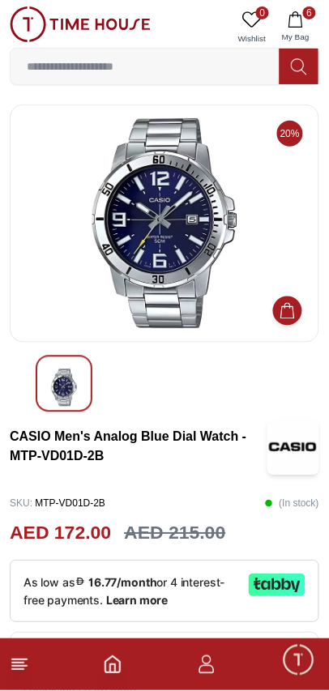
click at [302, 24] on icon "button" at bounding box center [295, 19] width 14 height 16
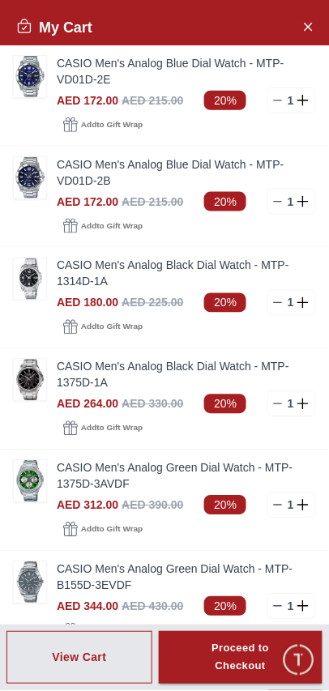
click at [124, 60] on link "CASIO Men's Analog Blue Dial Watch - MTP-VD01D-2E" at bounding box center [186, 71] width 259 height 32
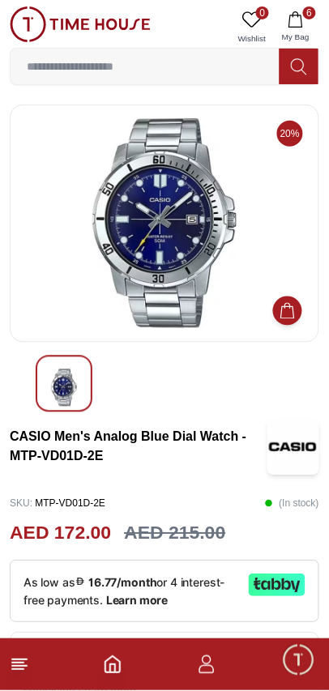
click at [309, 17] on span "6" at bounding box center [309, 12] width 13 height 13
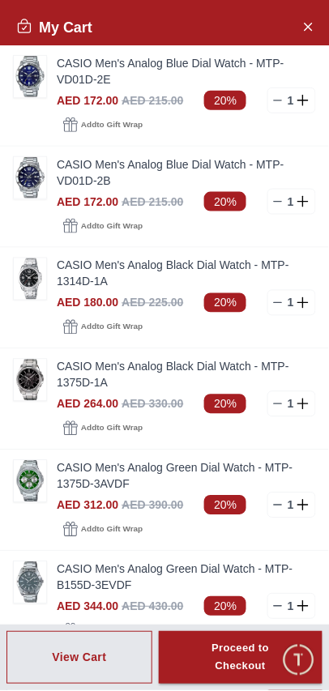
click at [100, 359] on link "CASIO Men's Analog Black Dial Watch - MTP-1375D-1A" at bounding box center [186, 375] width 259 height 32
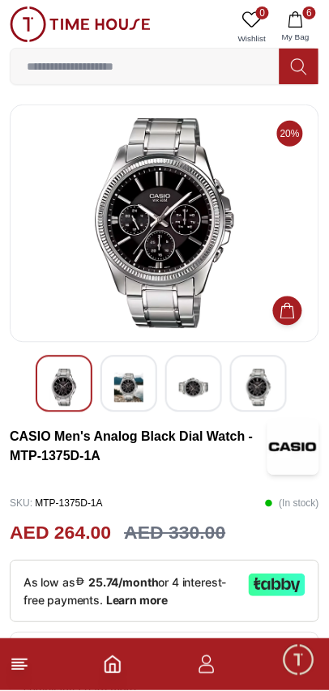
click at [307, 29] on button "6 My Bag" at bounding box center [295, 26] width 47 height 41
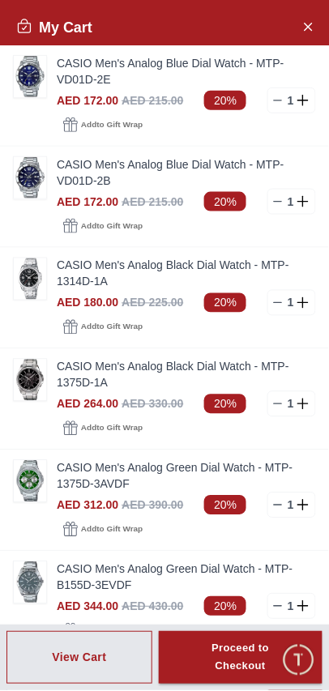
click at [281, 202] on line at bounding box center [277, 202] width 7 height 0
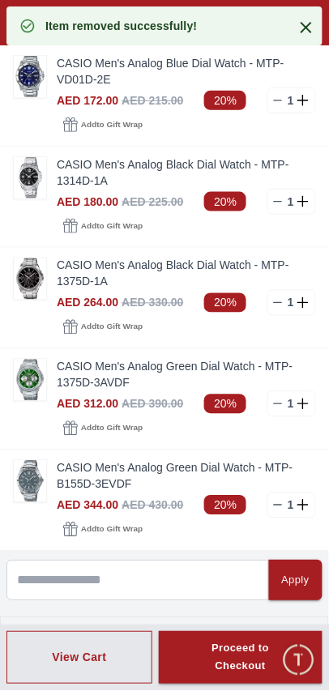
scroll to position [70, 0]
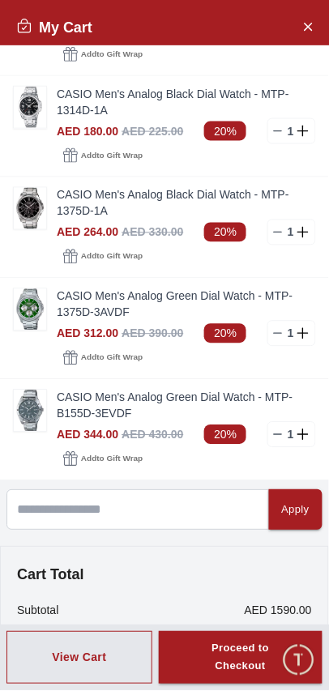
click at [133, 389] on link "CASIO Men's Analog Green Dial Watch - MTP-B155D-3EVDF" at bounding box center [186, 405] width 259 height 32
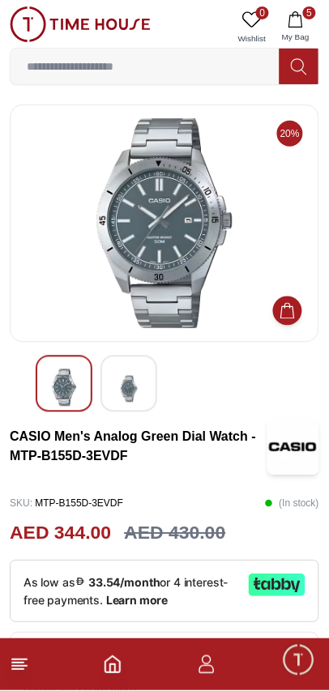
click at [304, 25] on icon "button" at bounding box center [295, 19] width 16 height 16
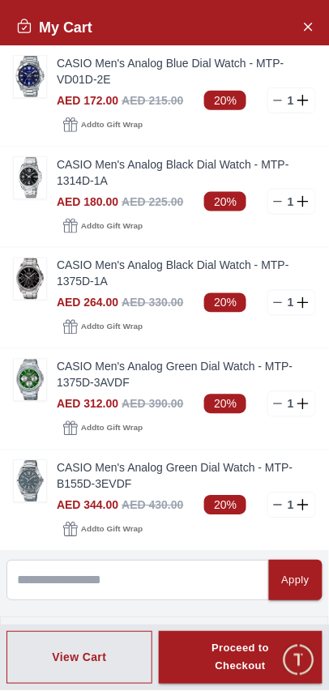
click at [88, 257] on link "CASIO Men's Analog Black Dial Watch - MTP-1375D-1A" at bounding box center [186, 273] width 259 height 32
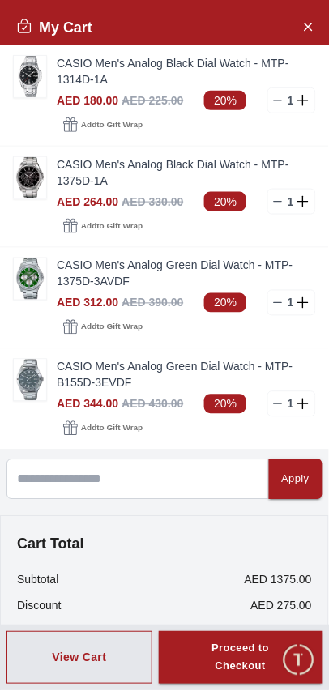
click at [58, 62] on link "CASIO Men's Analog Black Dial Watch - MTP-1314D-1A" at bounding box center [186, 71] width 259 height 32
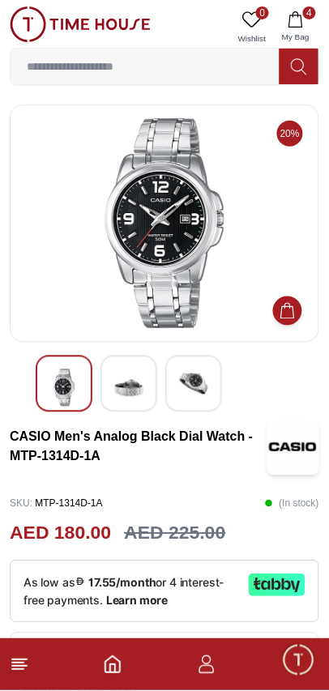
click at [309, 13] on span "4" at bounding box center [309, 12] width 13 height 13
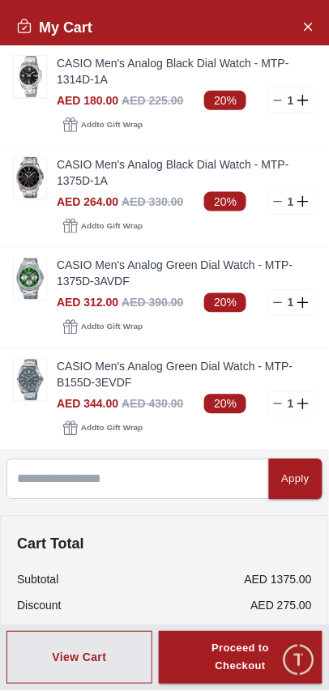
click at [282, 100] on line at bounding box center [277, 100] width 7 height 0
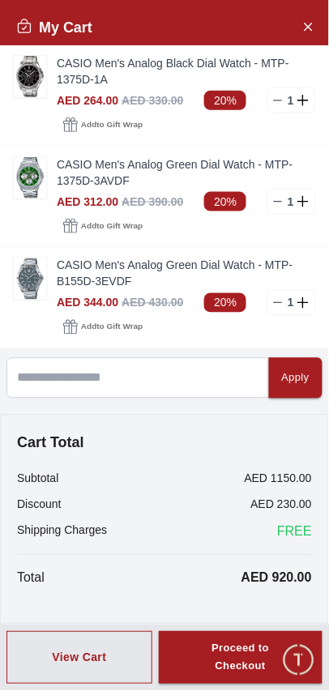
click at [42, 157] on img at bounding box center [30, 177] width 32 height 41
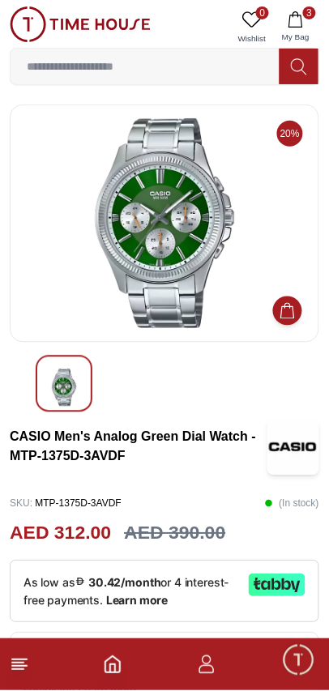
click at [304, 25] on icon "button" at bounding box center [295, 19] width 16 height 16
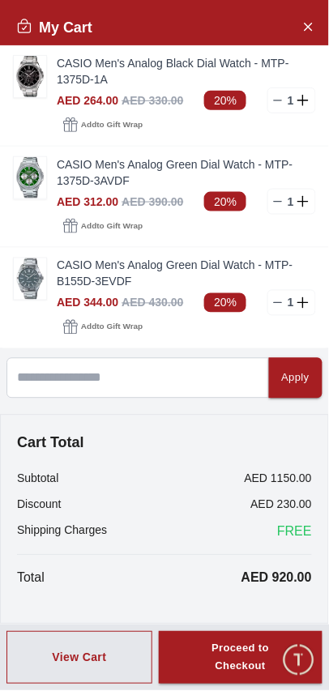
click at [295, 34] on button "Close Account" at bounding box center [308, 26] width 26 height 26
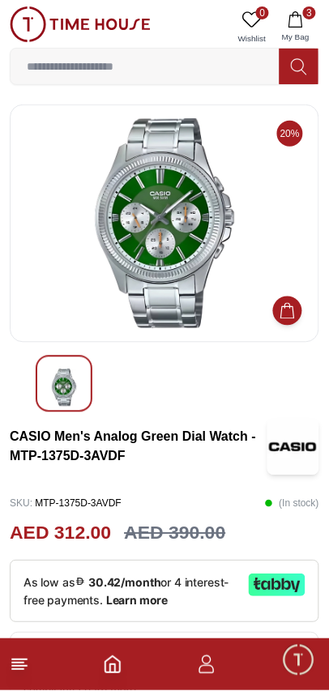
click at [213, 666] on icon "button" at bounding box center [206, 664] width 19 height 19
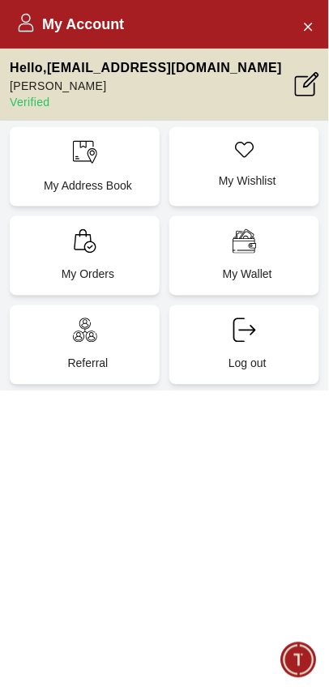
click at [84, 164] on div "My Address Book" at bounding box center [85, 166] width 150 height 79
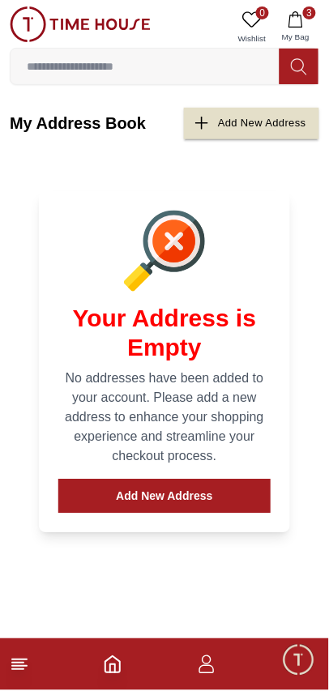
click at [145, 479] on button "Add New Address" at bounding box center [164, 496] width 212 height 34
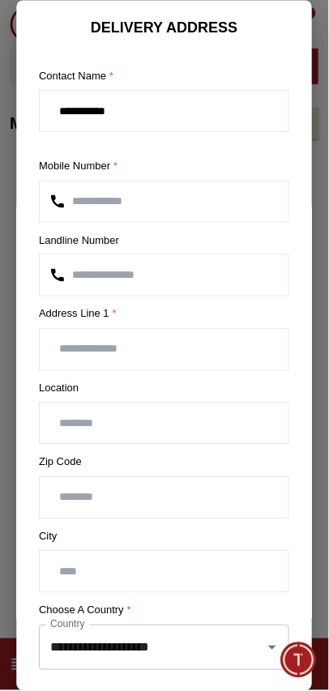
click at [165, 502] on input "number" at bounding box center [164, 498] width 249 height 40
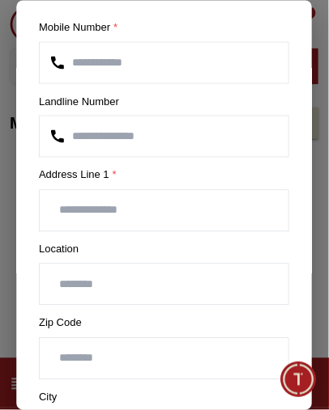
scroll to position [132, 0]
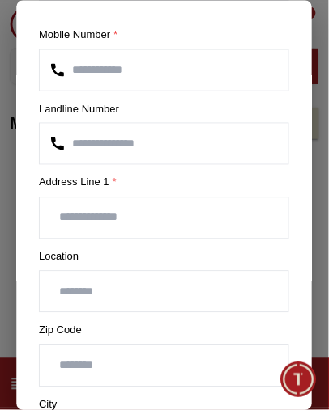
click at [109, 215] on input "text" at bounding box center [164, 218] width 249 height 40
click at [85, 289] on input "text" at bounding box center [164, 292] width 249 height 40
click at [114, 218] on input "**********" at bounding box center [164, 218] width 249 height 40
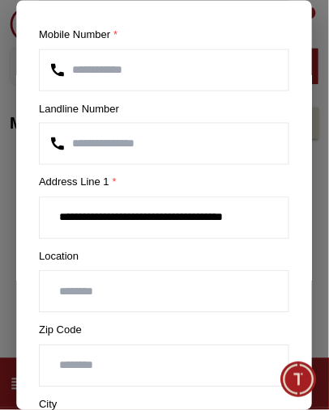
type input "**********"
click at [96, 297] on input "text" at bounding box center [164, 292] width 249 height 40
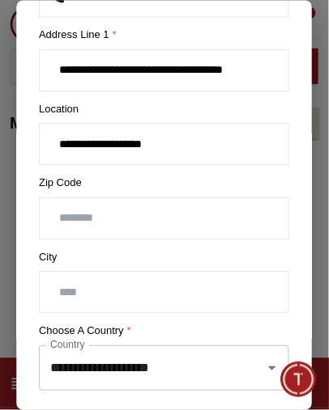
scroll to position [278, 0]
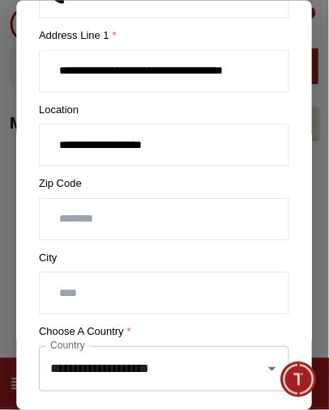
type input "**********"
click at [87, 290] on input "text" at bounding box center [164, 294] width 249 height 40
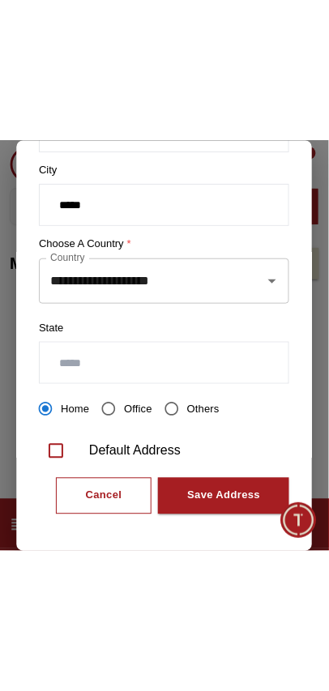
scroll to position [507, 0]
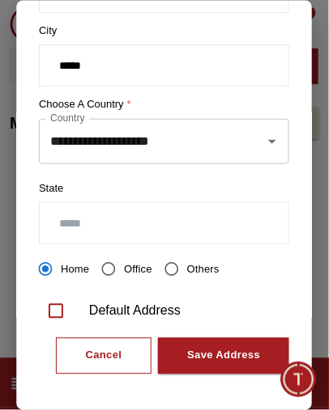
type input "*****"
click at [240, 357] on div "Save Address" at bounding box center [224, 356] width 73 height 19
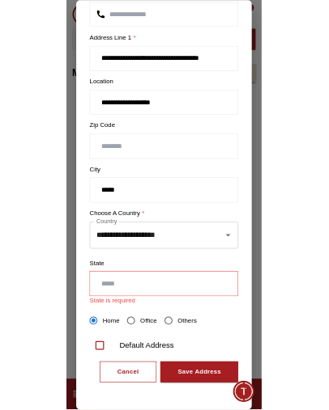
scroll to position [251, 0]
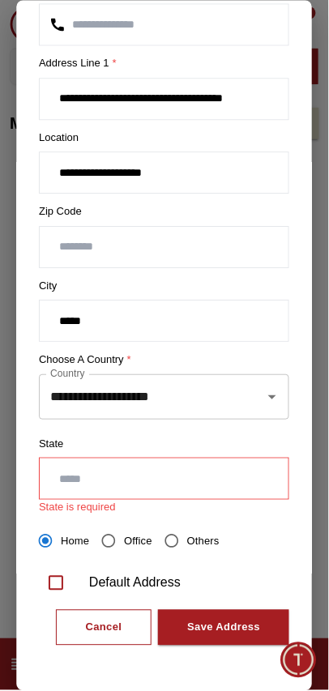
click at [198, 480] on input "text" at bounding box center [164, 479] width 249 height 40
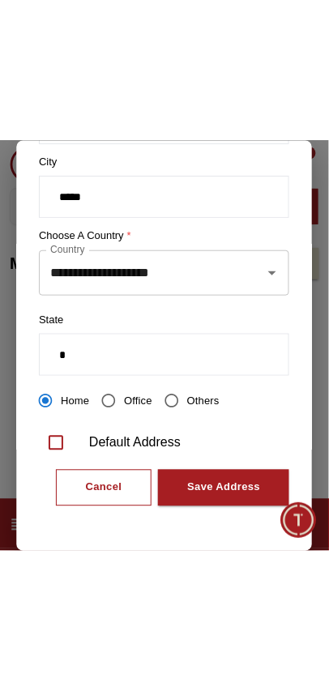
scroll to position [516, 0]
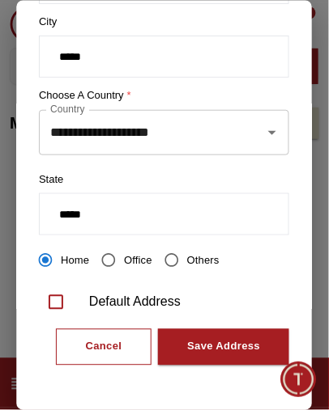
type input "*****"
click at [249, 348] on div "Save Address" at bounding box center [224, 347] width 73 height 19
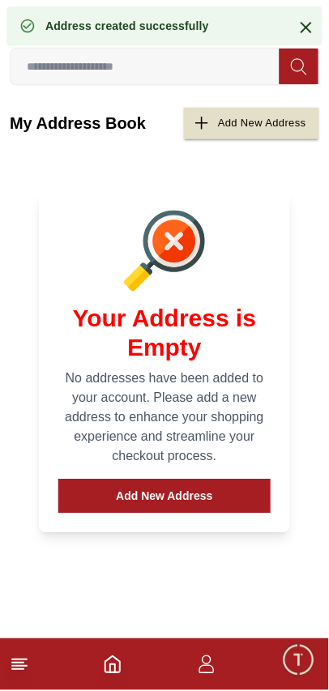
scroll to position [0, 0]
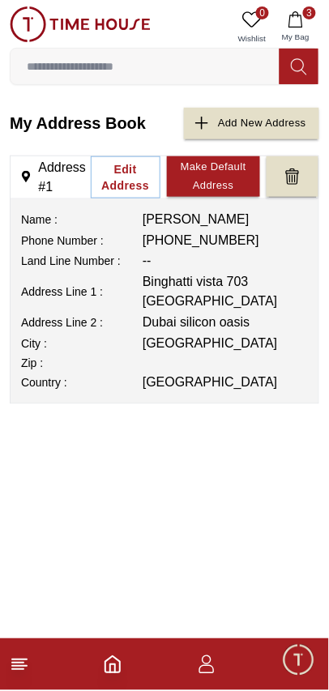
click at [23, 660] on line at bounding box center [19, 660] width 15 height 0
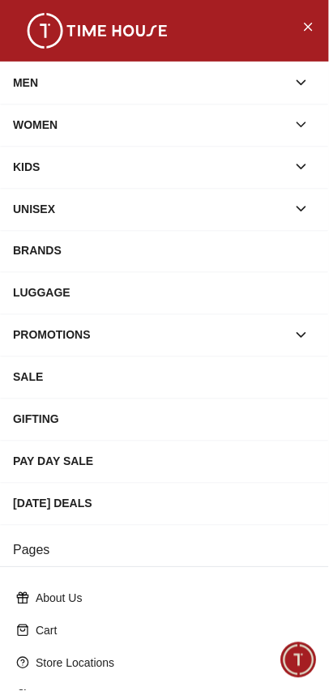
click at [62, 416] on div "GIFTING" at bounding box center [164, 419] width 303 height 29
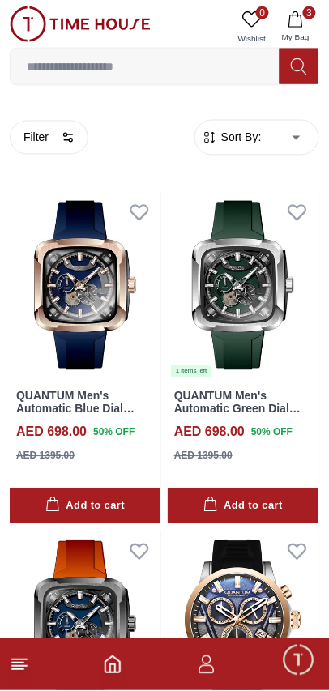
scroll to position [134, 0]
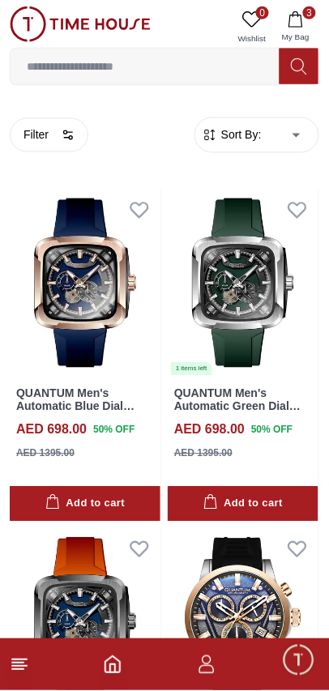
click at [25, 660] on line at bounding box center [19, 660] width 15 height 0
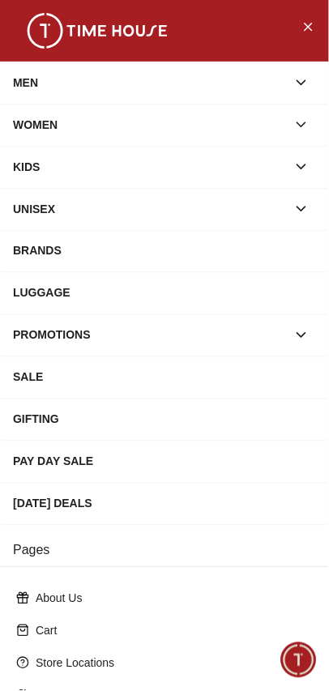
click at [328, 314] on div "PROMOTIONS" at bounding box center [164, 335] width 329 height 42
click at [43, 424] on div "GIFTING" at bounding box center [164, 419] width 303 height 29
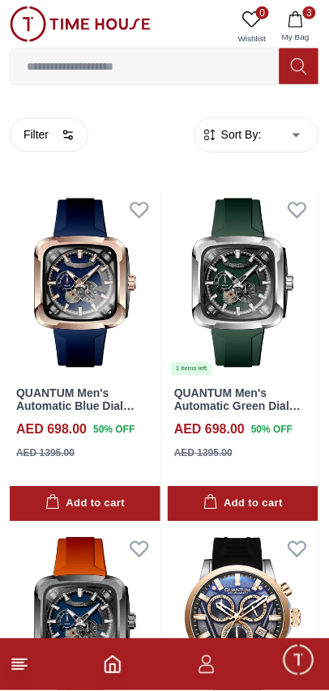
scroll to position [0, 0]
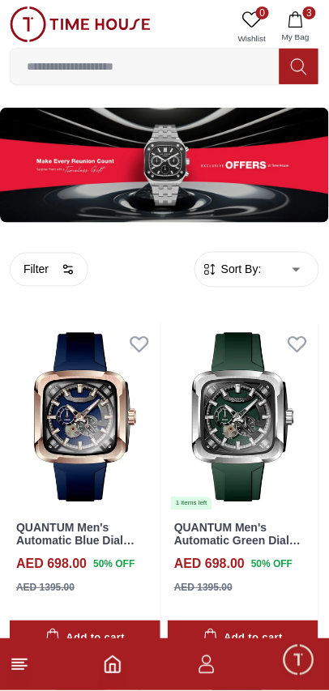
click at [245, 166] on img at bounding box center [164, 165] width 329 height 115
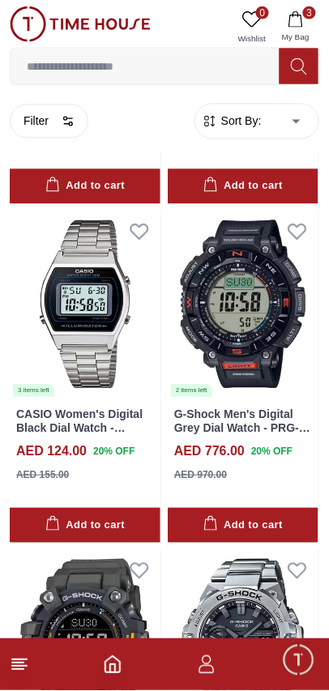
scroll to position [2146, 0]
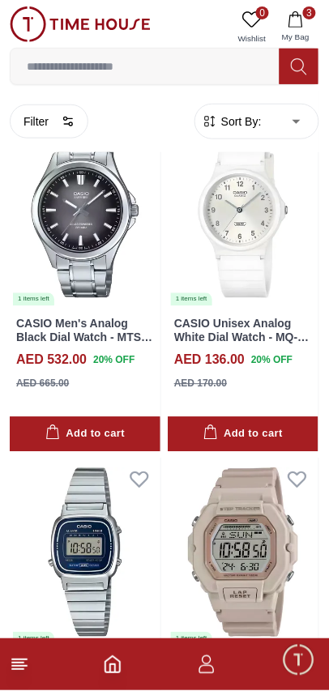
scroll to position [5994, 0]
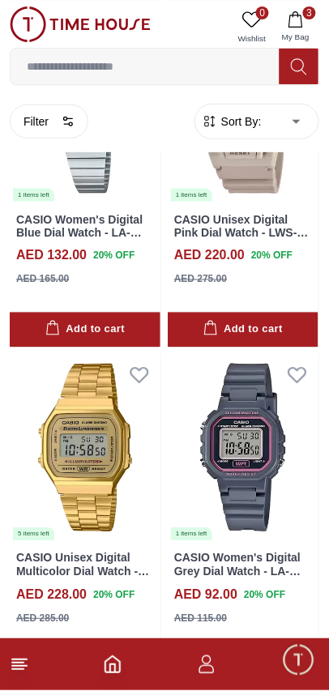
scroll to position [6447, 0]
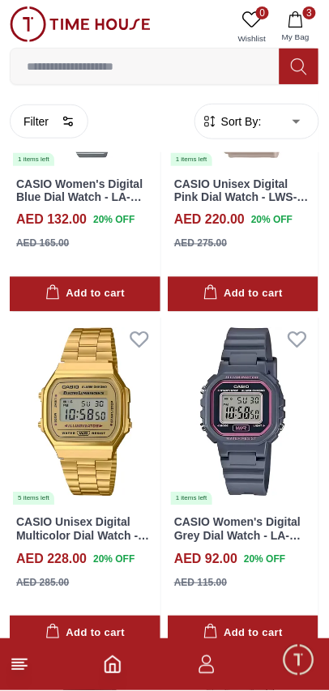
scroll to position [6439, 0]
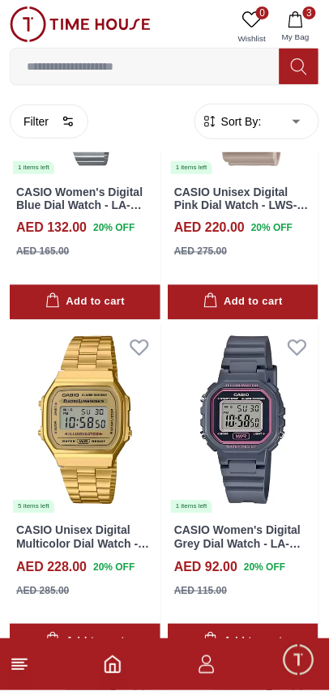
click at [121, 664] on icon "Home" at bounding box center [112, 664] width 19 height 19
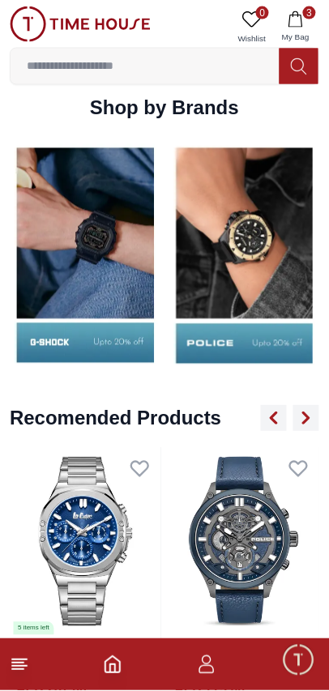
scroll to position [1655, 0]
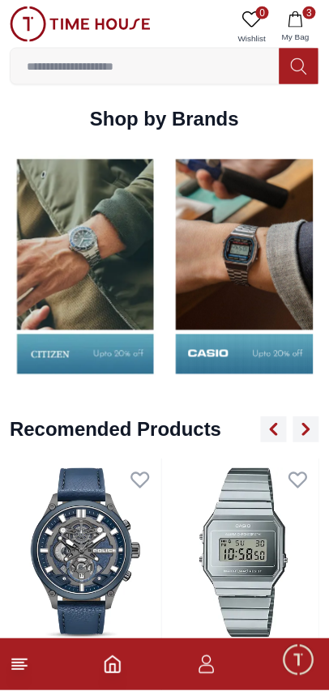
click at [161, 270] on img at bounding box center [85, 267] width 151 height 236
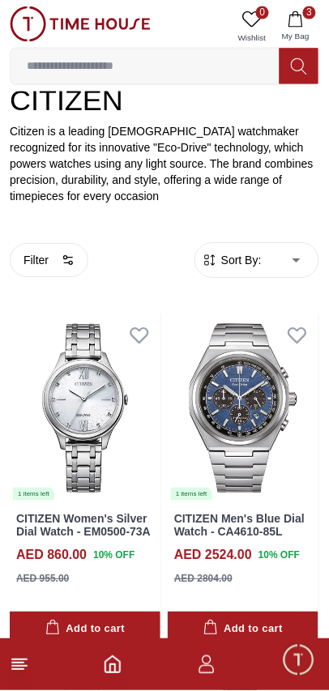
scroll to position [236, 0]
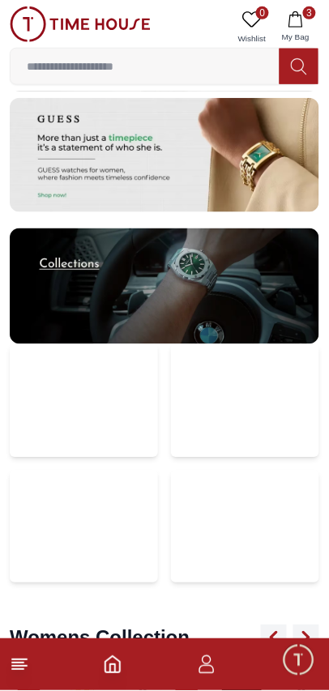
scroll to position [3552, 0]
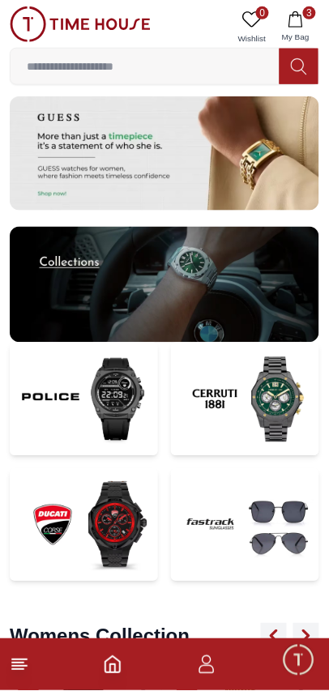
click at [287, 376] on img at bounding box center [245, 398] width 148 height 113
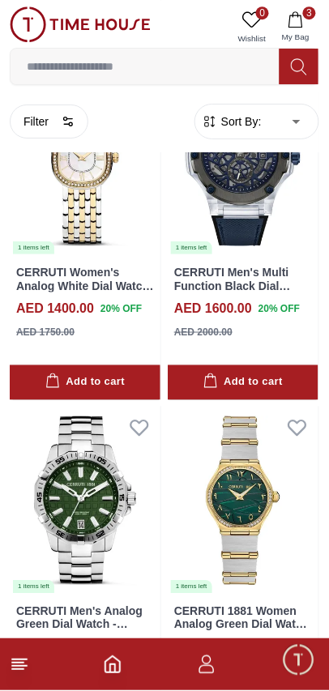
scroll to position [890, 0]
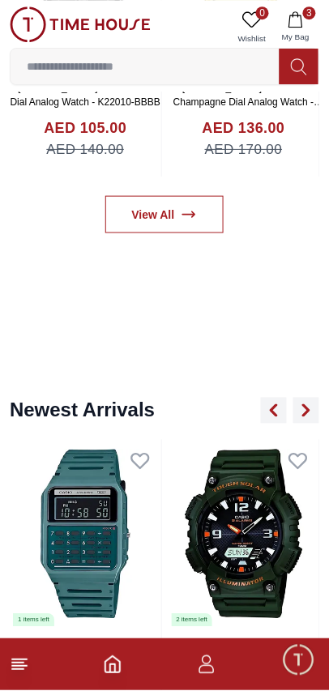
scroll to position [3552, 0]
